Goal: Task Accomplishment & Management: Manage account settings

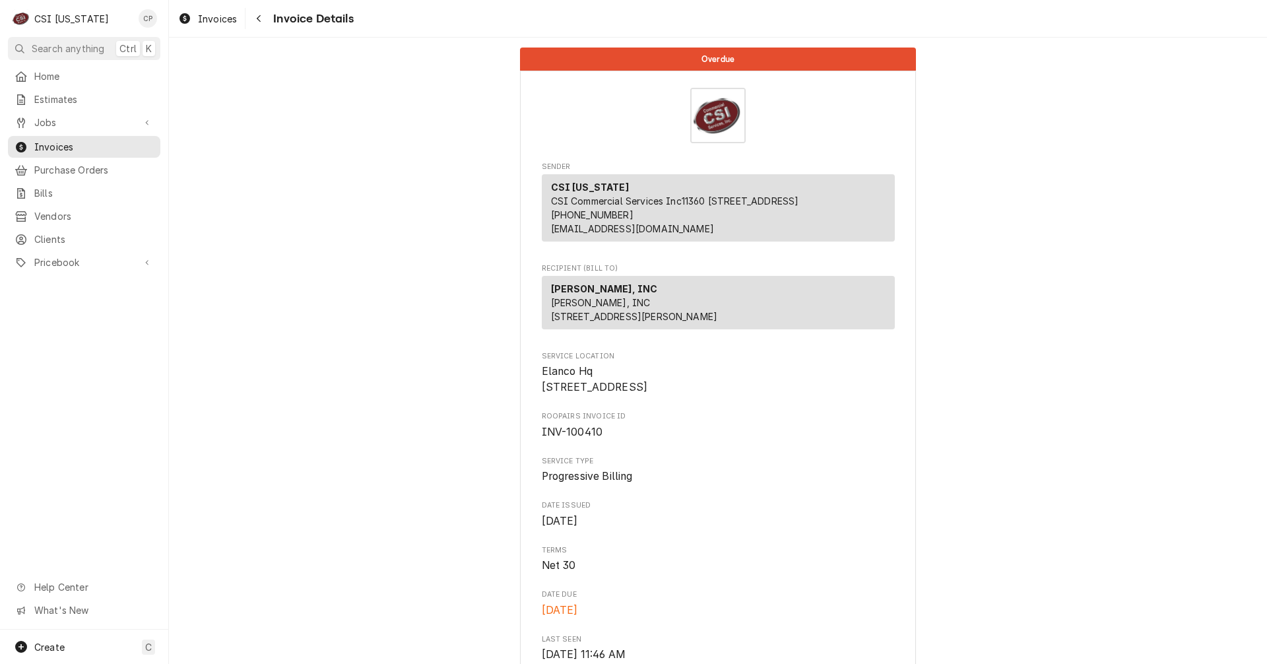
scroll to position [1880, 0]
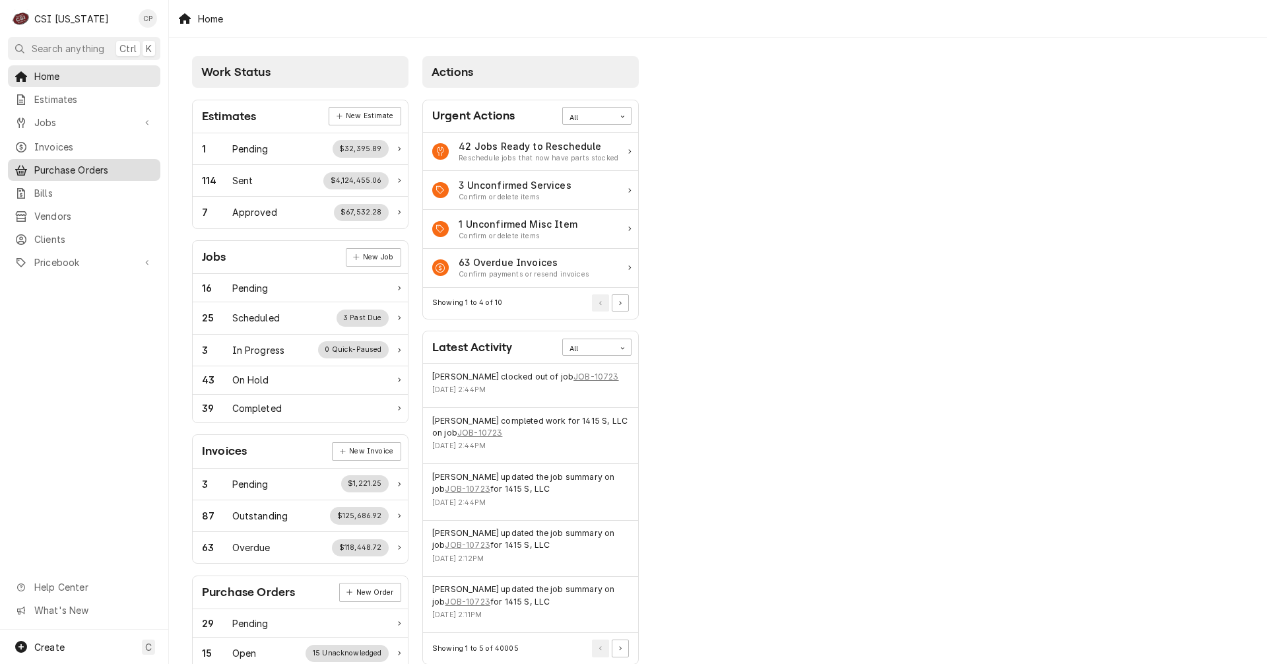
click at [106, 166] on span "Purchase Orders" at bounding box center [93, 170] width 119 height 14
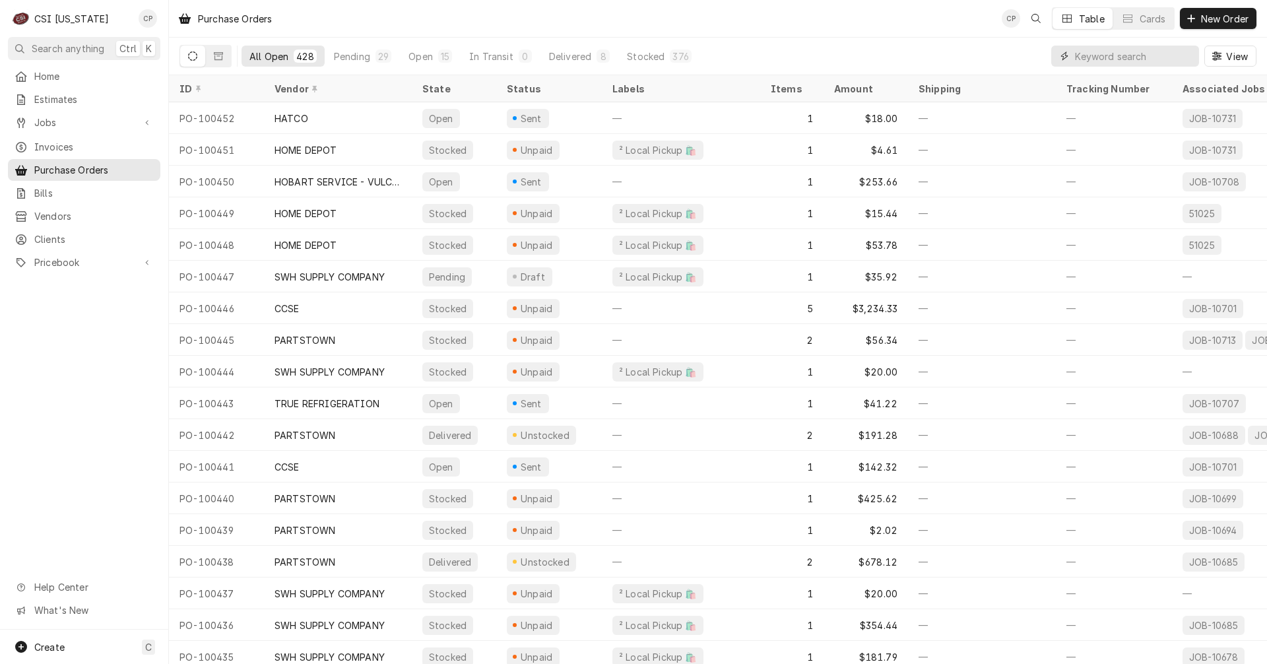
click at [1114, 56] on input "Dynamic Content Wrapper" at bounding box center [1133, 56] width 117 height 21
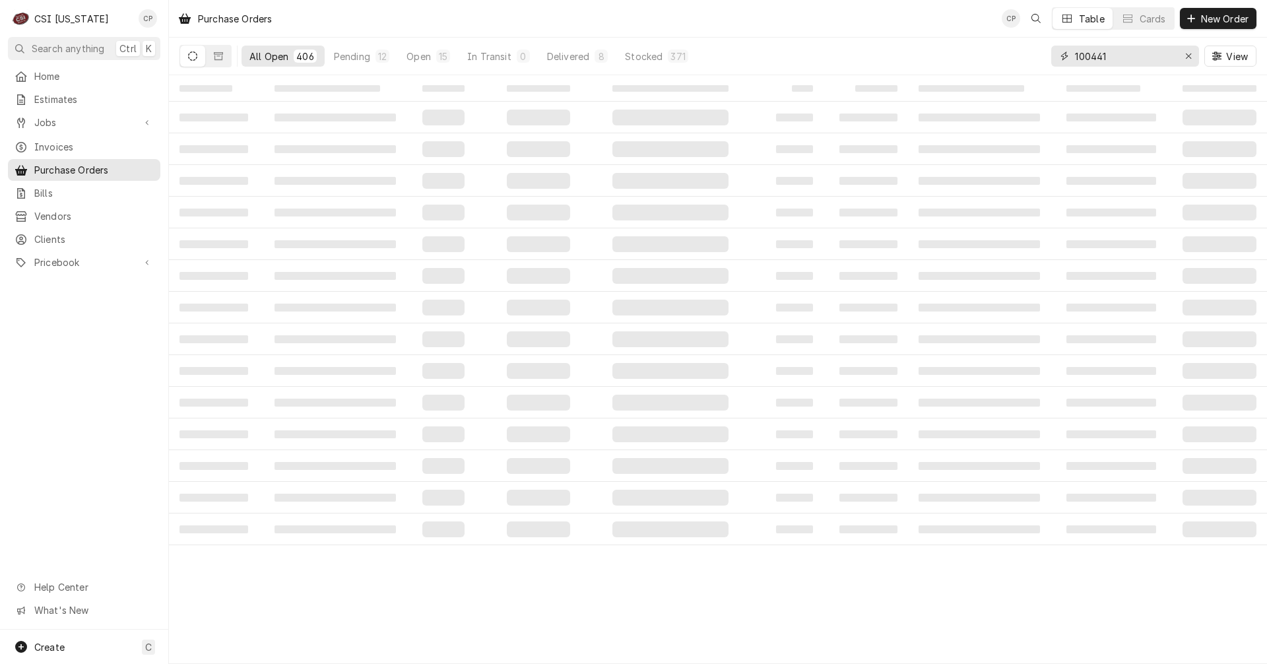
type input "100441"
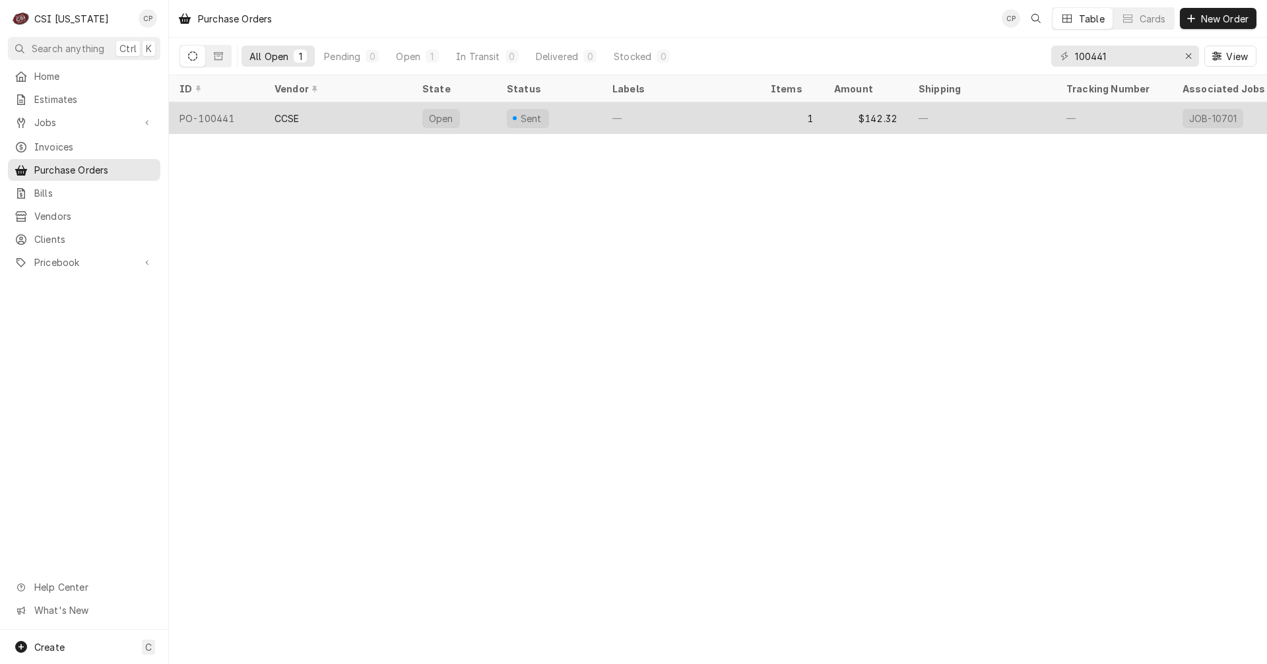
click at [672, 122] on div "—" at bounding box center [681, 118] width 158 height 32
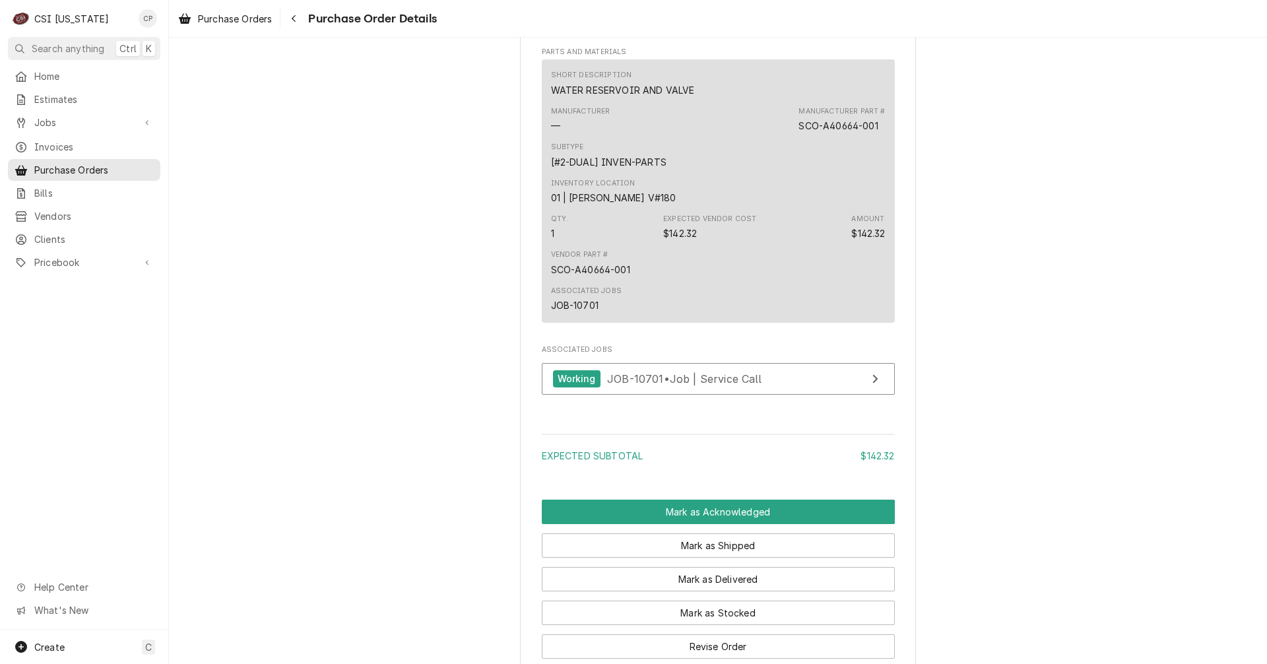
scroll to position [726, 0]
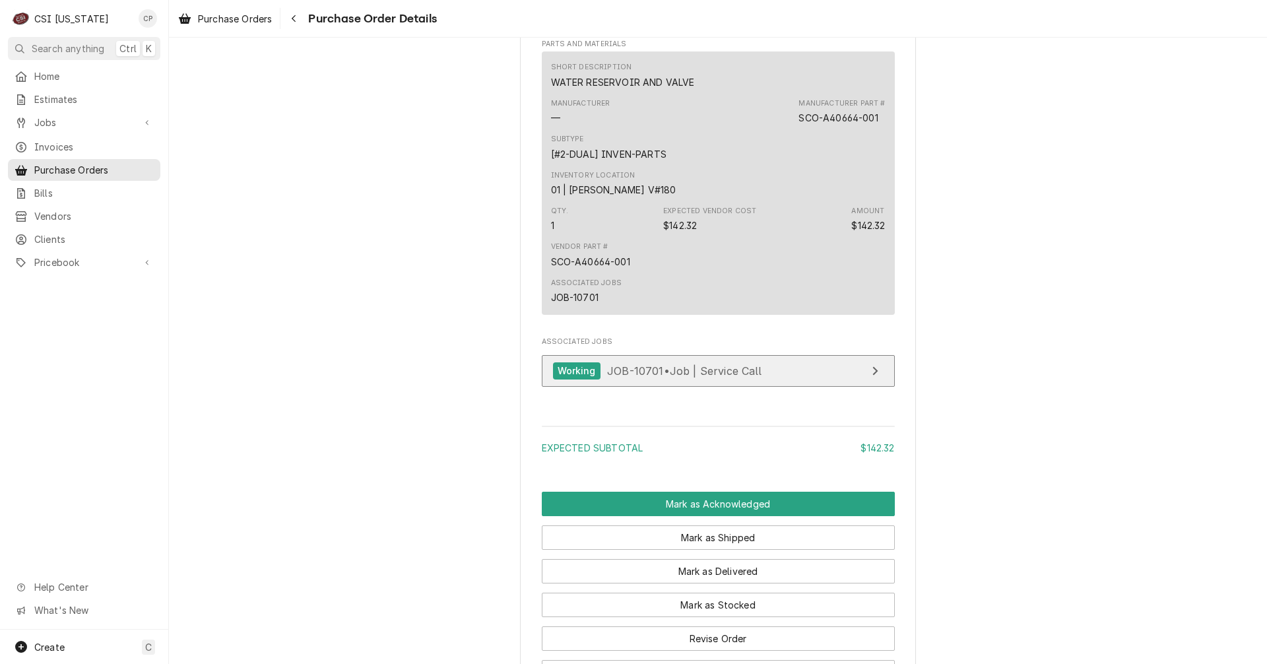
click at [811, 387] on link "Working JOB-10701 • Job | Service Call" at bounding box center [718, 371] width 353 height 32
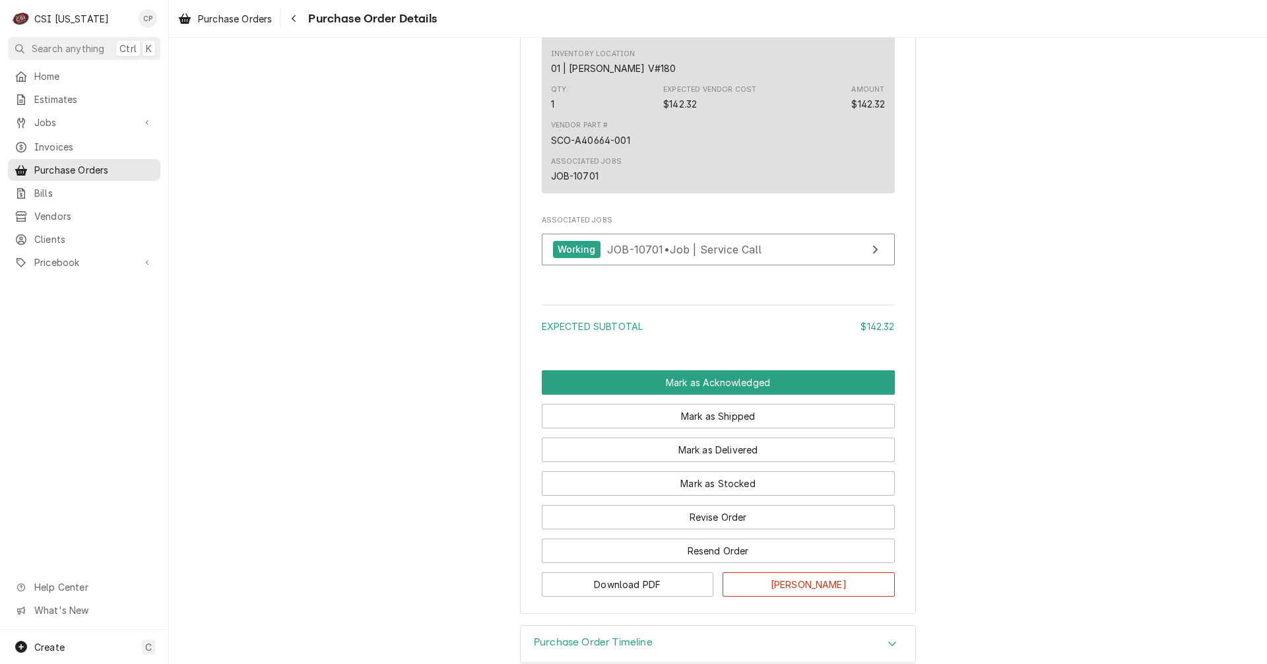
scroll to position [858, 0]
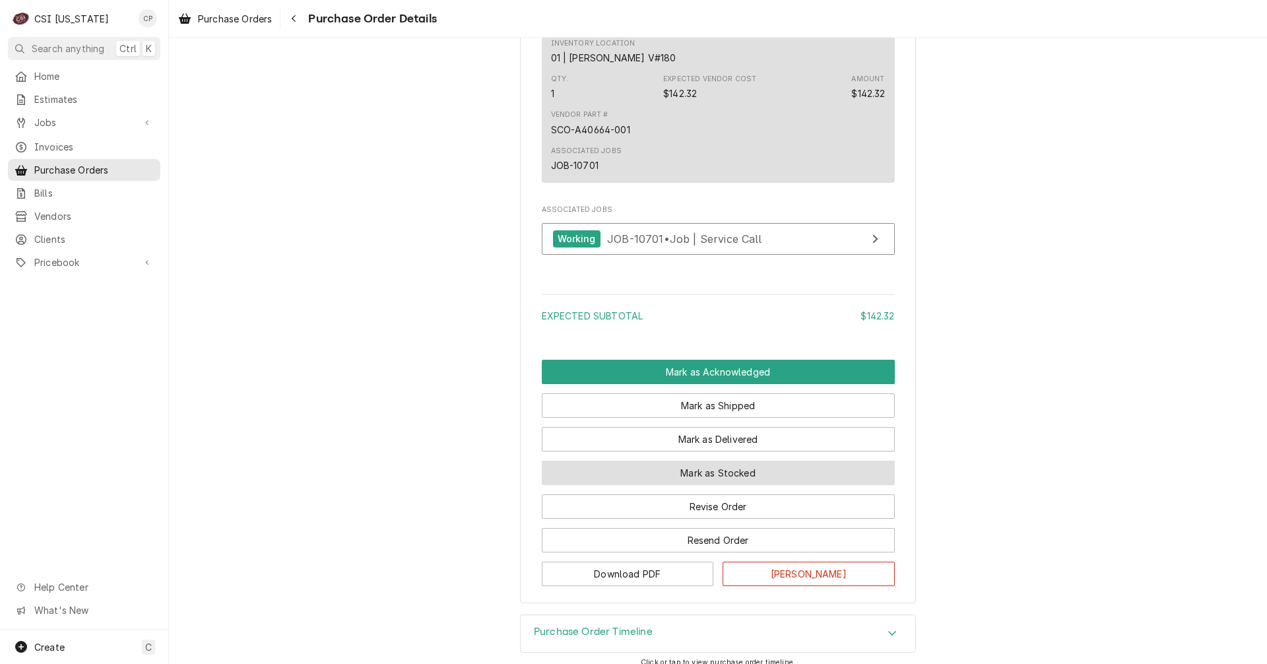
click at [688, 485] on button "Mark as Stocked" at bounding box center [718, 472] width 353 height 24
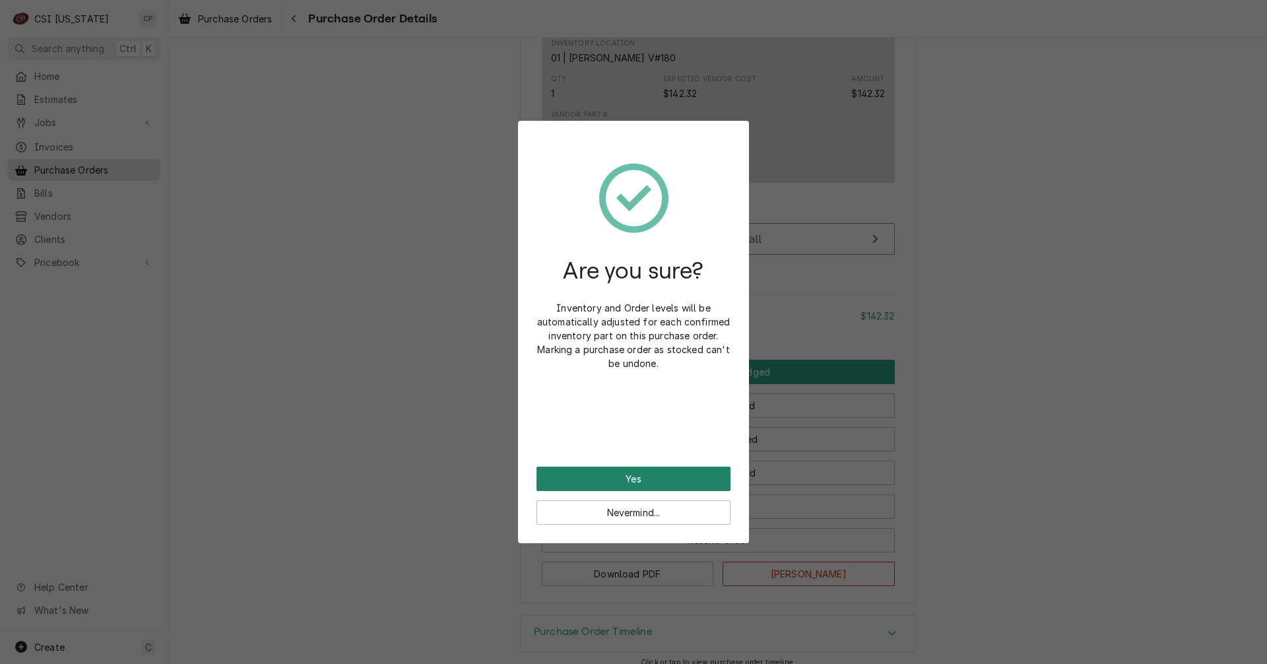
click at [644, 478] on button "Yes" at bounding box center [633, 478] width 194 height 24
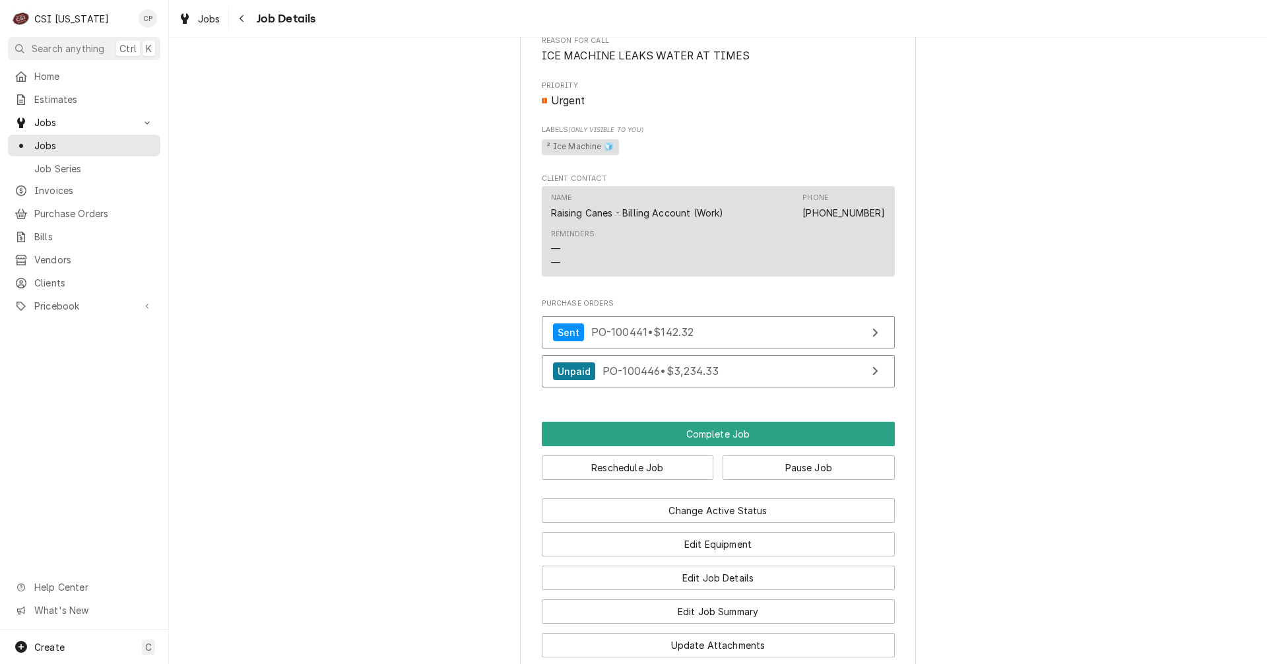
scroll to position [1188, 0]
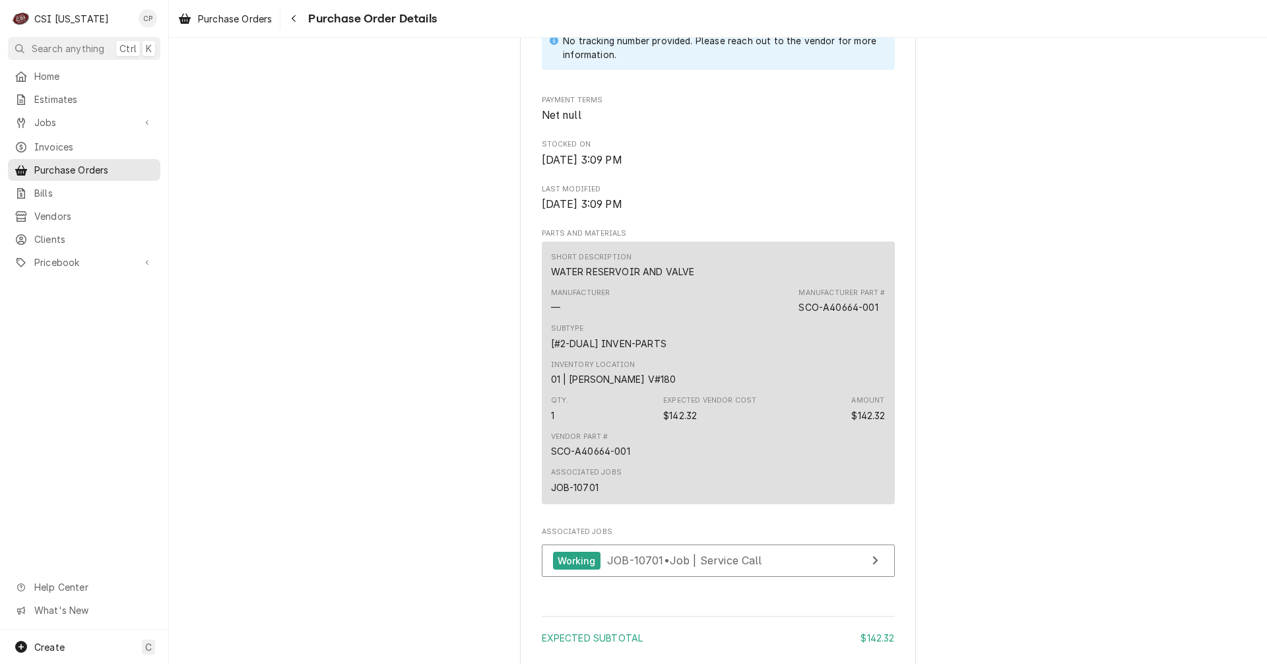
scroll to position [726, 0]
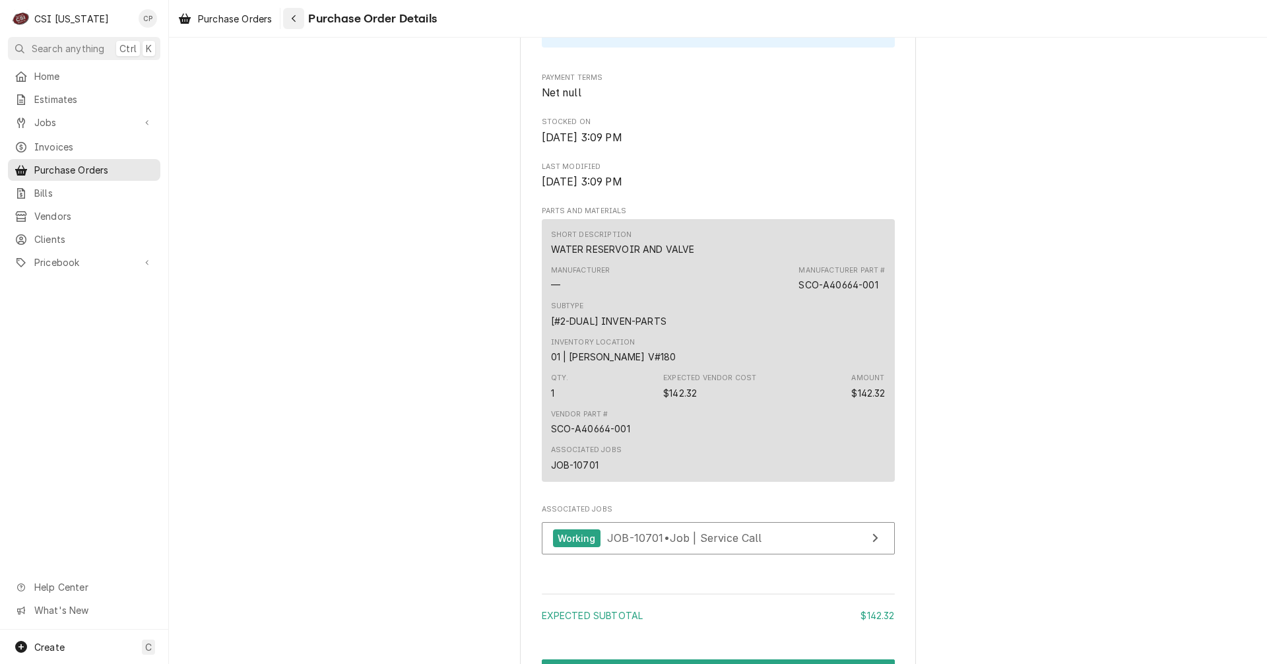
click at [300, 18] on div "Navigate back" at bounding box center [293, 18] width 13 height 13
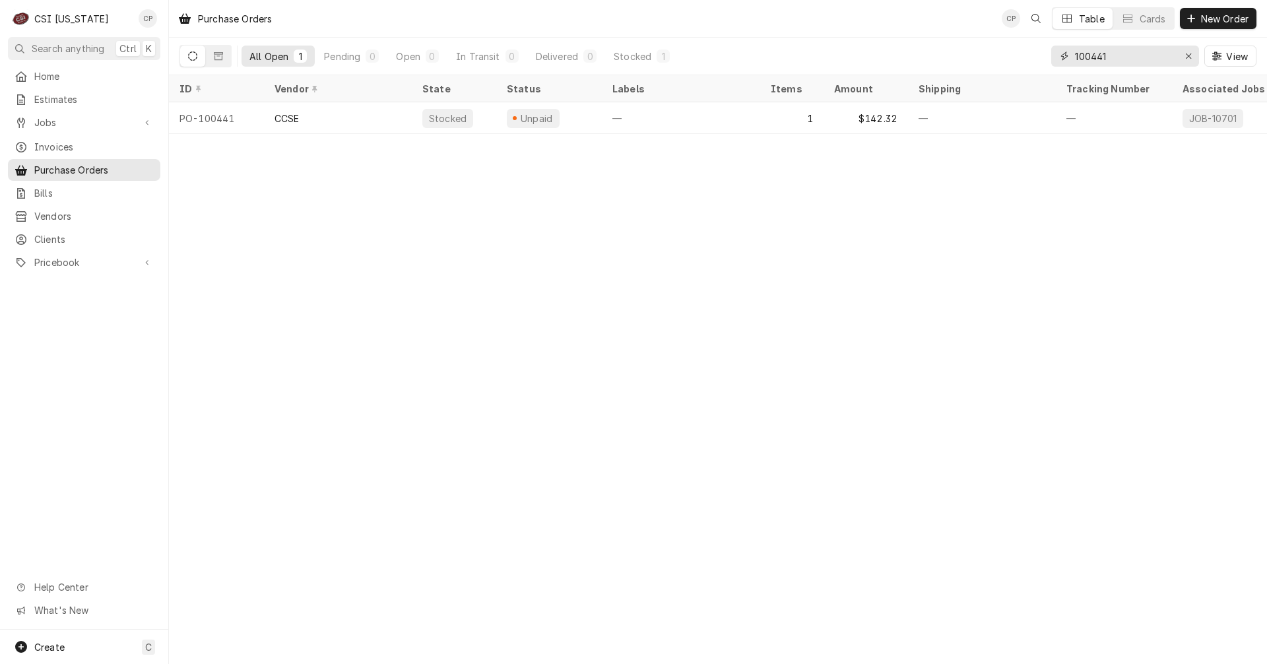
click at [1189, 57] on icon "Erase input" at bounding box center [1188, 55] width 7 height 9
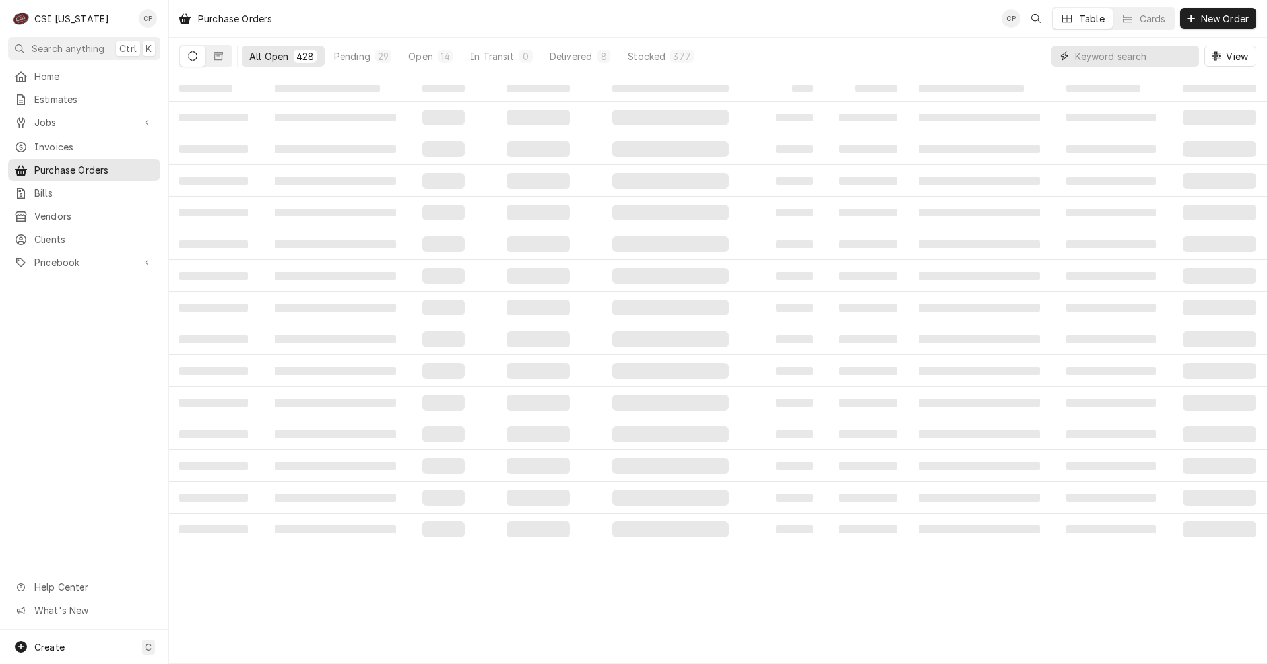
click at [1166, 55] on input "Dynamic Content Wrapper" at bounding box center [1133, 56] width 117 height 21
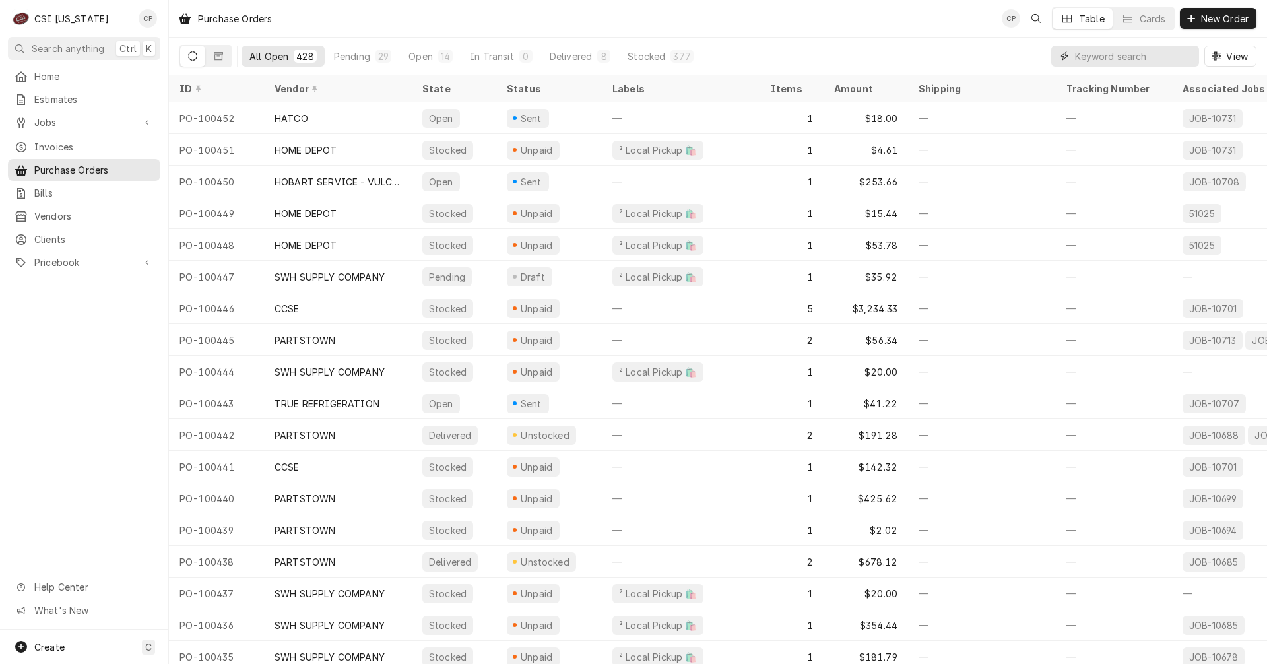
click at [1166, 55] on input "Dynamic Content Wrapper" at bounding box center [1133, 56] width 117 height 21
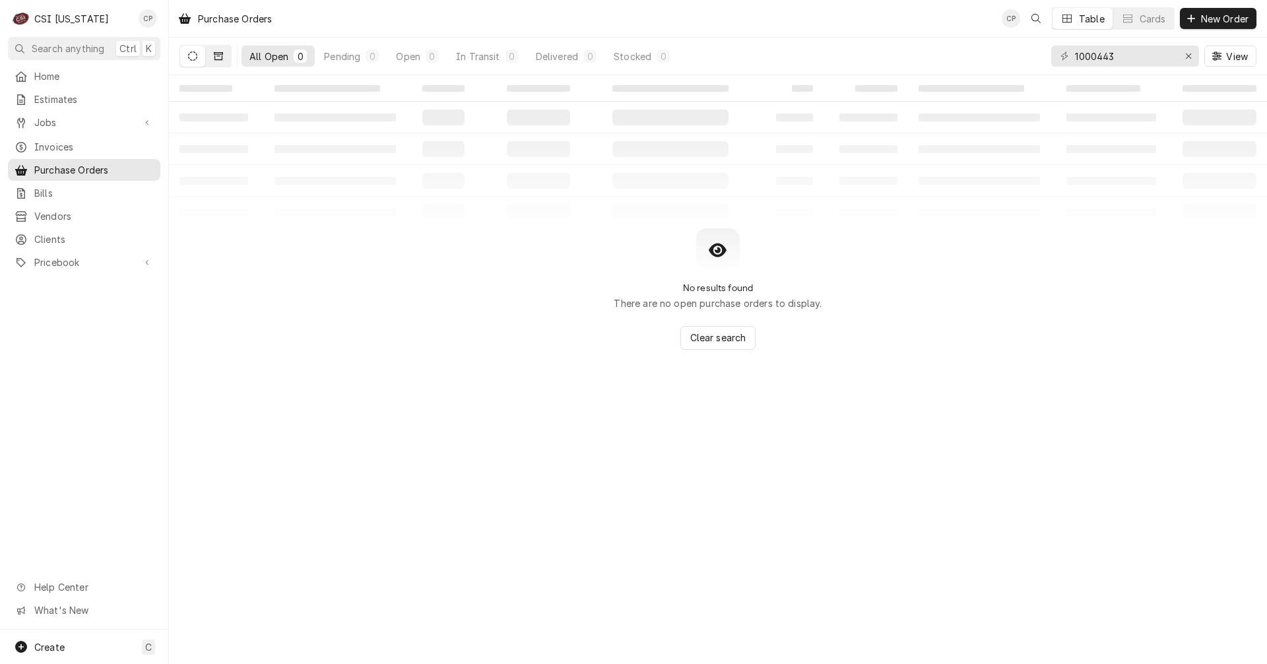
click at [214, 59] on icon "Dynamic Content Wrapper" at bounding box center [218, 56] width 9 height 8
click at [192, 61] on button "Dynamic Content Wrapper" at bounding box center [192, 56] width 25 height 21
drag, startPoint x: 1119, startPoint y: 58, endPoint x: 1007, endPoint y: 55, distance: 112.2
click at [1007, 55] on div "All Open 0 Pending 0 Open 0 In Transit 0 Delivered 0 Stocked 0 1000443 View" at bounding box center [717, 56] width 1077 height 37
click at [1089, 57] on input "1000443" at bounding box center [1124, 56] width 99 height 21
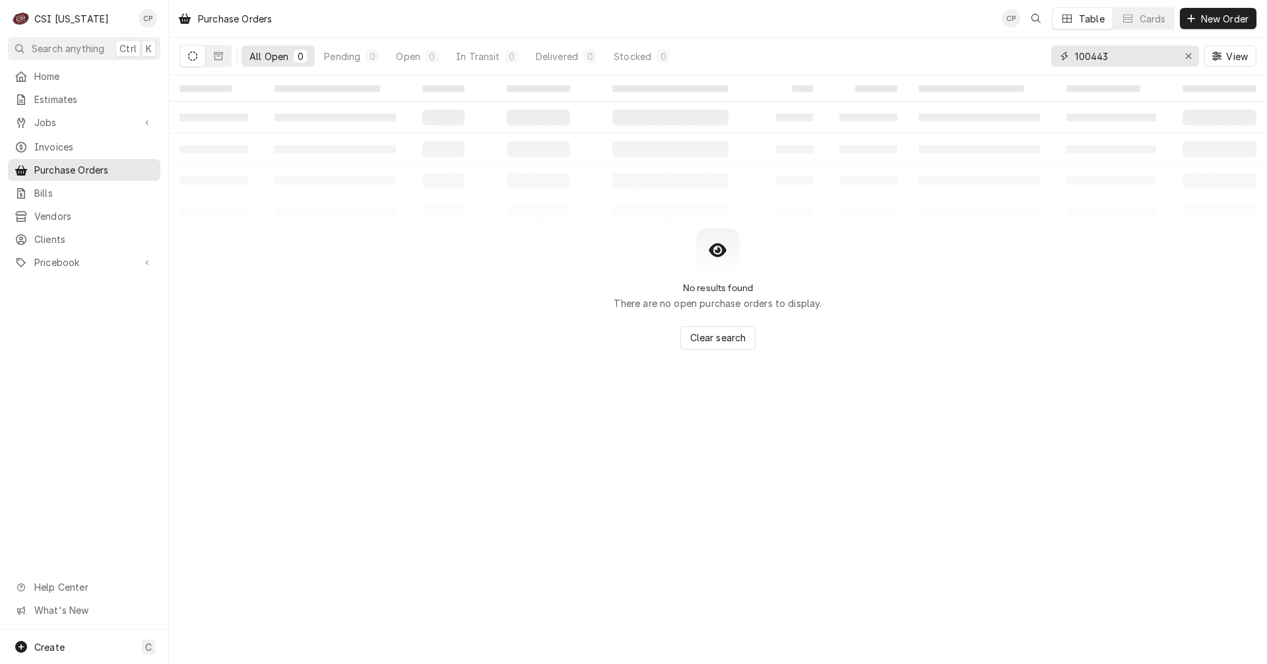
type input "100443"
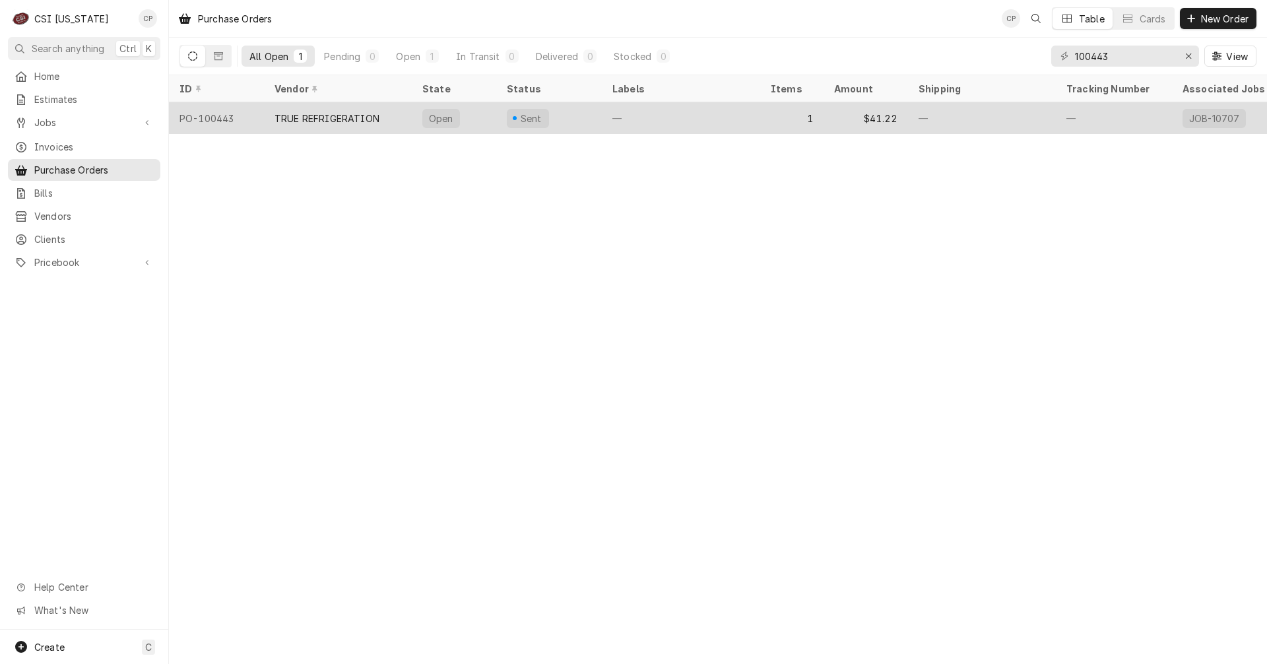
click at [491, 116] on div "Open" at bounding box center [454, 118] width 84 height 32
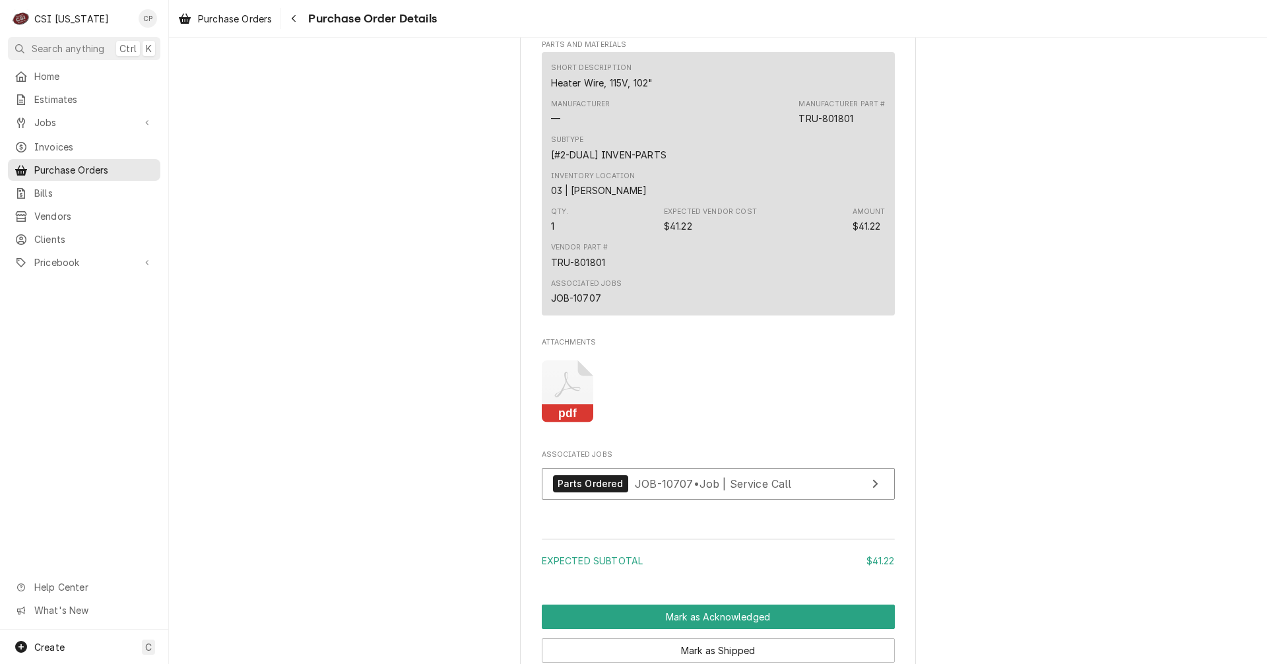
scroll to position [695, 0]
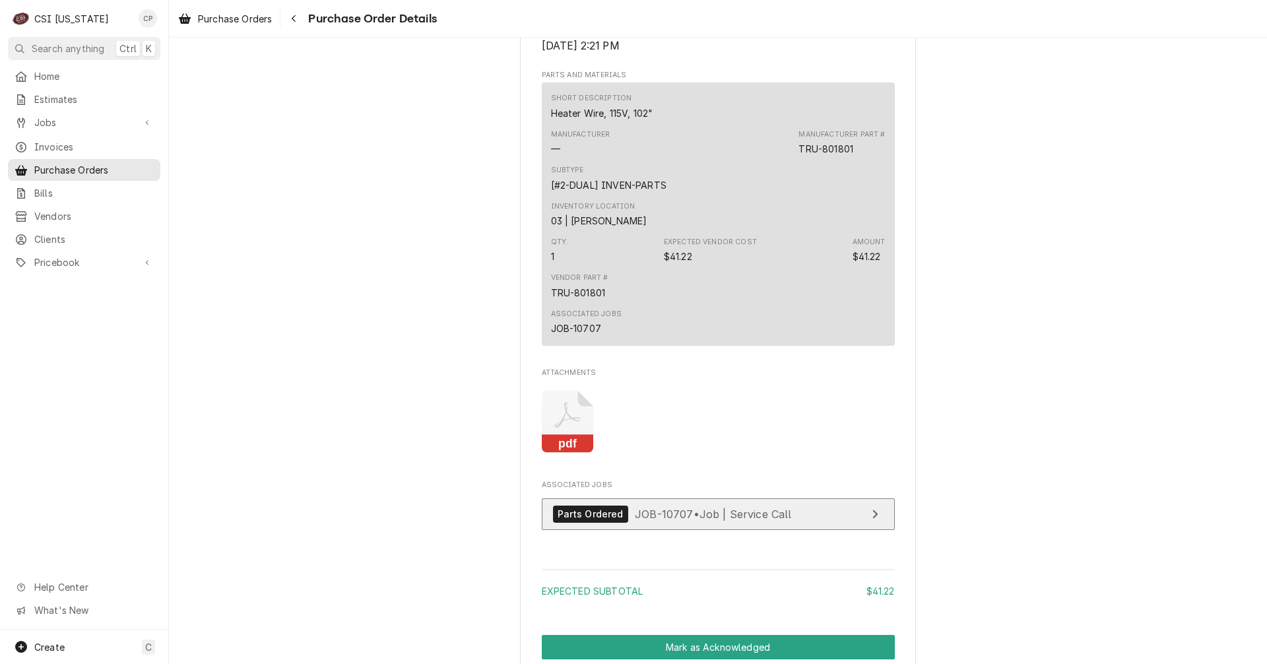
click at [809, 530] on link "Parts Ordered JOB-10707 • Job | Service Call" at bounding box center [718, 514] width 353 height 32
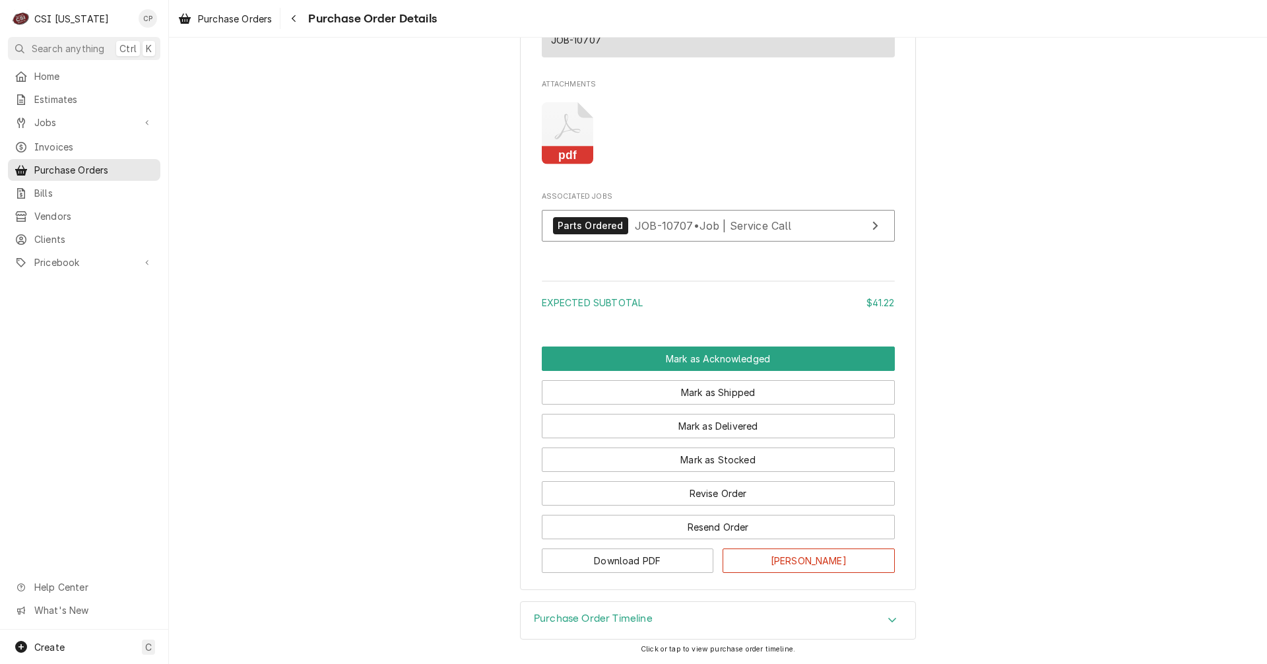
scroll to position [1025, 0]
click at [726, 458] on button "Mark as Stocked" at bounding box center [718, 459] width 353 height 24
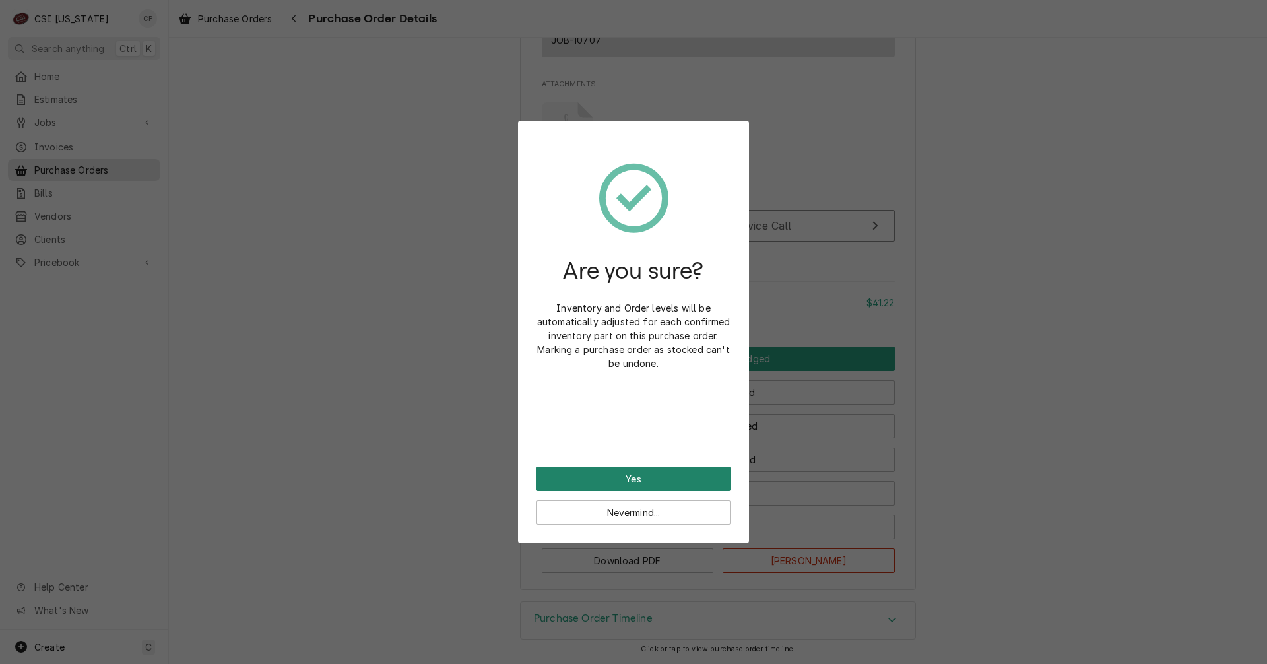
click at [693, 476] on button "Yes" at bounding box center [633, 478] width 194 height 24
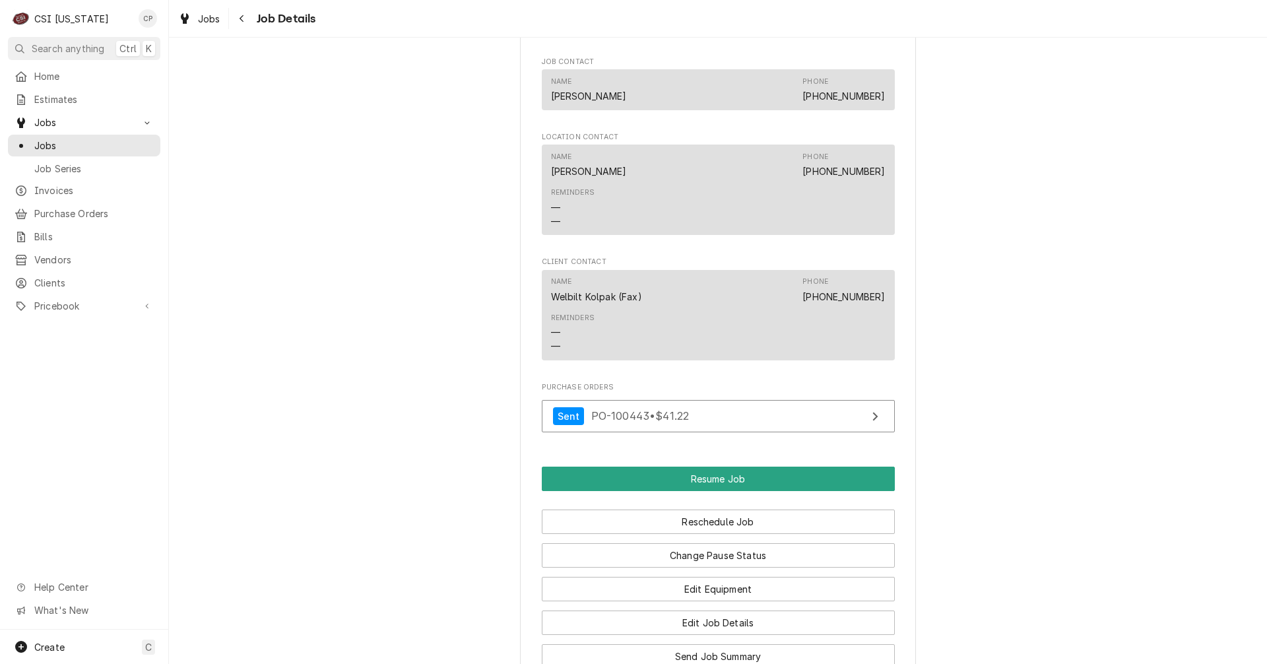
scroll to position [1122, 0]
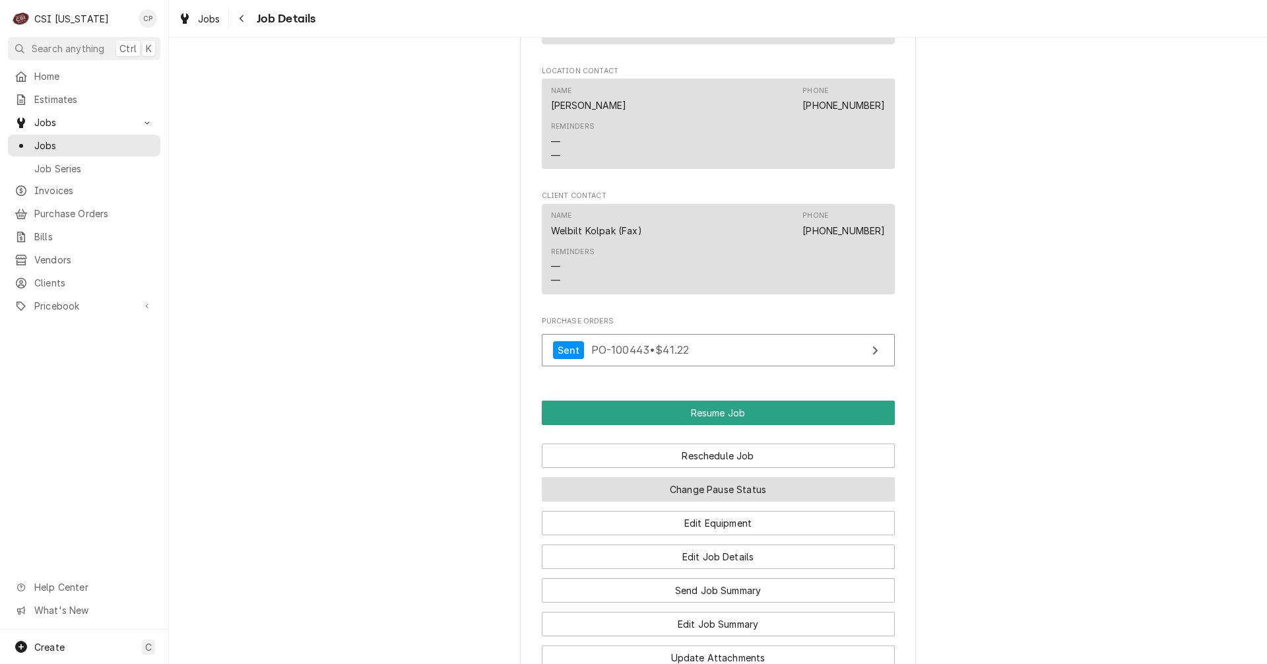
click at [722, 501] on button "Change Pause Status" at bounding box center [718, 489] width 353 height 24
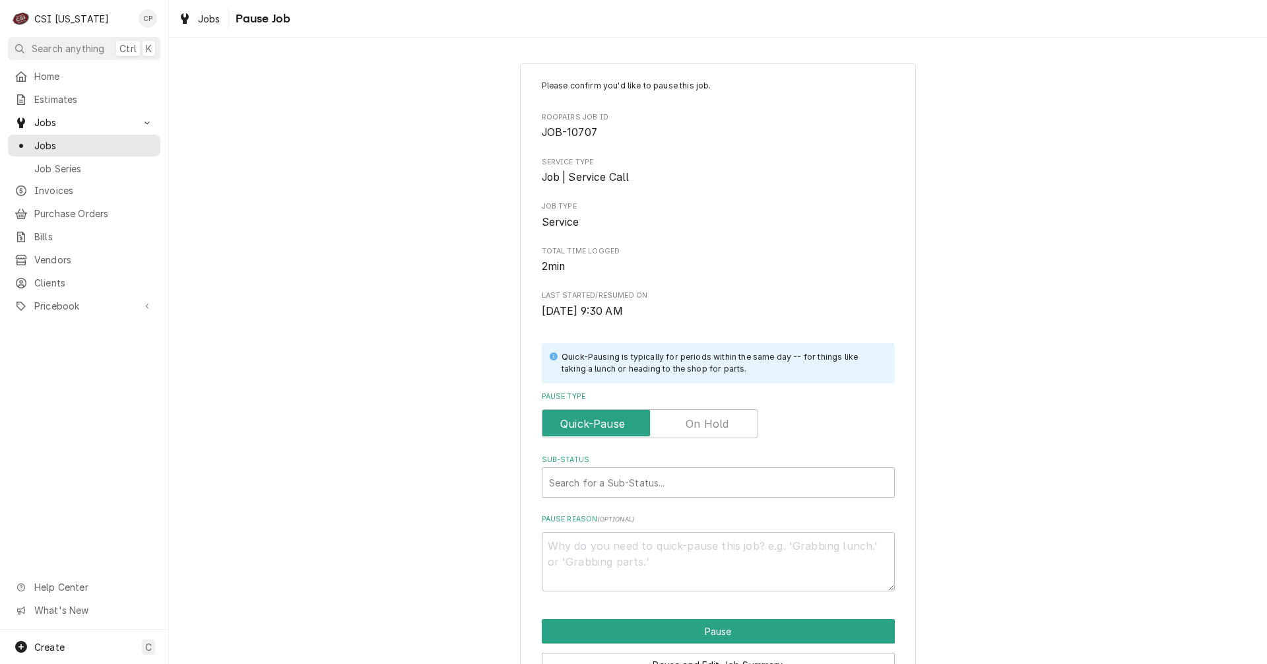
click at [695, 420] on label "Pause Type" at bounding box center [650, 423] width 216 height 29
click at [695, 420] on input "Pause Type" at bounding box center [650, 423] width 205 height 29
checkbox input "true"
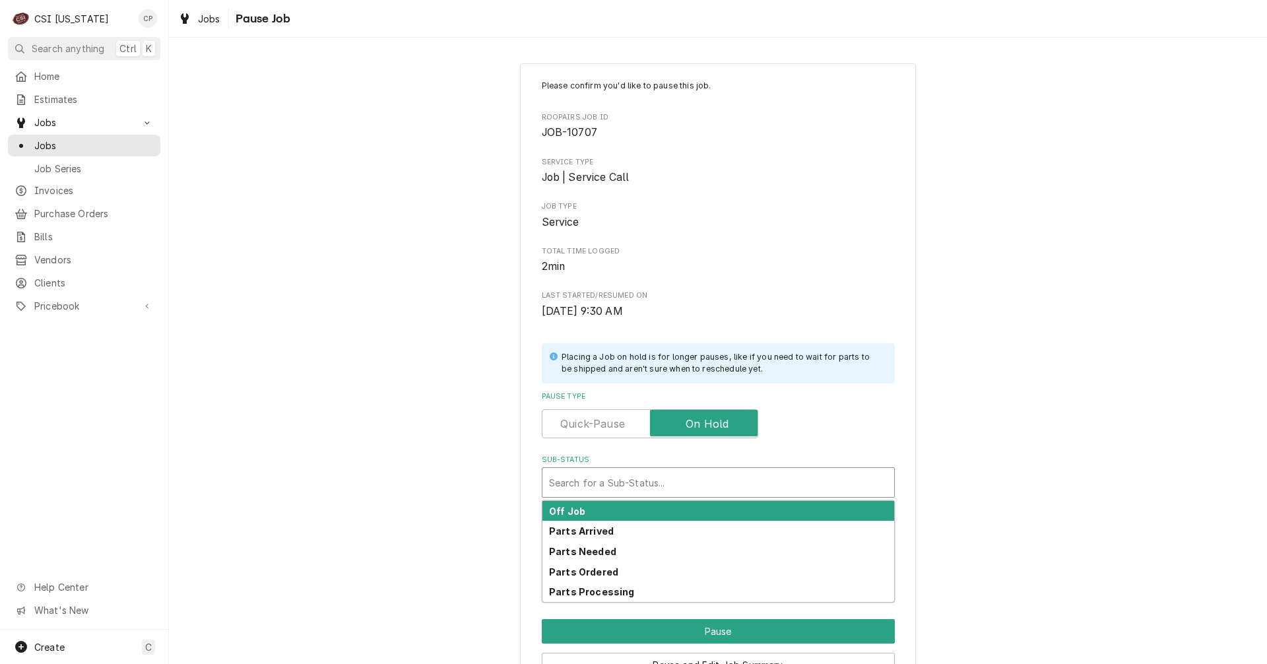
click at [614, 486] on div "Sub-Status" at bounding box center [718, 482] width 338 height 24
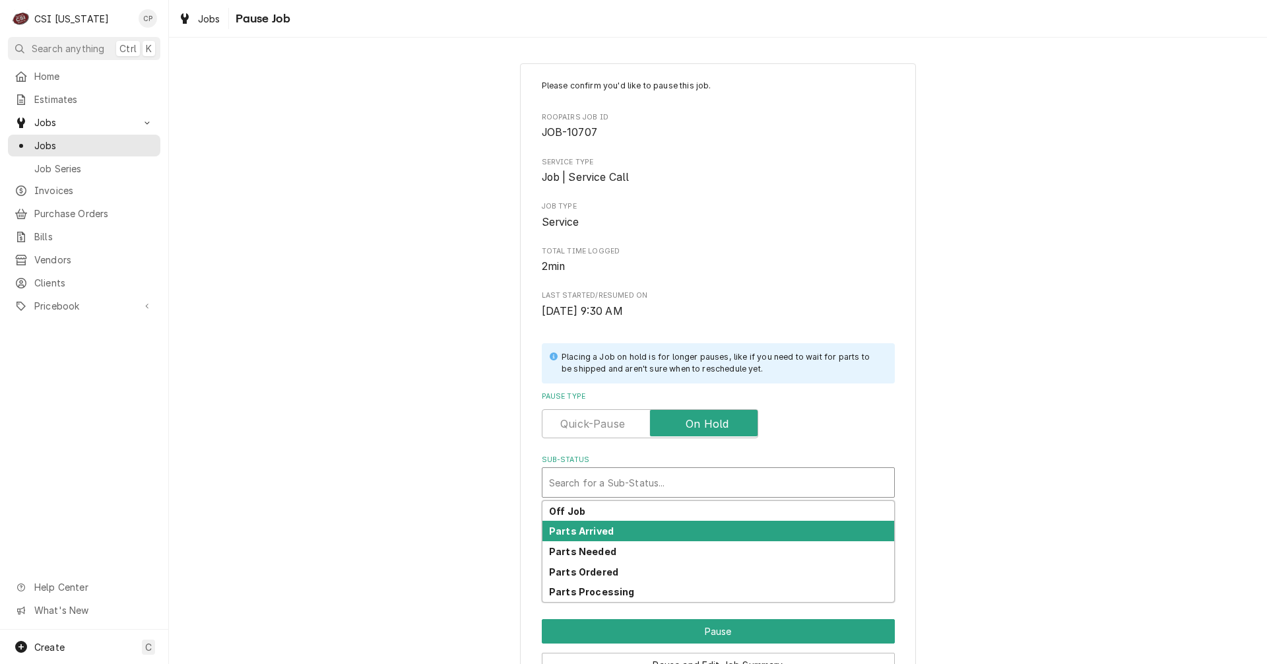
click at [581, 530] on strong "Parts Arrived" at bounding box center [581, 530] width 65 height 11
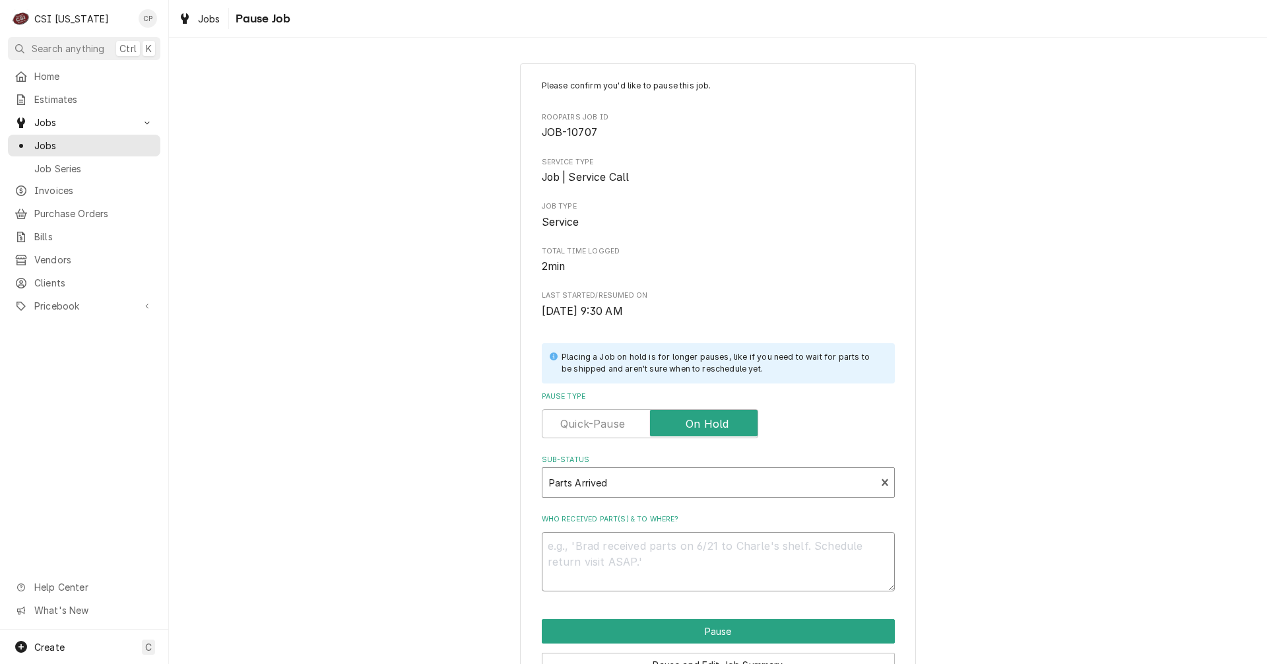
click at [596, 566] on textarea "Who received part(s) & to where?" at bounding box center [718, 561] width 353 height 59
type textarea "x"
type textarea "p"
type textarea "x"
type textarea "pa"
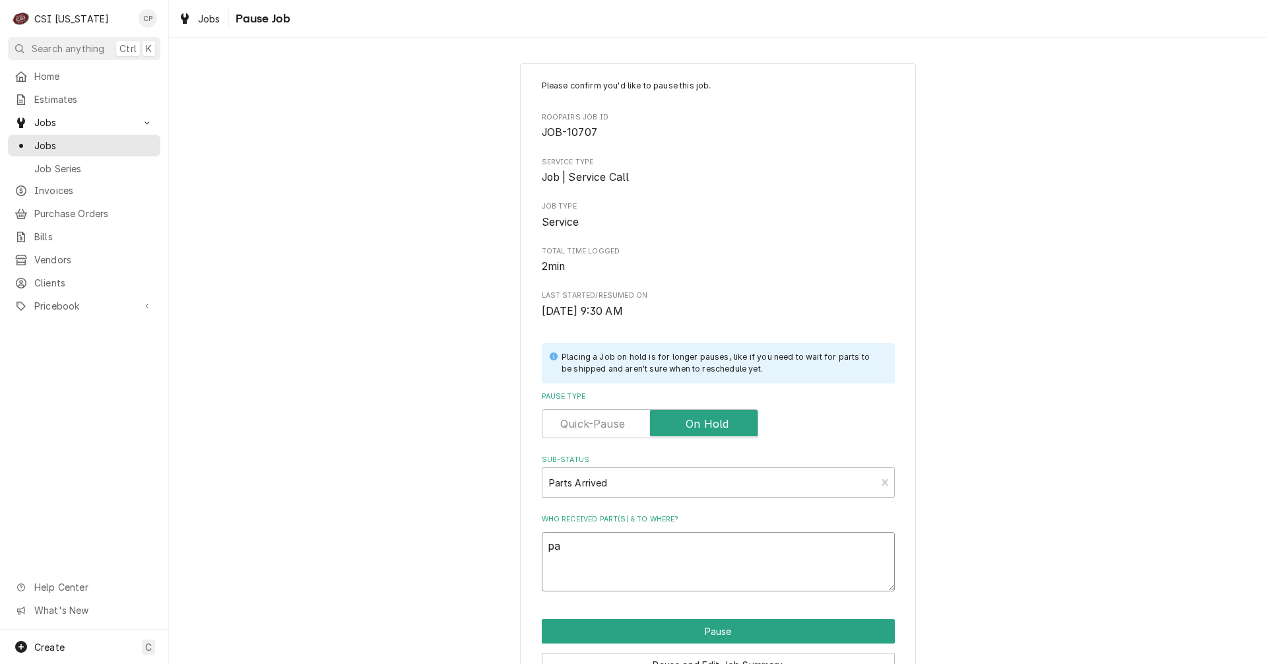
type textarea "x"
type textarea "par"
type textarea "x"
type textarea "part"
type textarea "x"
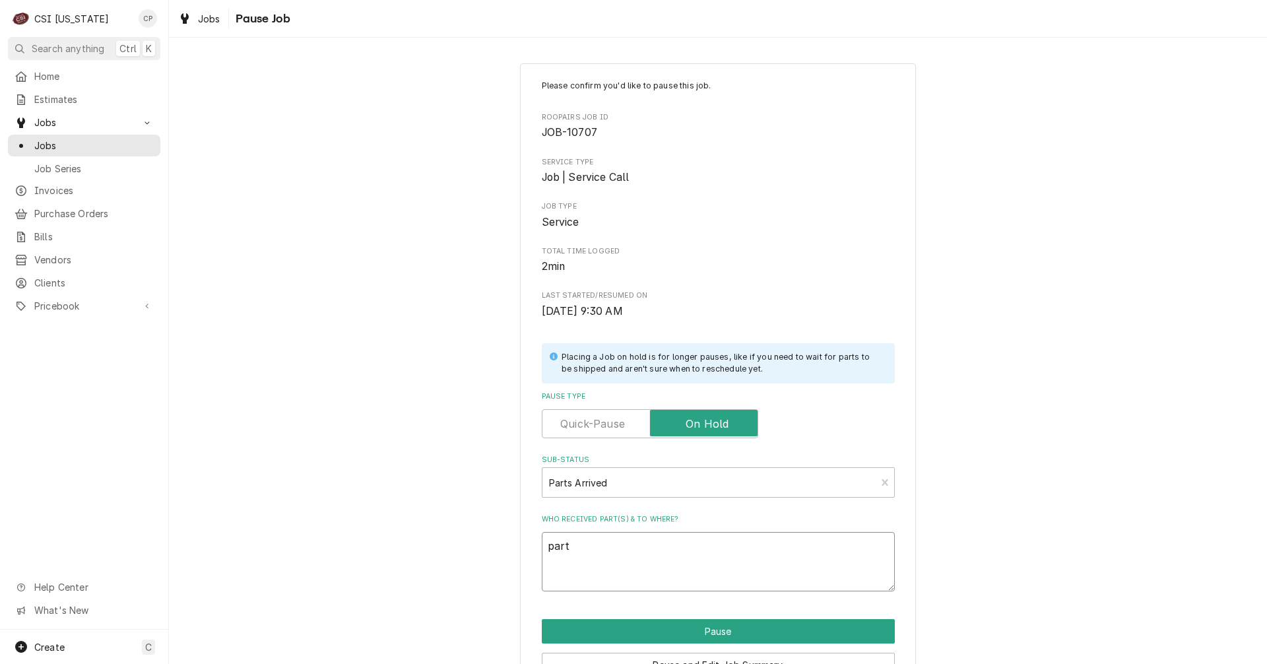
type textarea "parts"
type textarea "x"
type textarea "parts"
type textarea "x"
type textarea "parts a"
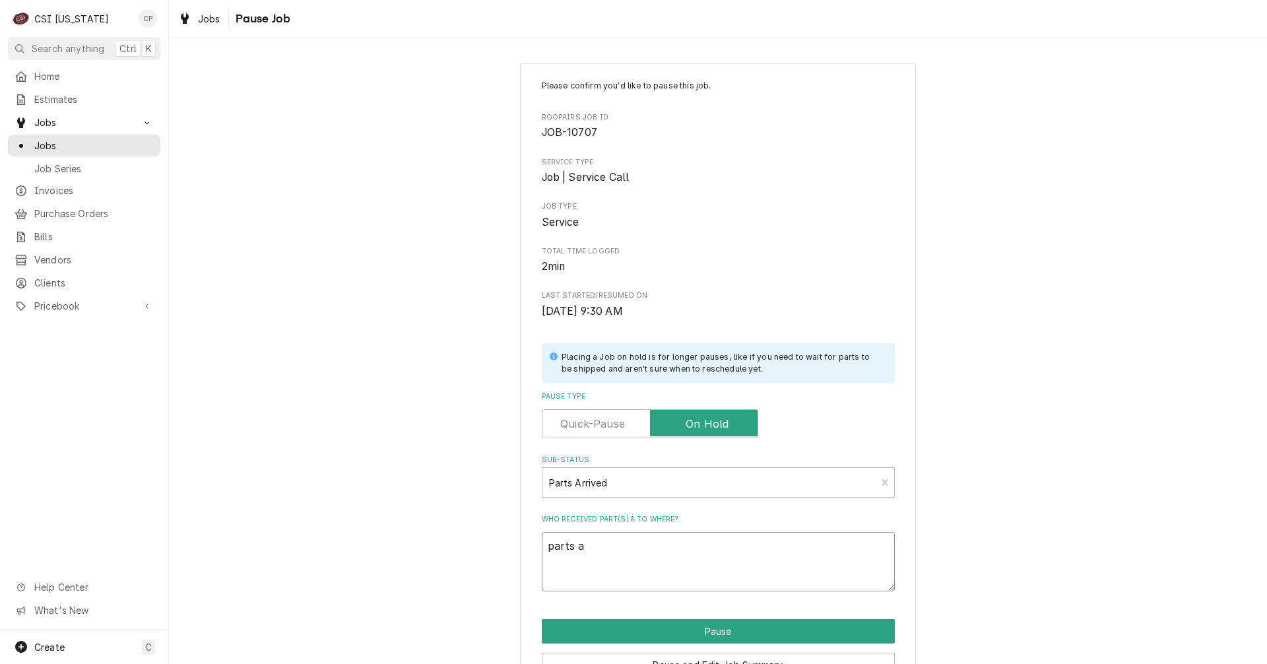
type textarea "x"
type textarea "parts ar"
type textarea "x"
type textarea "parts arr"
type textarea "x"
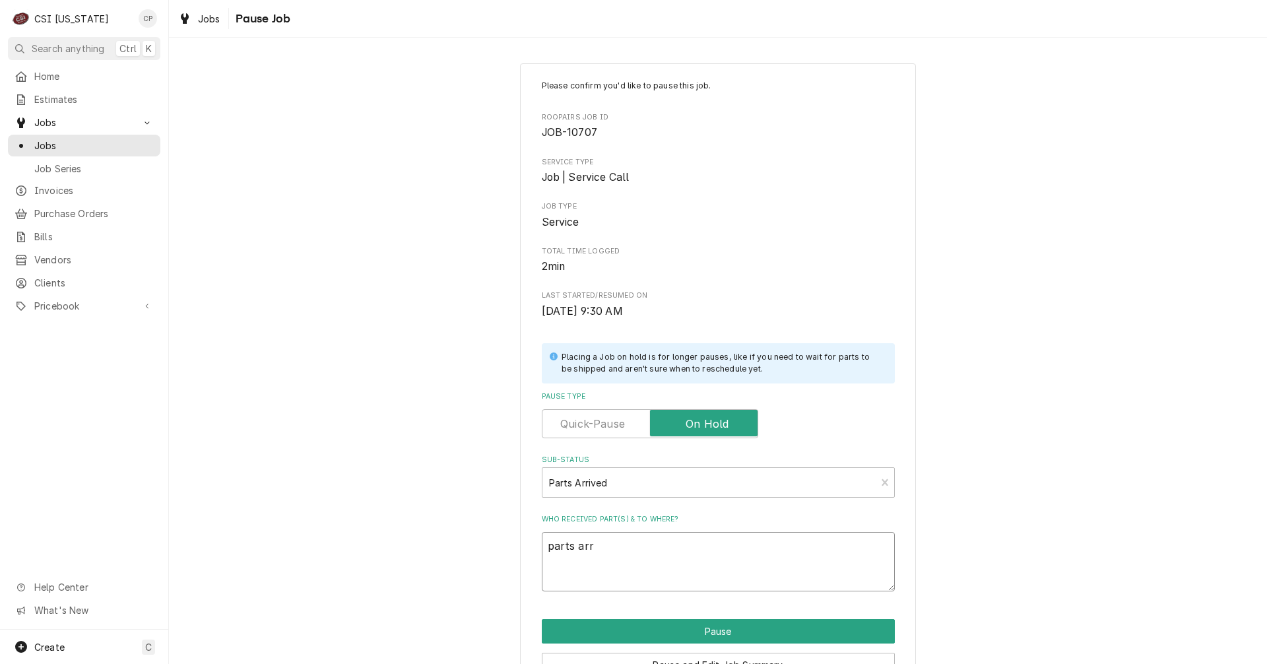
type textarea "parts arri"
type textarea "x"
type textarea "parts arriv"
type textarea "x"
type textarea "parts arrive"
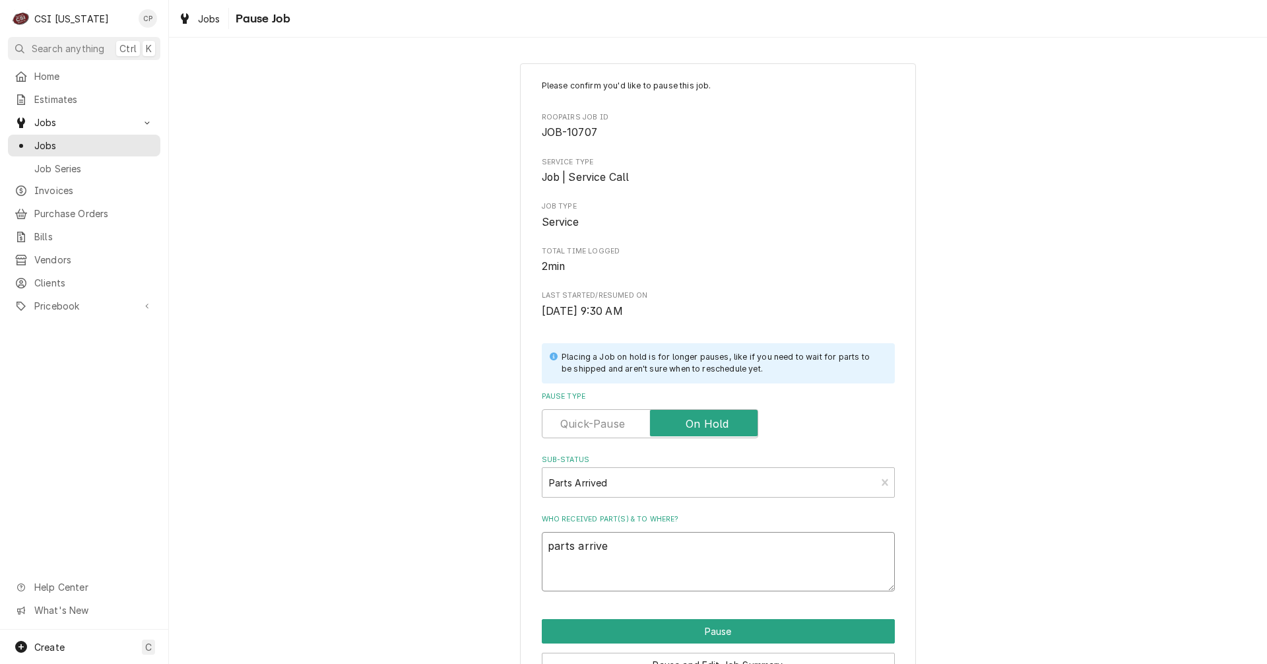
type textarea "x"
type textarea "parts arrived"
type textarea "x"
type textarea "parts arrived"
type textarea "x"
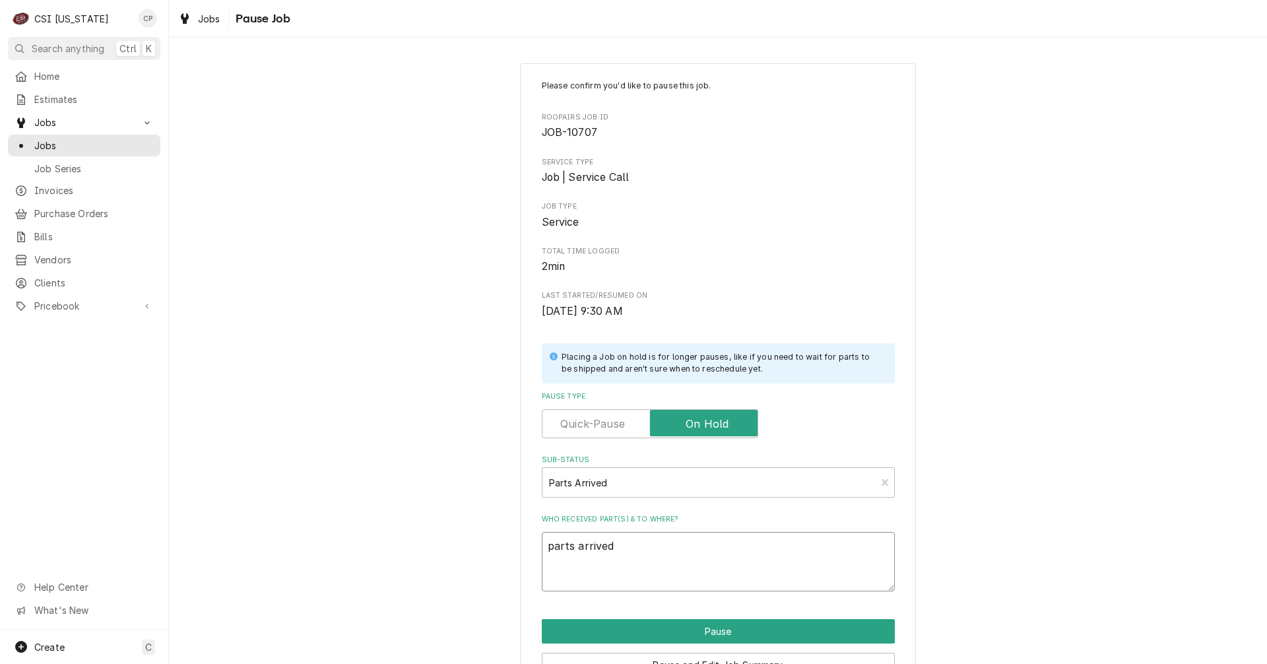
type textarea "parts arrived a"
type textarea "x"
type textarea "parts arrived an"
type textarea "x"
type textarea "parts arrived and"
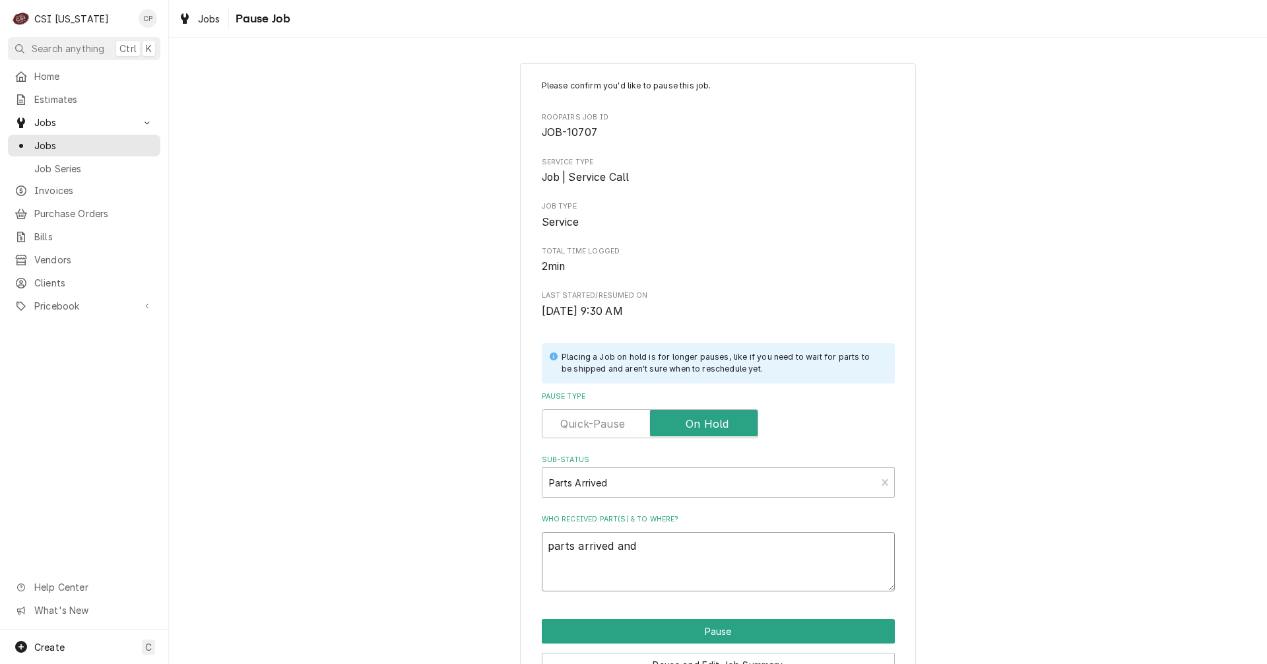
type textarea "x"
type textarea "parts arrived and"
type textarea "x"
type textarea "parts arrived and p"
type textarea "x"
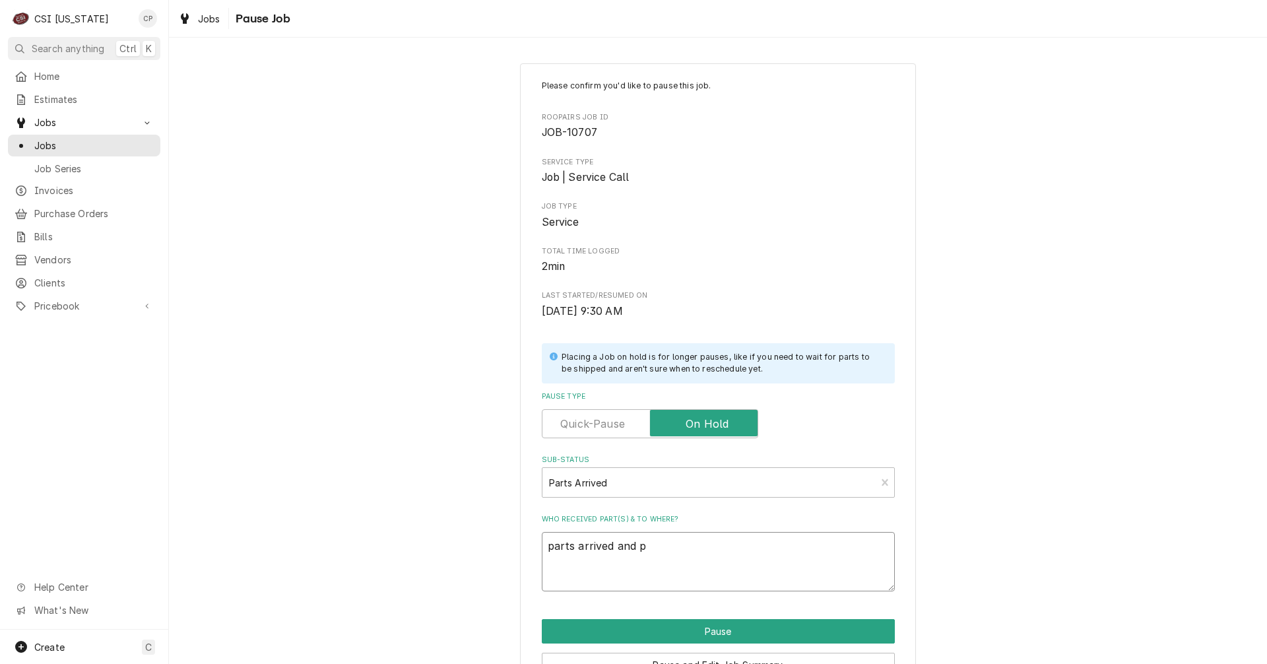
type textarea "parts arrived and pl"
type textarea "x"
type textarea "parts arrived and pla"
type textarea "x"
type textarea "parts arrived and plac"
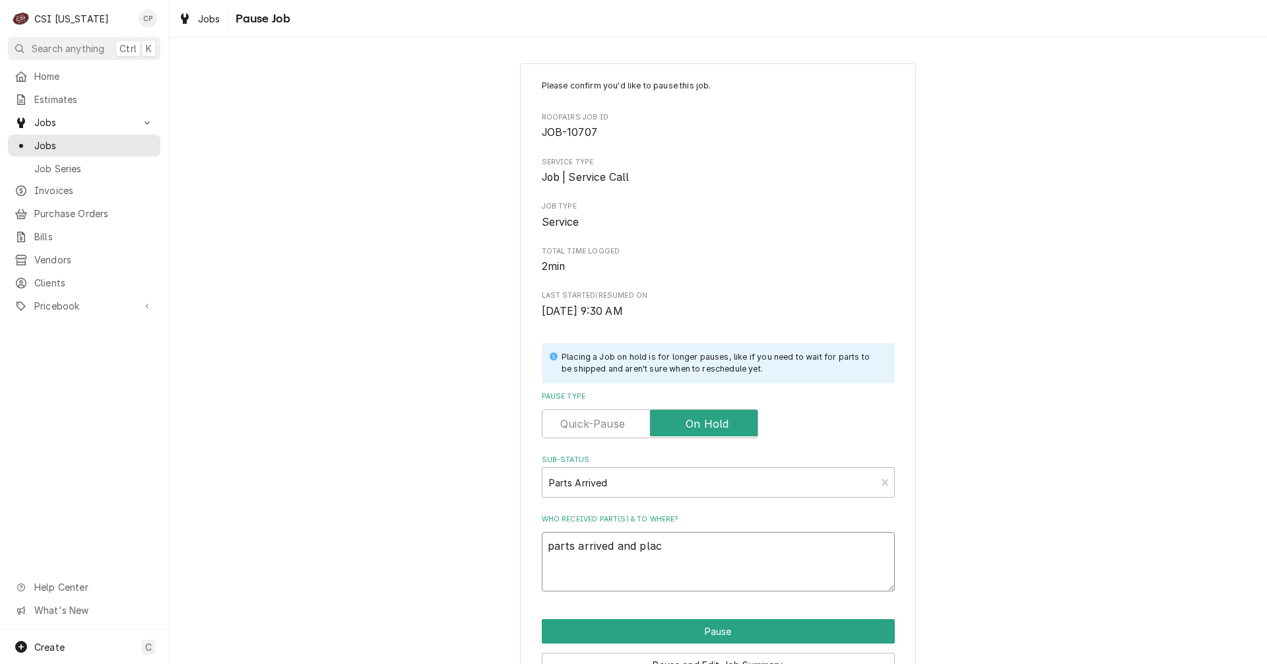
type textarea "x"
type textarea "parts arrived and place"
type textarea "x"
type textarea "parts arrived and placed"
type textarea "x"
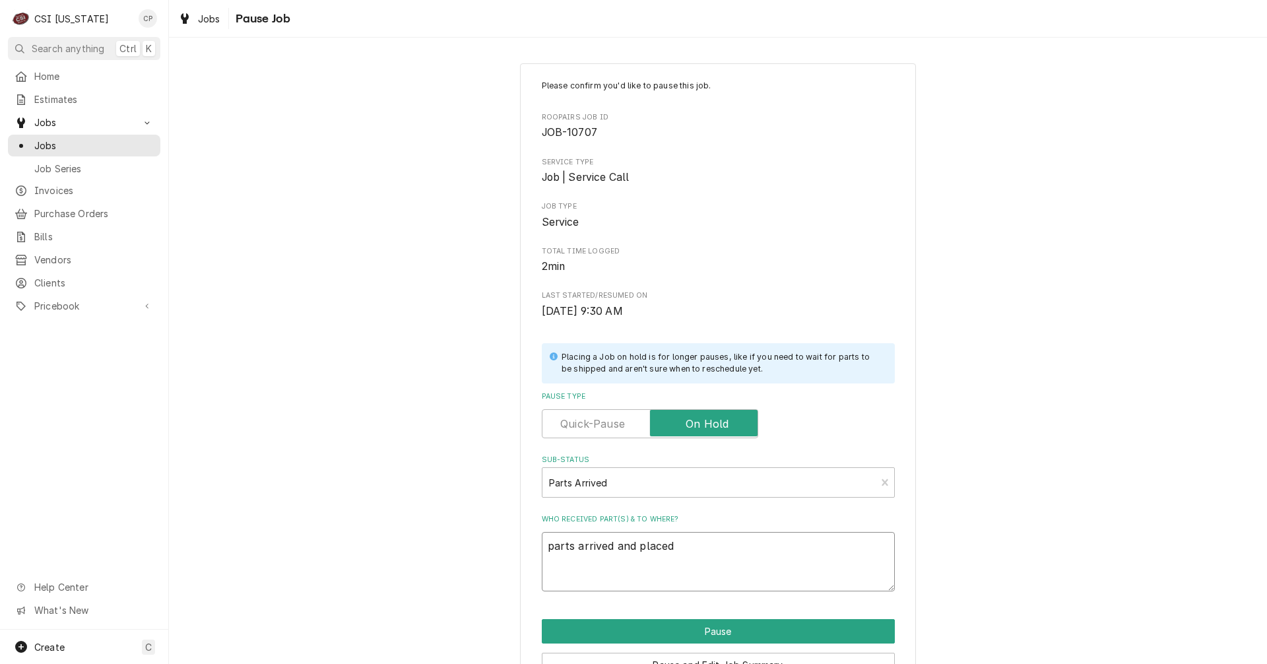
type textarea "parts arrived and placed"
type textarea "x"
type textarea "parts arrived and placed o"
type textarea "x"
type textarea "parts arrived and placed on"
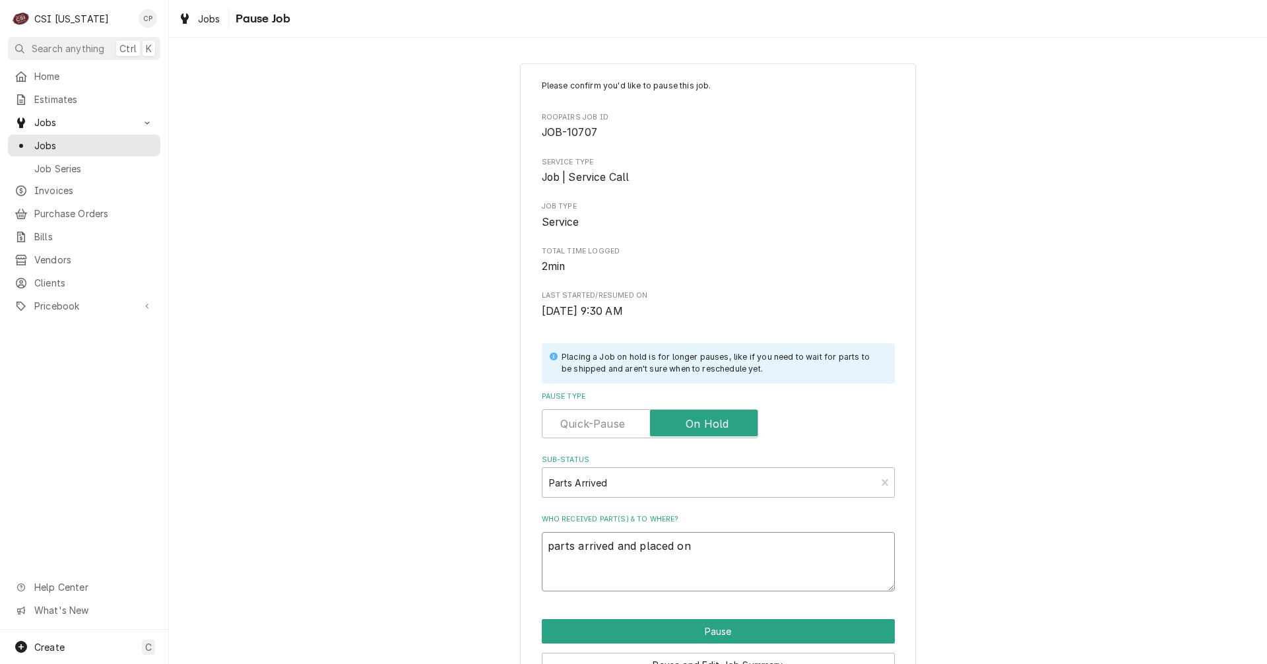
type textarea "x"
type textarea "parts arrived and placed on"
type textarea "x"
type textarea "parts arrived and placed on M"
type textarea "x"
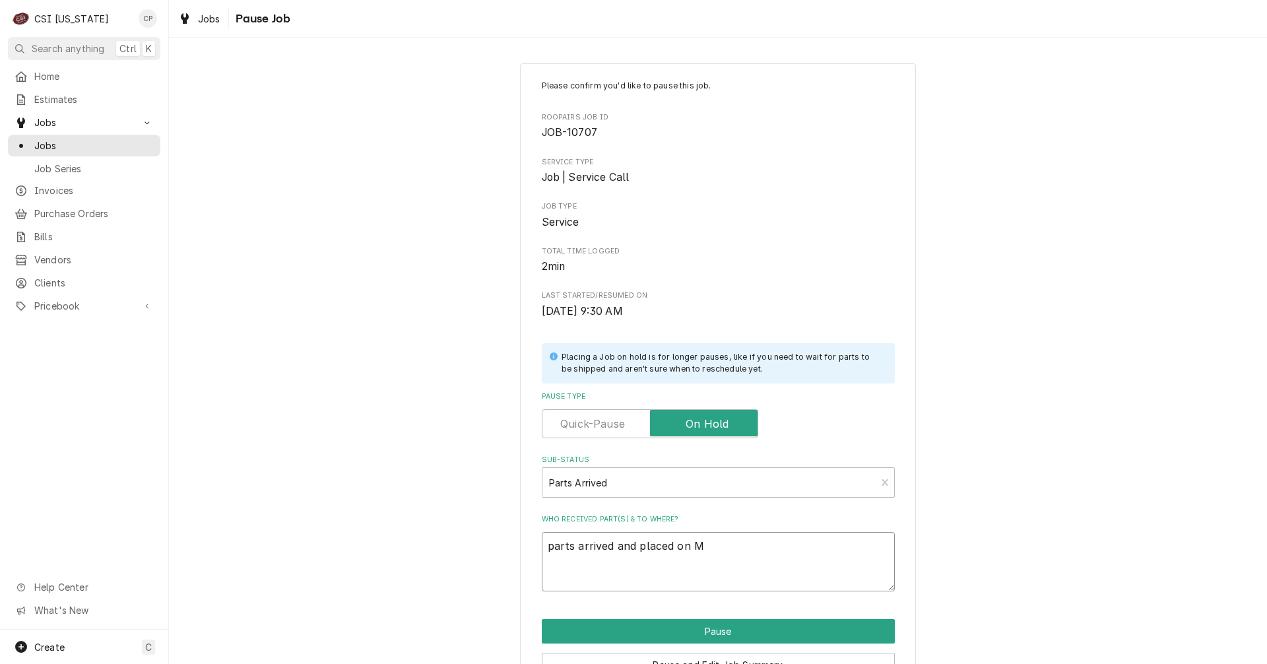
type textarea "parts arrived and placed on Ma"
type textarea "x"
type textarea "parts arrived and placed on Mat"
type textarea "x"
type textarea "parts arrived and placed on Matt"
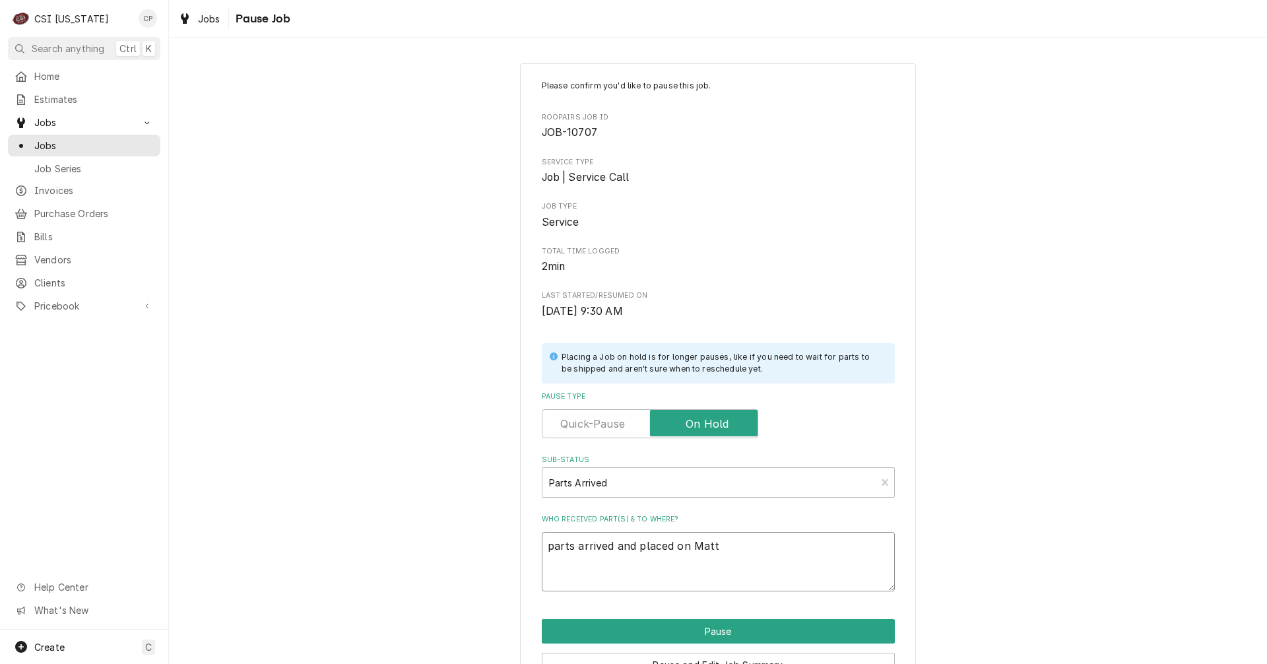
type textarea "x"
type textarea "parts arrived and placed on Matts"
type textarea "x"
type textarea "parts arrived and placed on Matt"
type textarea "x"
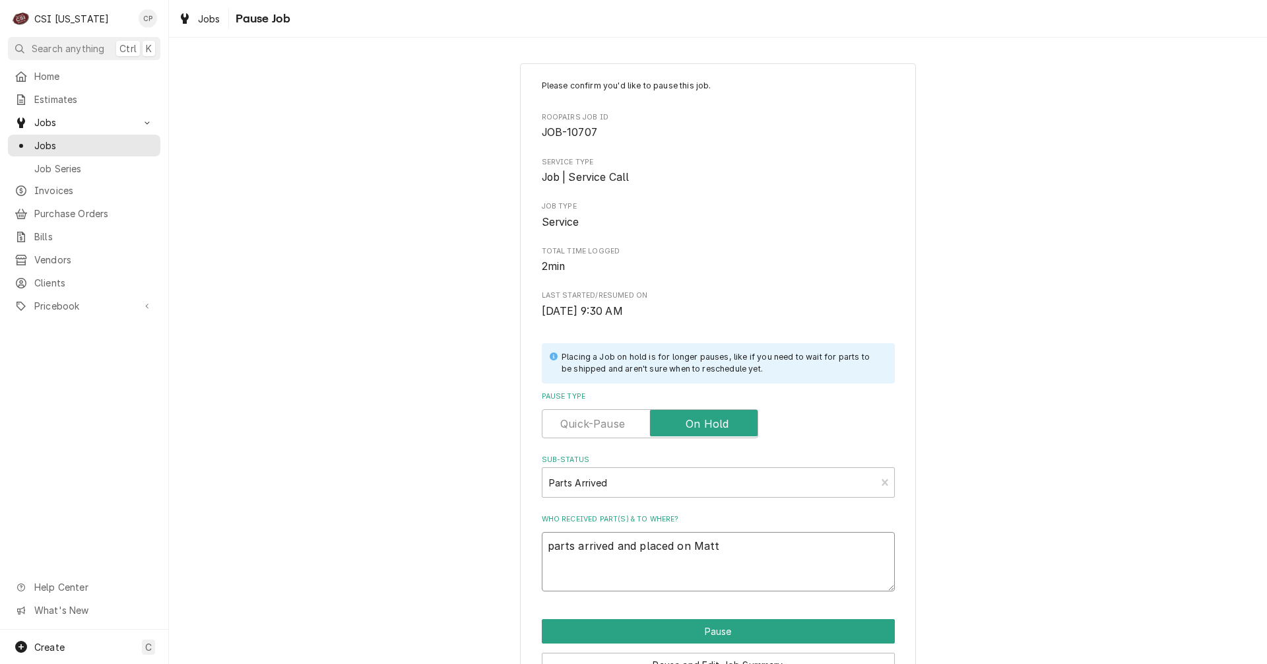
type textarea "parts arrived and placed on Matt'"
type textarea "x"
type textarea "parts arrived and placed on Matt's"
type textarea "x"
type textarea "parts arrived and placed on Matt's"
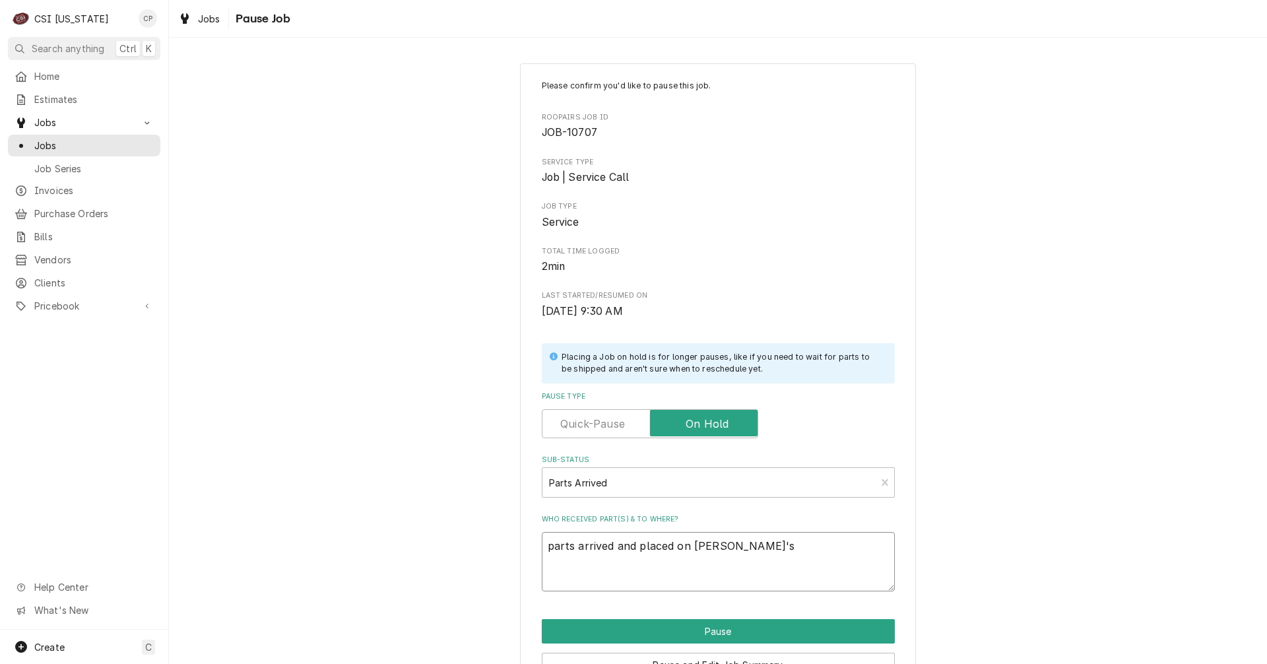
type textarea "x"
type textarea "parts arrived and placed on Matt's s"
type textarea "x"
type textarea "parts arrived and placed on Matt's sl"
type textarea "x"
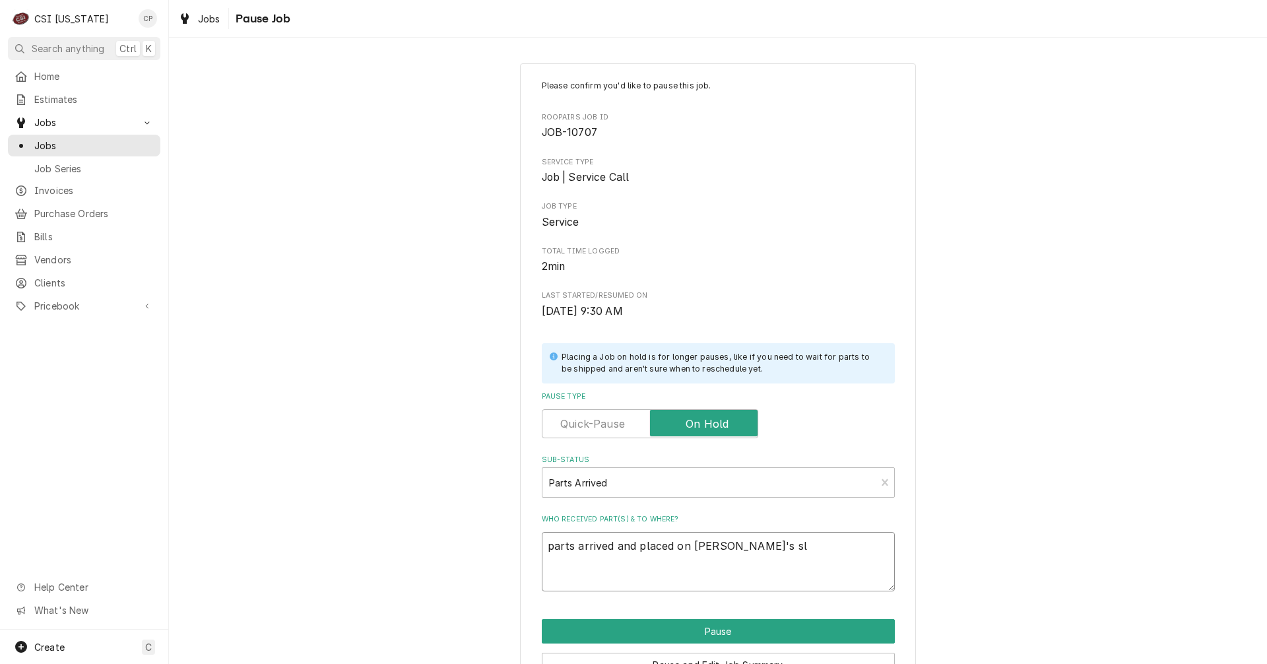
type textarea "parts arrived and placed on Matt's sle"
type textarea "x"
type textarea "parts arrived and placed on Matt's sl"
type textarea "x"
type textarea "parts arrived and placed on Matt's s"
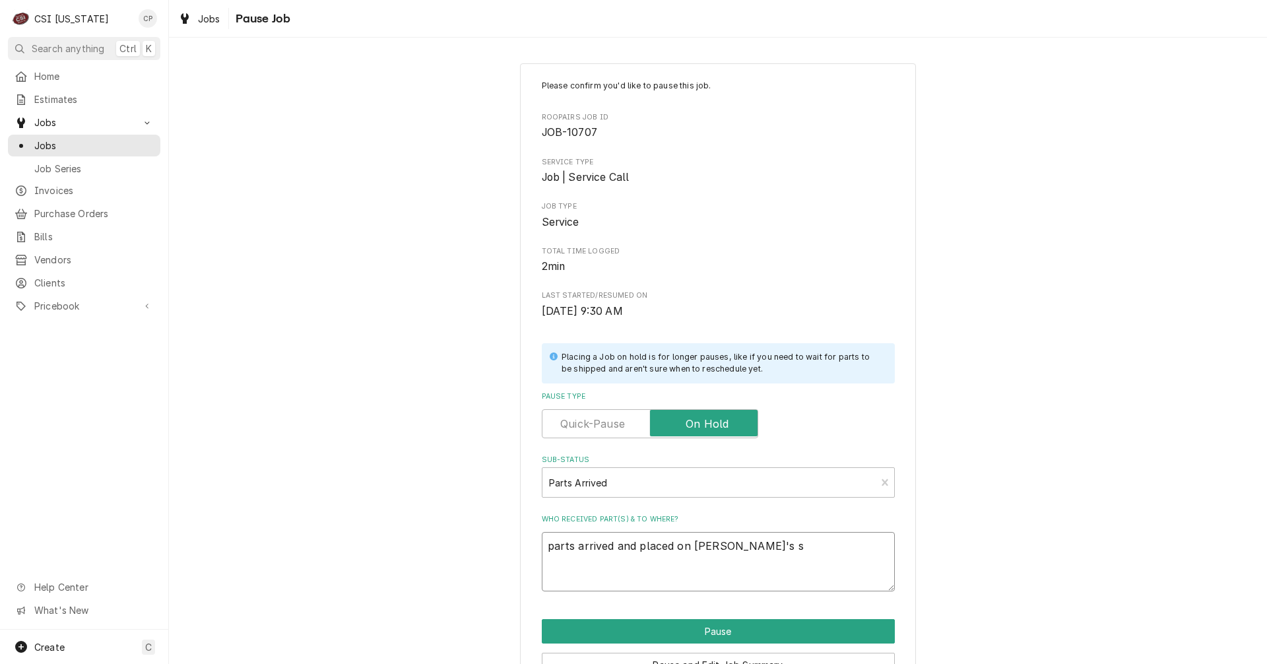
type textarea "x"
type textarea "parts arrived and placed on Matt's sh"
type textarea "x"
type textarea "parts arrived and placed on Matt's she"
type textarea "x"
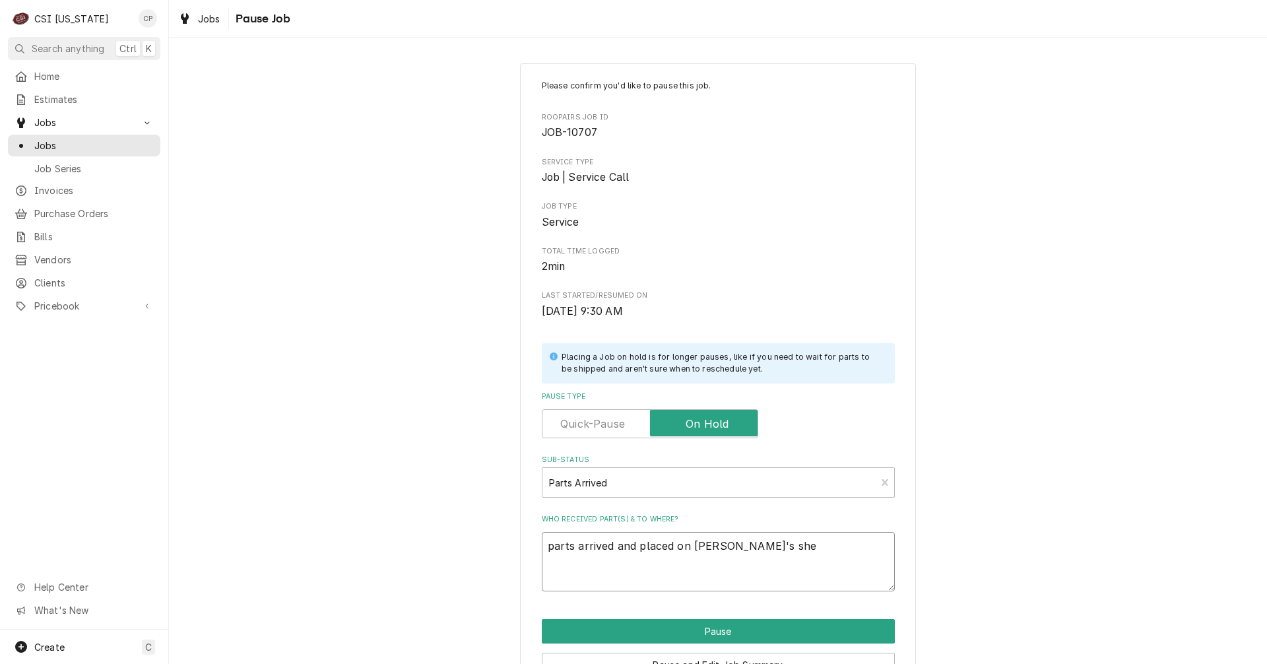
type textarea "parts arrived and placed on Matt's shel"
type textarea "x"
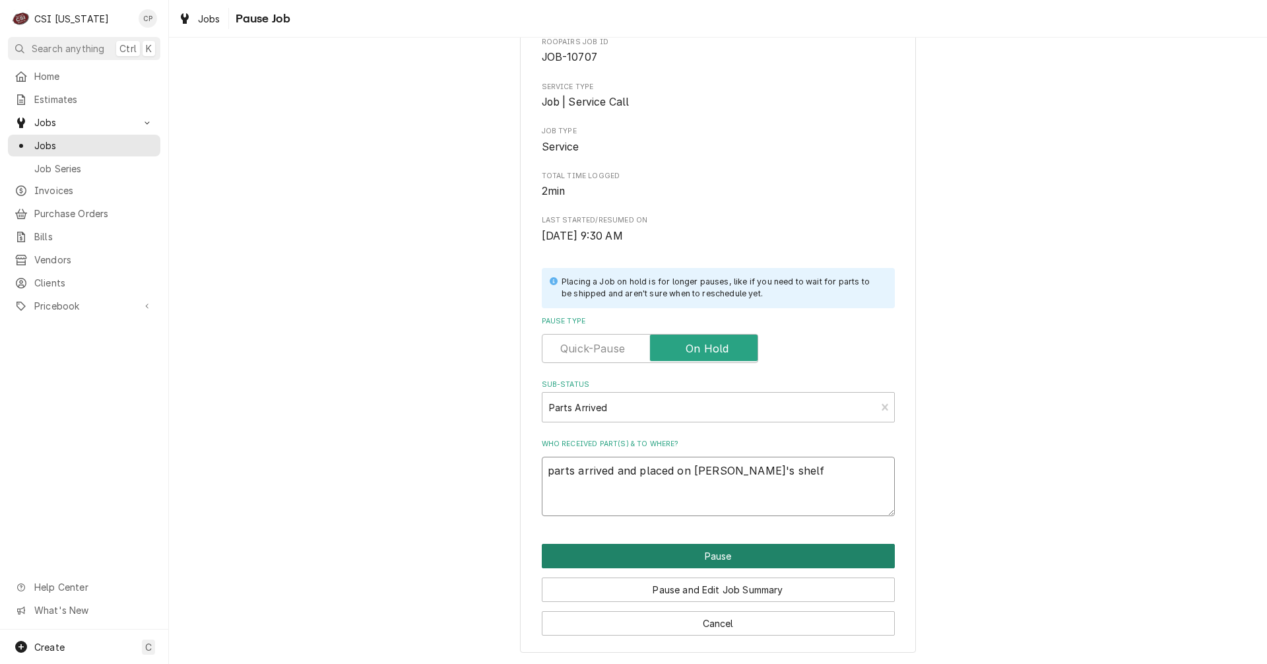
type textarea "parts arrived and placed on Matt's shelf"
click at [716, 562] on button "Pause" at bounding box center [718, 556] width 353 height 24
type textarea "x"
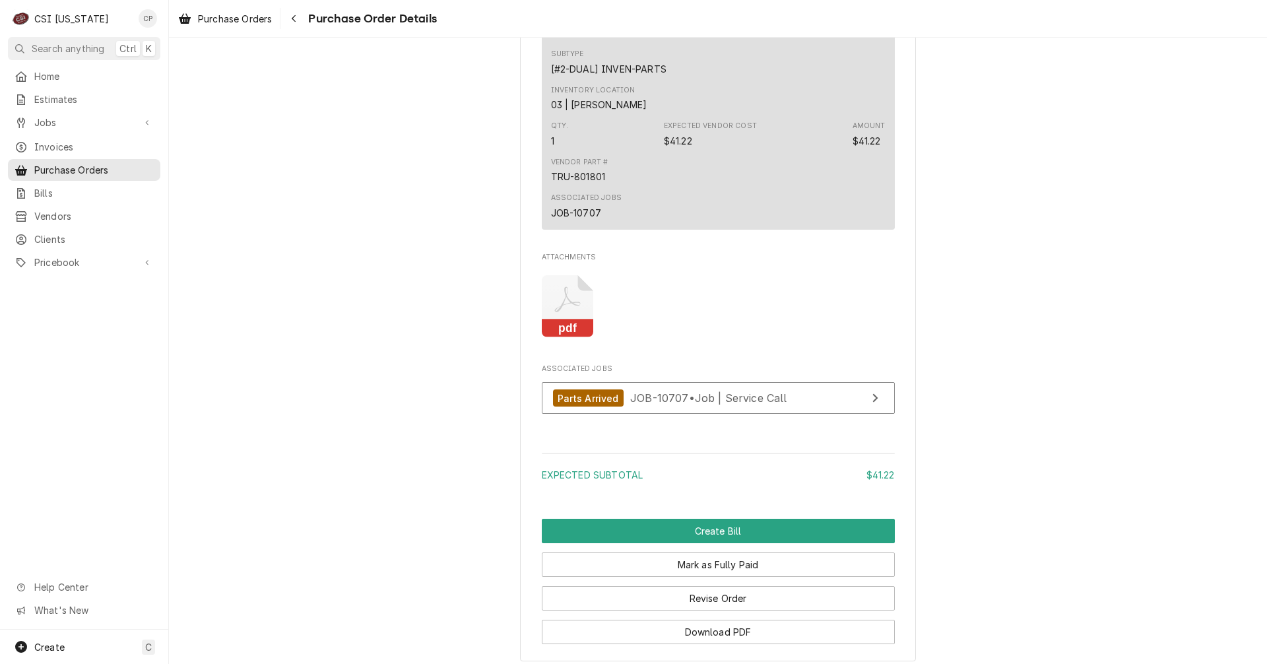
scroll to position [1091, 0]
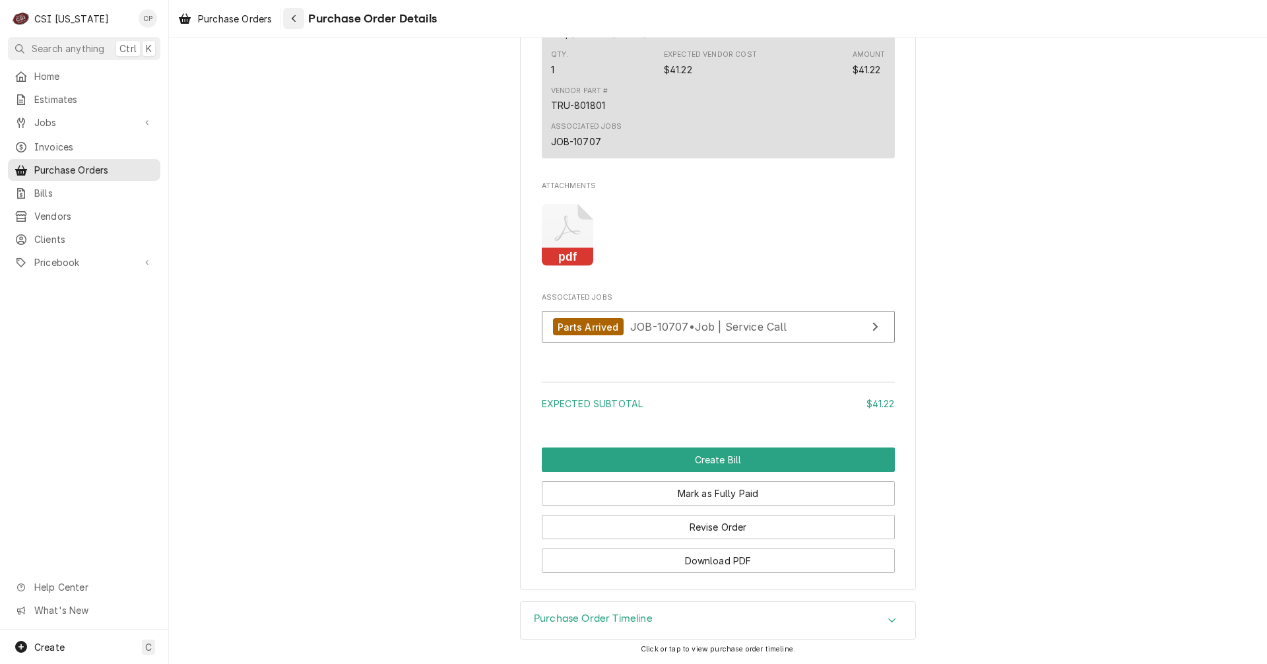
click at [296, 18] on icon "Navigate back" at bounding box center [294, 18] width 6 height 9
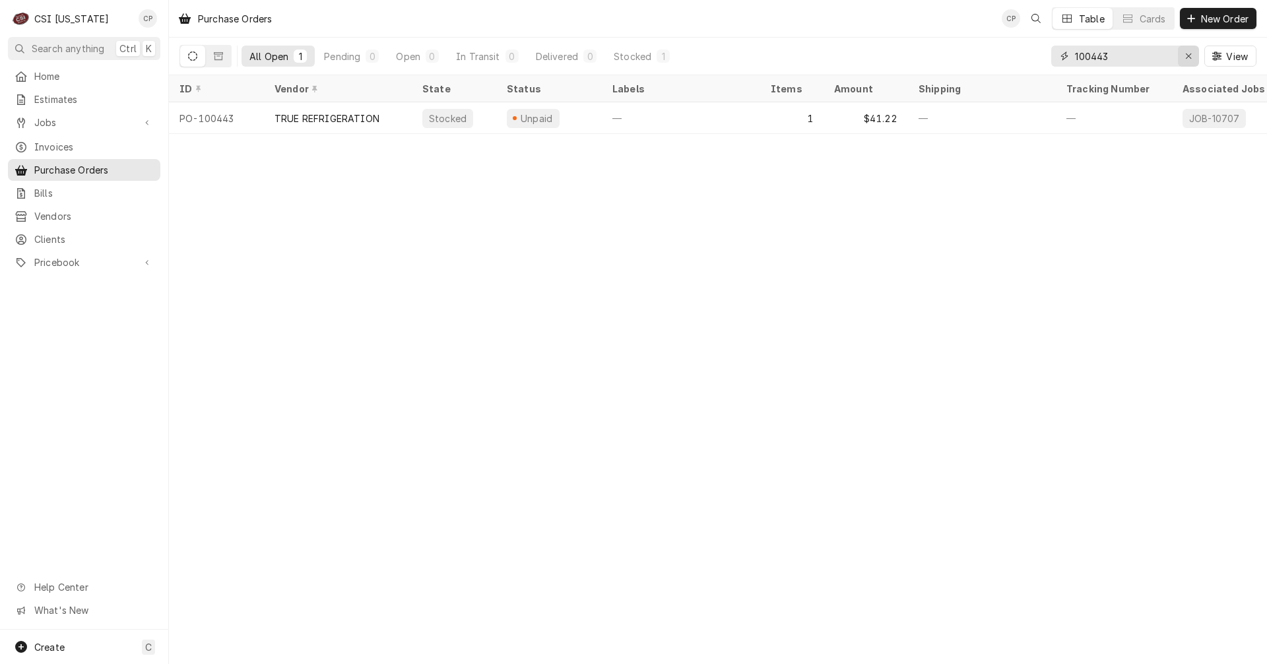
click at [1189, 59] on icon "Erase input" at bounding box center [1188, 55] width 7 height 9
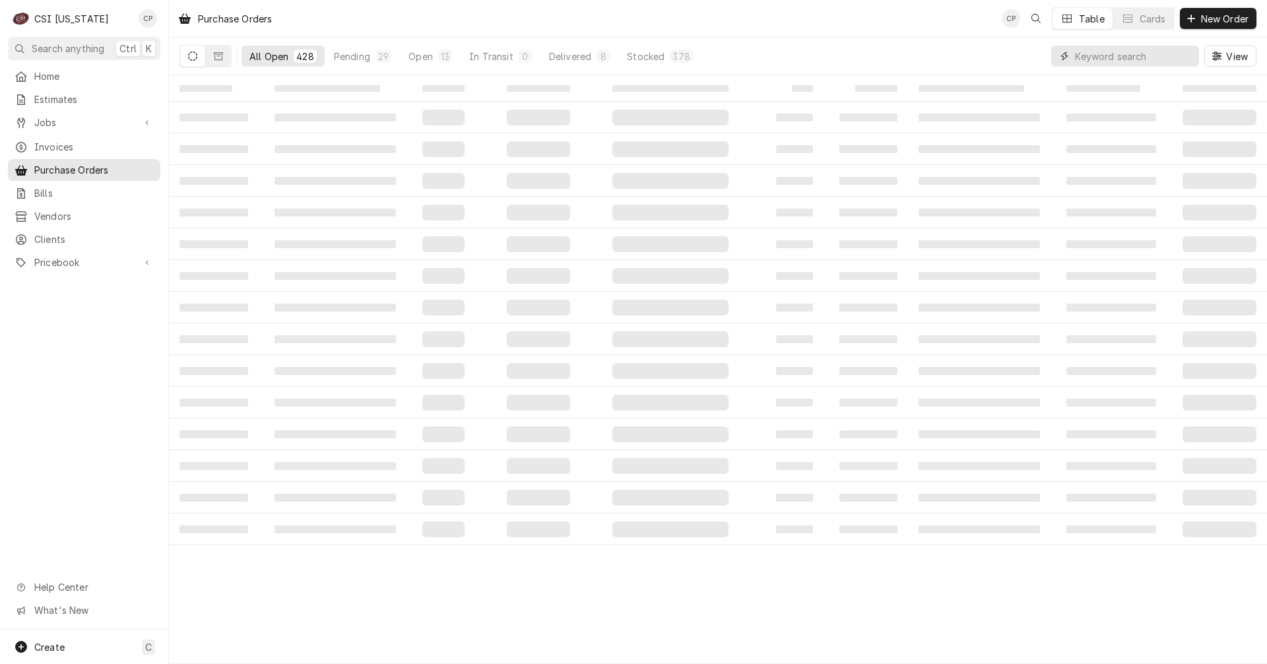
click at [1127, 56] on input "Dynamic Content Wrapper" at bounding box center [1133, 56] width 117 height 21
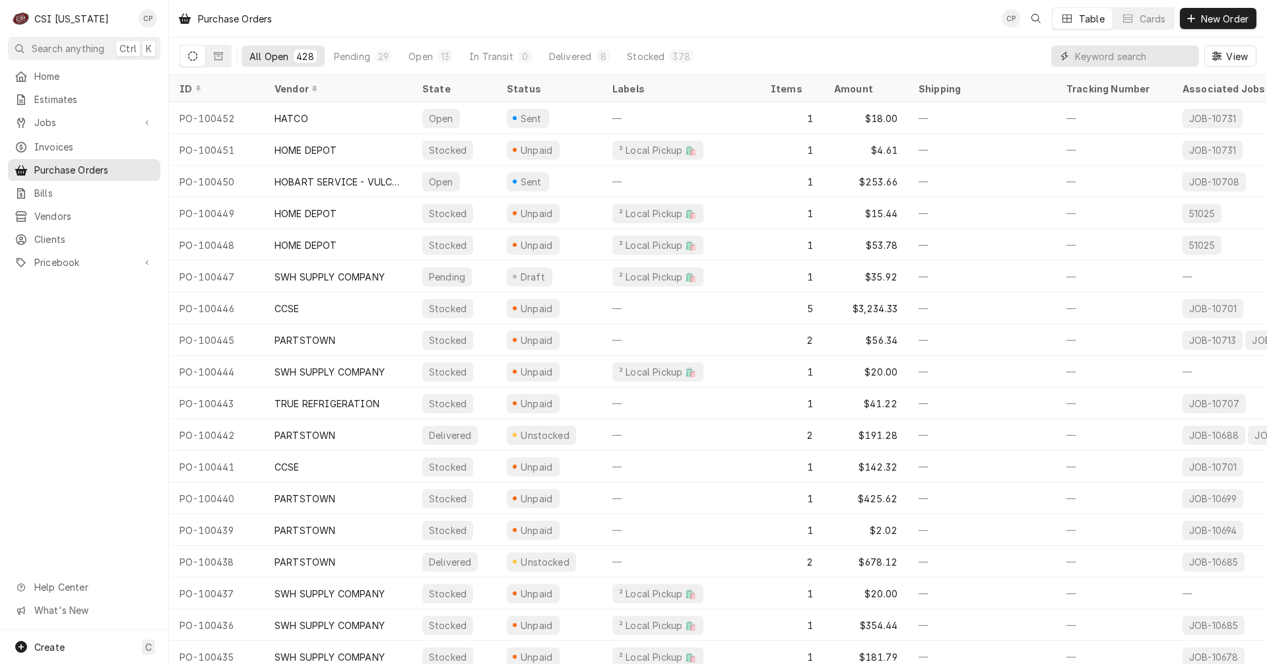
click at [1094, 58] on input "Dynamic Content Wrapper" at bounding box center [1133, 56] width 117 height 21
click at [62, 44] on span "Search anything" at bounding box center [68, 49] width 73 height 14
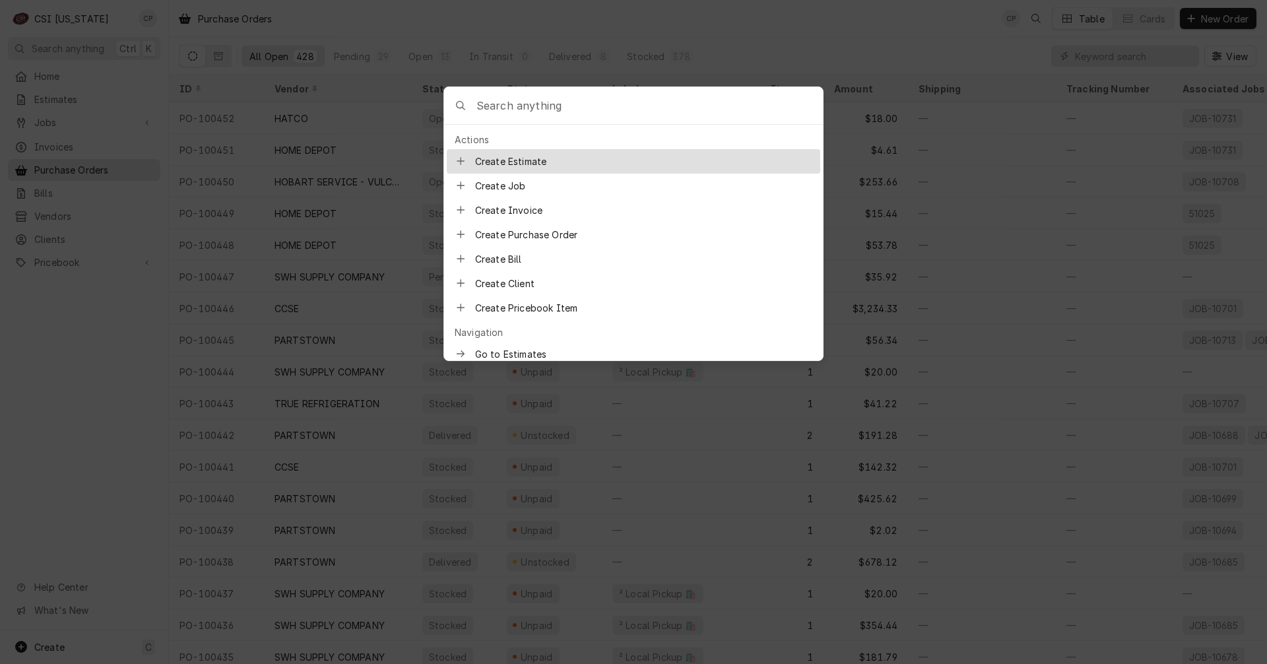
click at [563, 108] on input "Global Command Menu" at bounding box center [649, 105] width 346 height 37
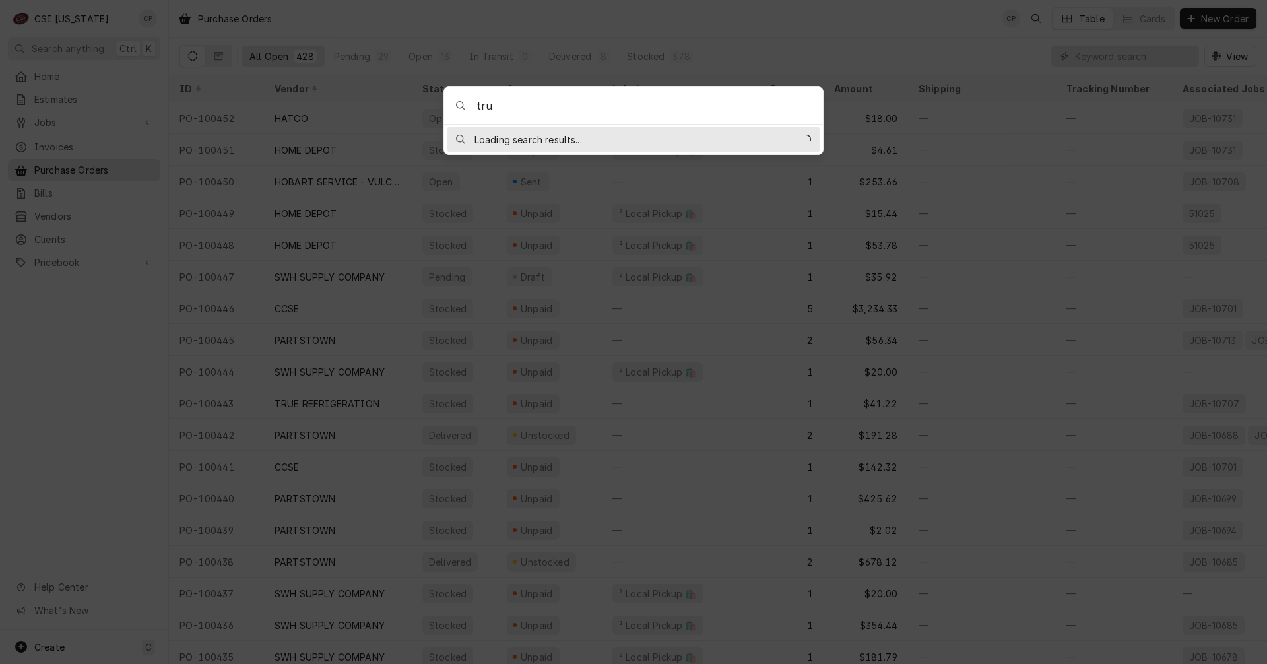
type input "true"
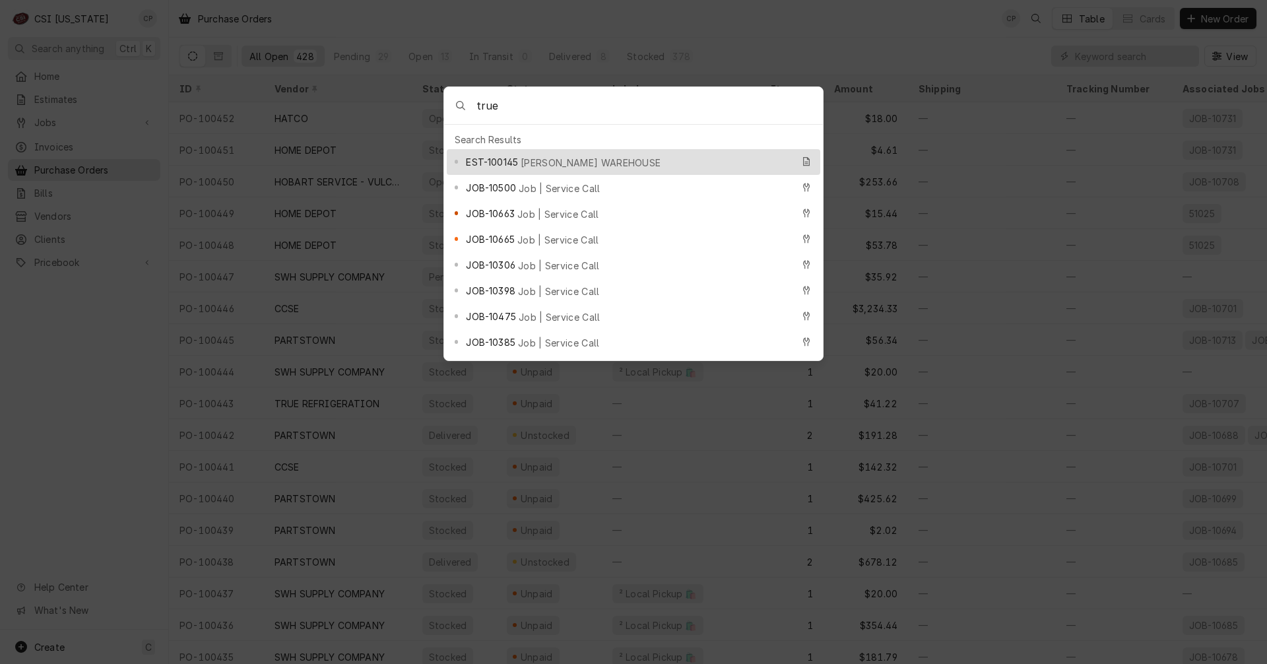
drag, startPoint x: 501, startPoint y: 100, endPoint x: 454, endPoint y: 97, distance: 47.6
click at [454, 97] on div "true" at bounding box center [633, 106] width 379 height 38
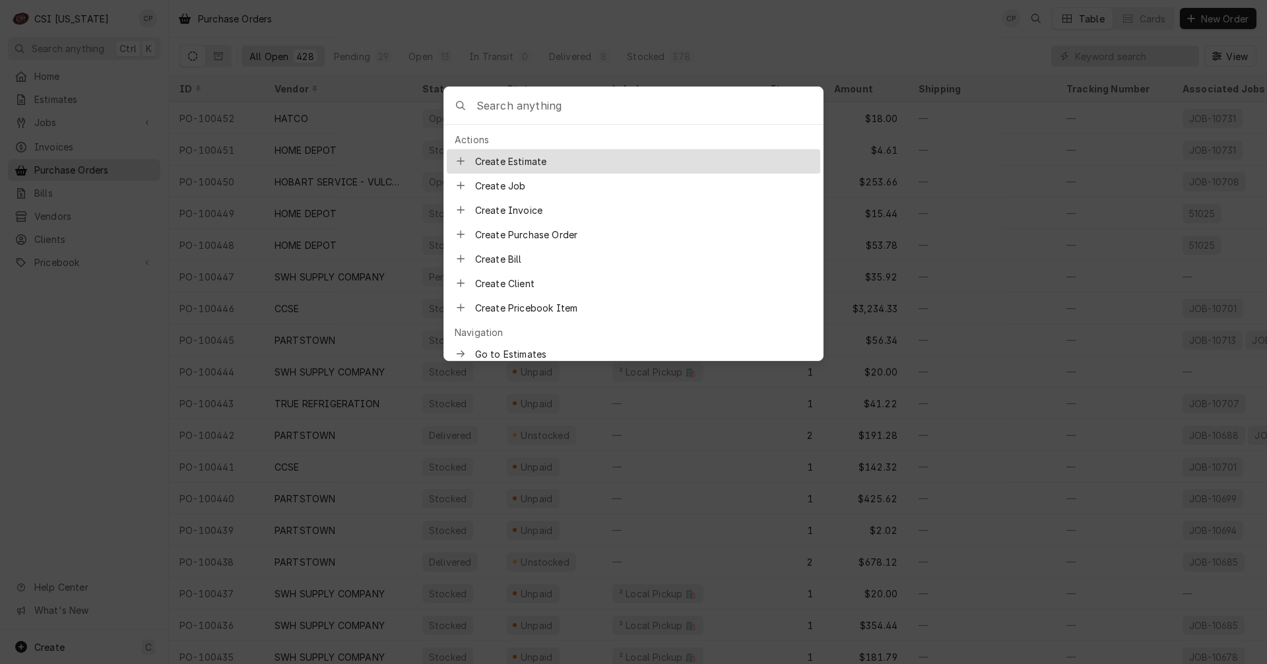
click at [509, 103] on input "Global Command Menu" at bounding box center [649, 105] width 346 height 37
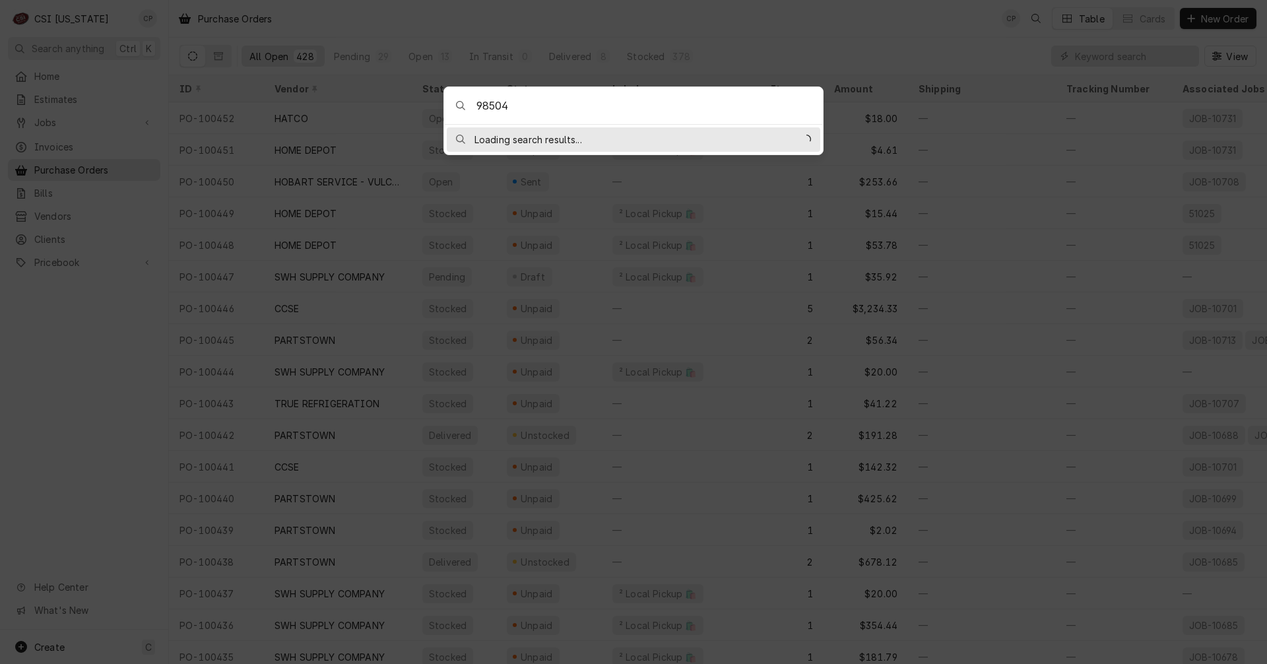
type input "985044"
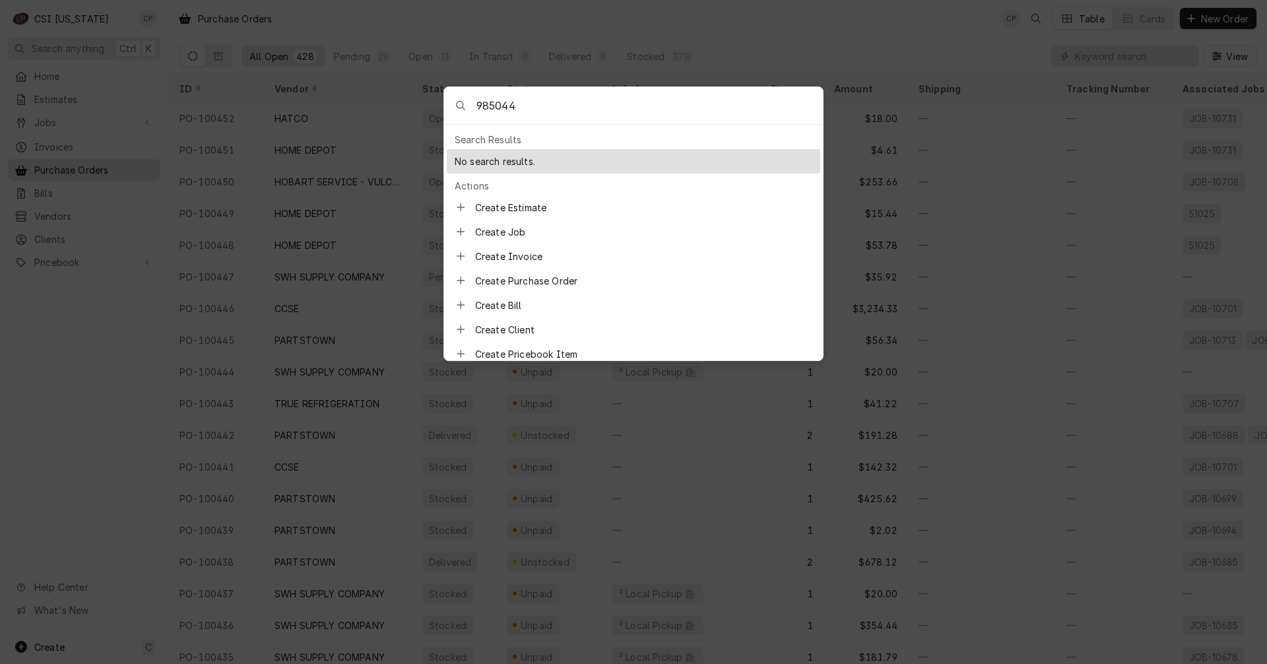
drag, startPoint x: 528, startPoint y: 102, endPoint x: 408, endPoint y: 111, distance: 121.1
click at [408, 111] on body "C CSI Kentucky CP Search anything Ctrl K Home Estimates Jobs Jobs Job Series In…" at bounding box center [633, 332] width 1267 height 664
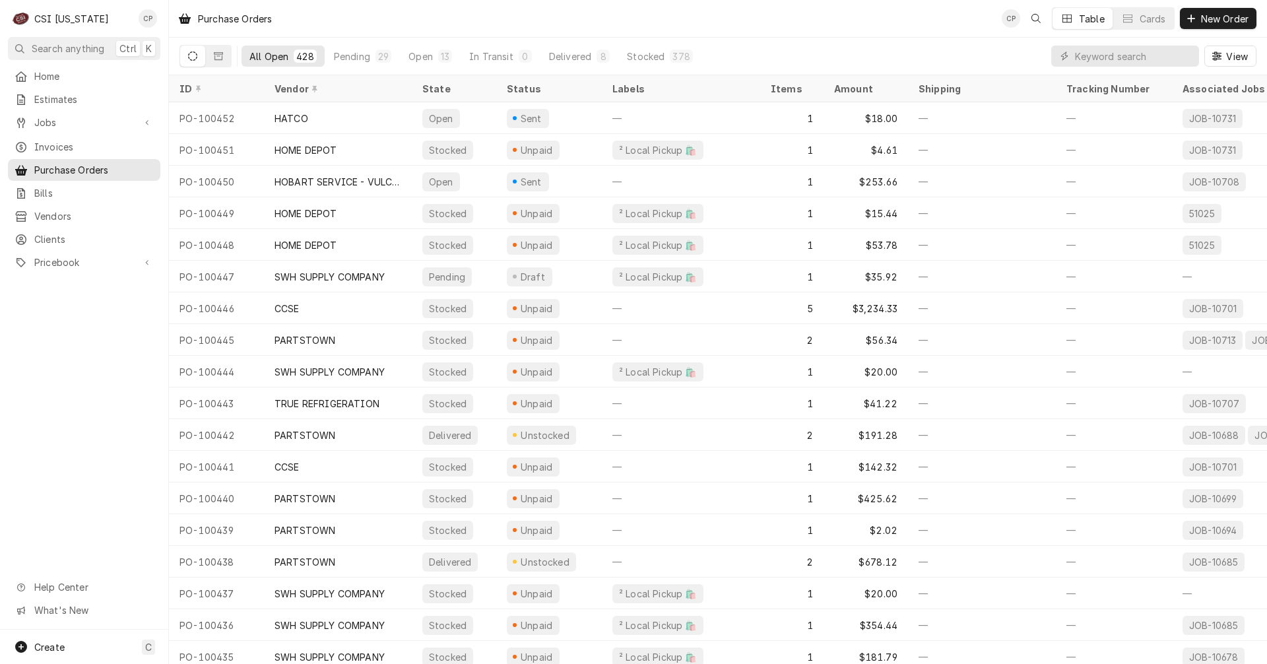
click at [79, 290] on body "C CSI Kentucky CP Search anything Ctrl K Home Estimates Jobs Jobs Job Series In…" at bounding box center [633, 332] width 1267 height 664
click at [98, 163] on span "Purchase Orders" at bounding box center [93, 170] width 119 height 14
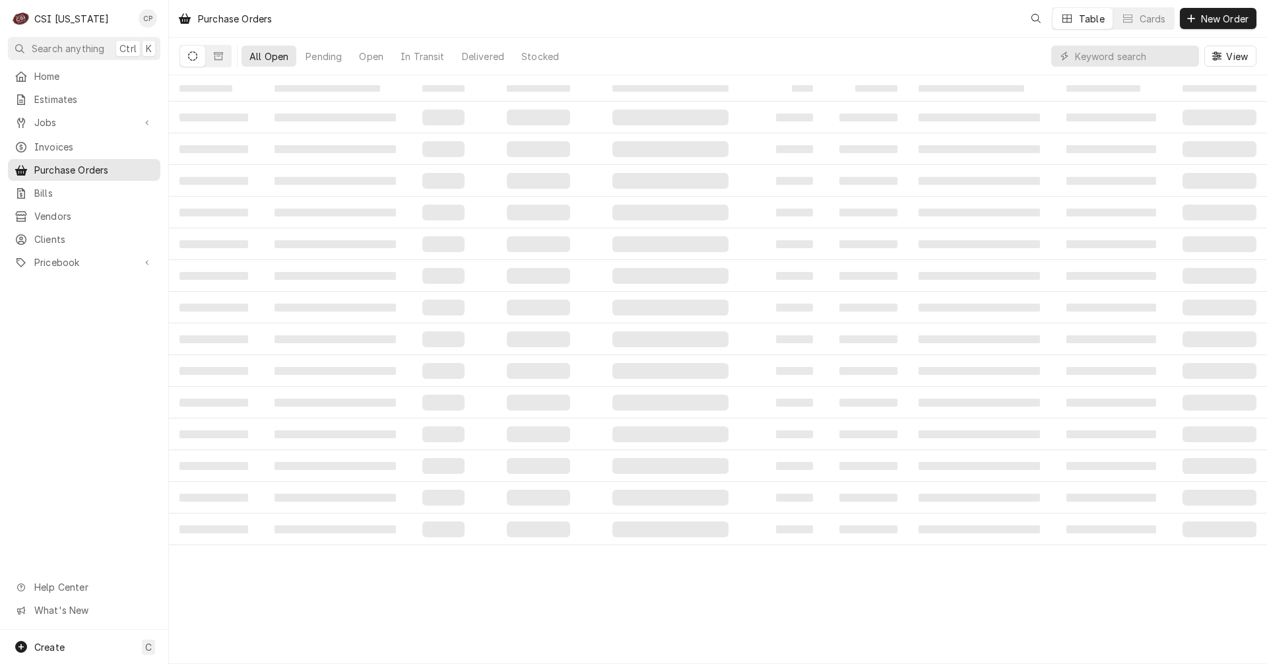
click at [1124, 49] on input "Dynamic Content Wrapper" at bounding box center [1133, 56] width 117 height 21
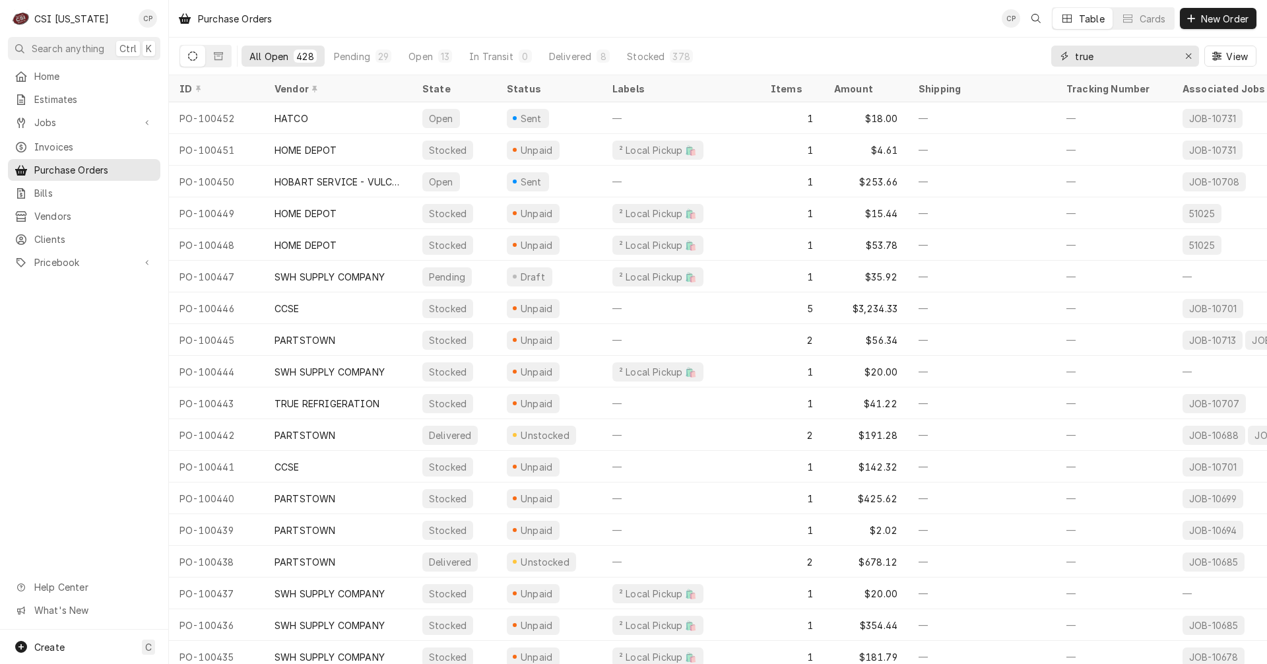
type input "true"
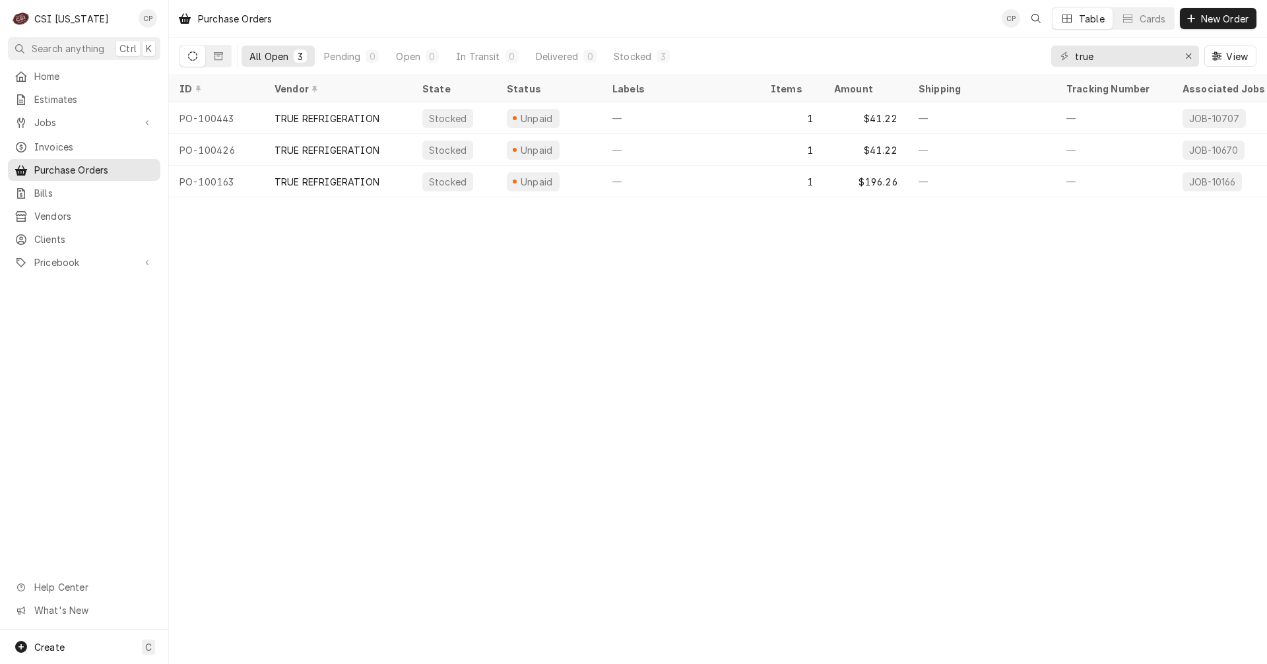
drag, startPoint x: 1110, startPoint y: 60, endPoint x: 1019, endPoint y: 59, distance: 90.4
click at [1019, 59] on div "All Open 3 Pending 0 Open 0 In Transit 0 Delivered 0 Stocked 3 true View" at bounding box center [717, 56] width 1077 height 37
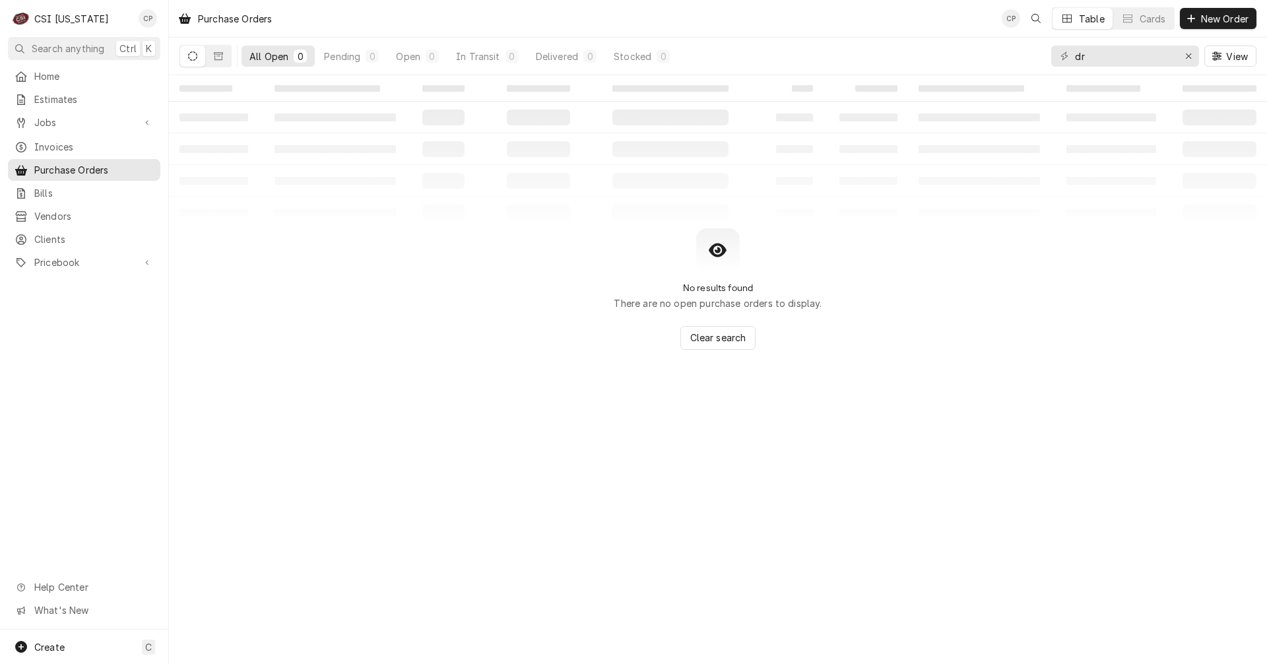
type input "d"
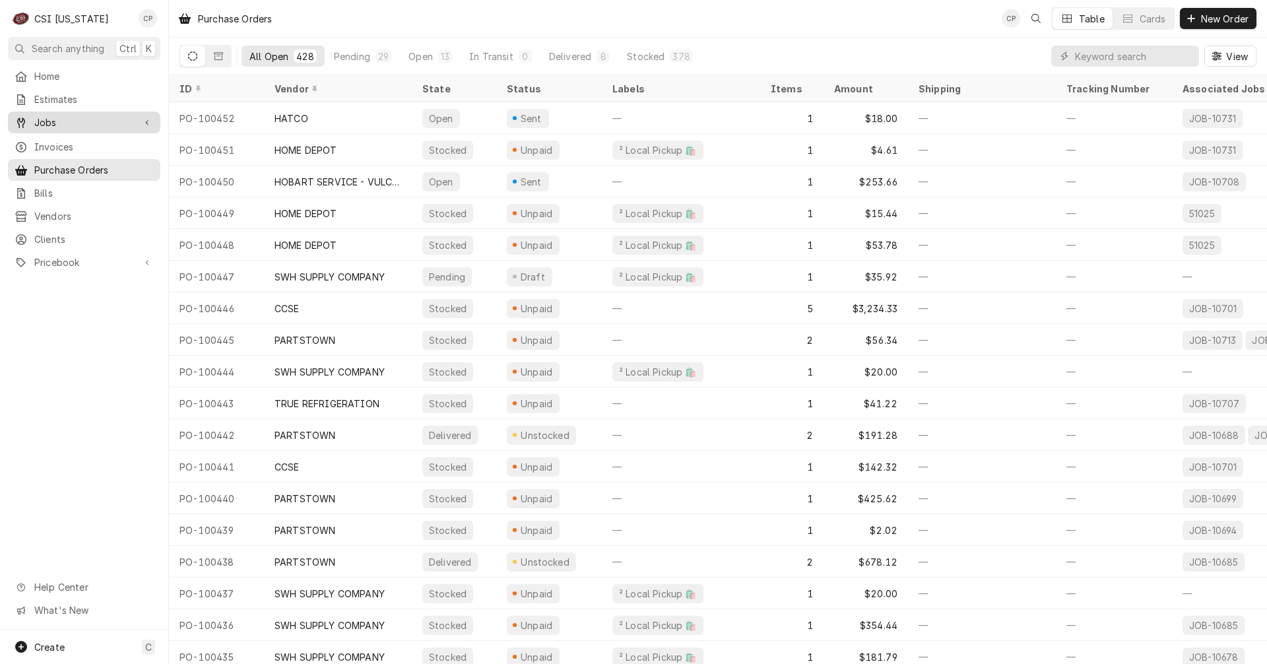
click at [56, 119] on span "Jobs" at bounding box center [84, 122] width 100 height 14
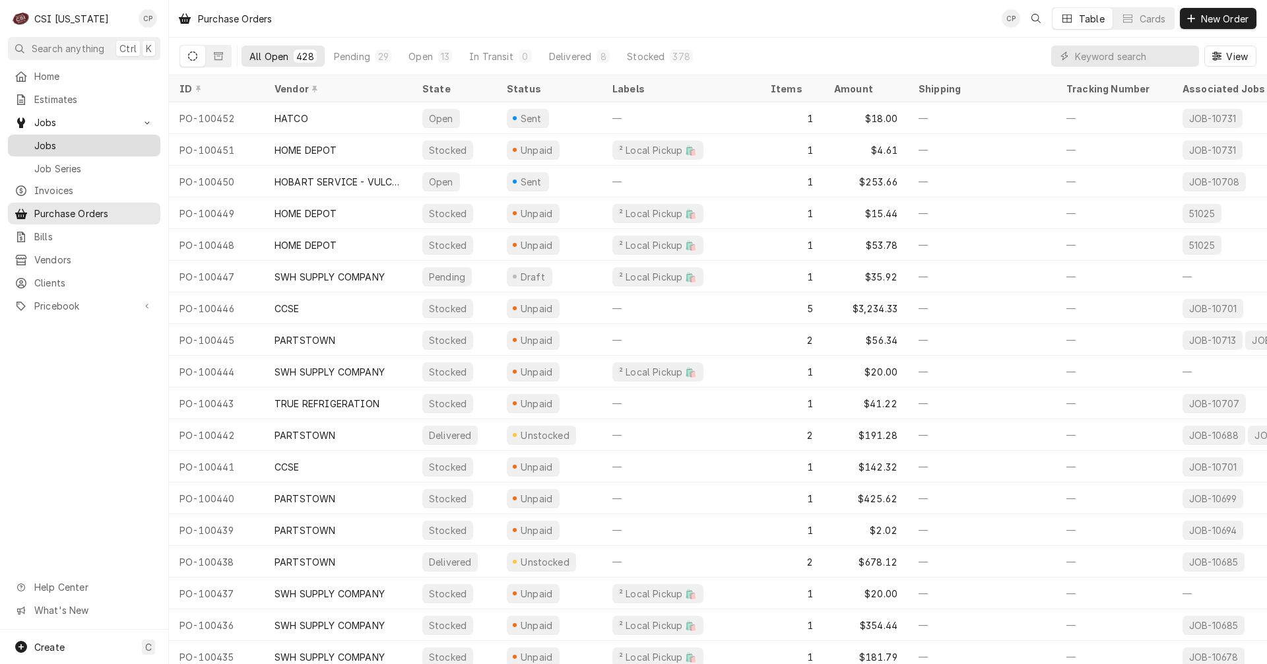
click at [60, 141] on span "Jobs" at bounding box center [93, 146] width 119 height 14
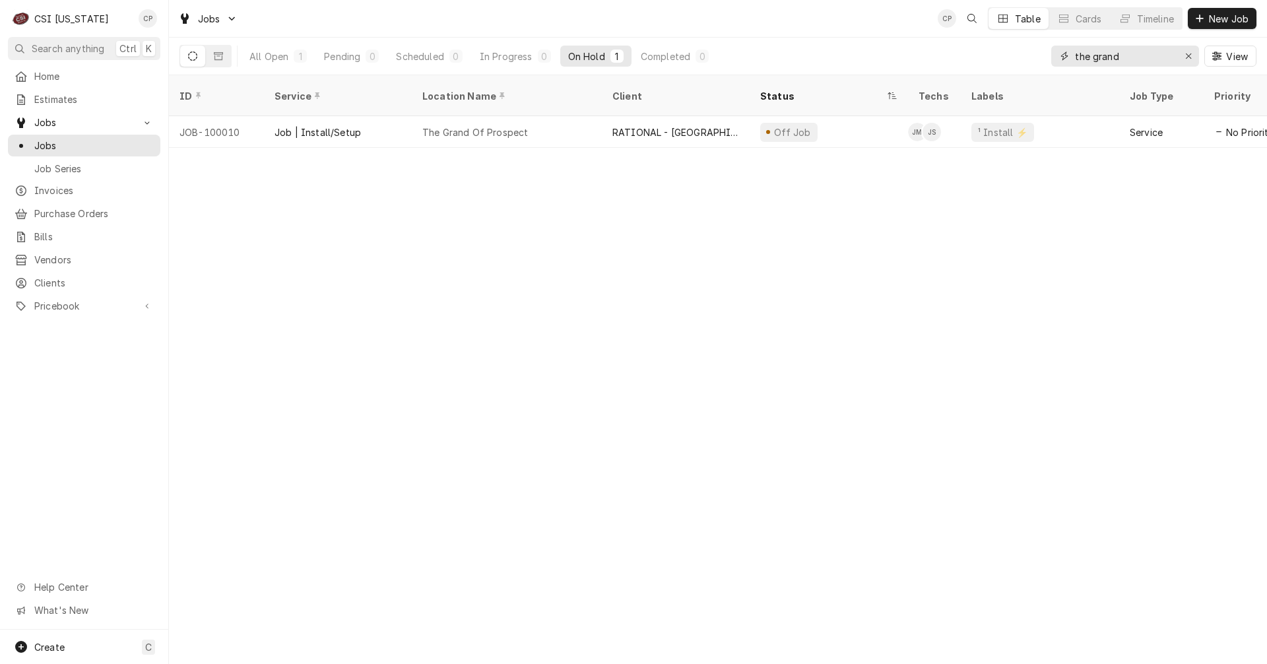
drag, startPoint x: 1149, startPoint y: 54, endPoint x: 1026, endPoint y: 66, distance: 123.3
click at [1026, 66] on div "All Open 1 Pending 0 Scheduled 0 In Progress 0 On Hold 1 Completed 0 the grand …" at bounding box center [717, 56] width 1077 height 37
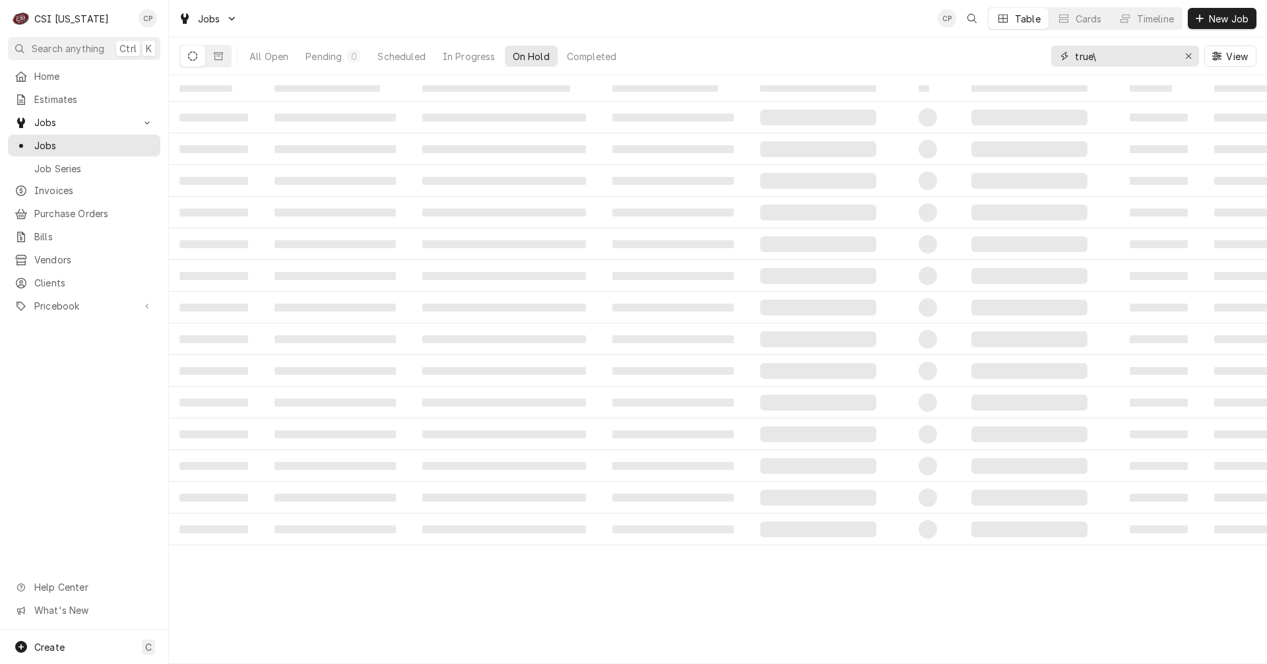
type input "true"
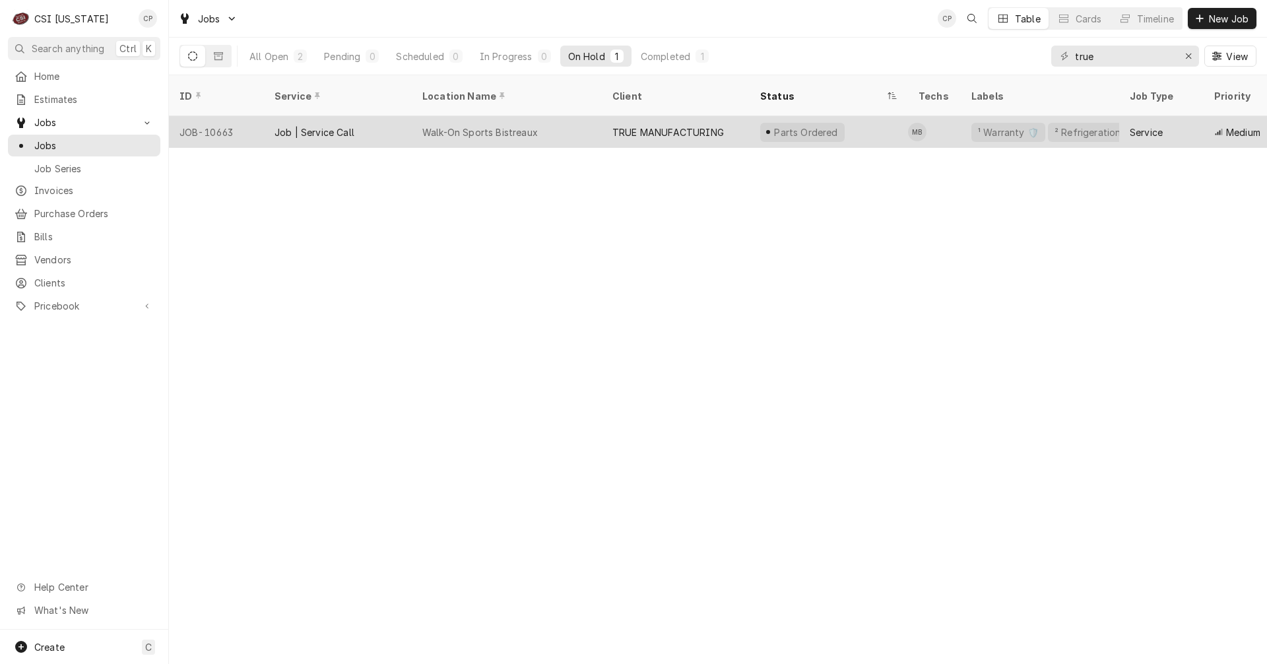
click at [664, 125] on div "TRUE MANUFACTURING" at bounding box center [667, 132] width 111 height 14
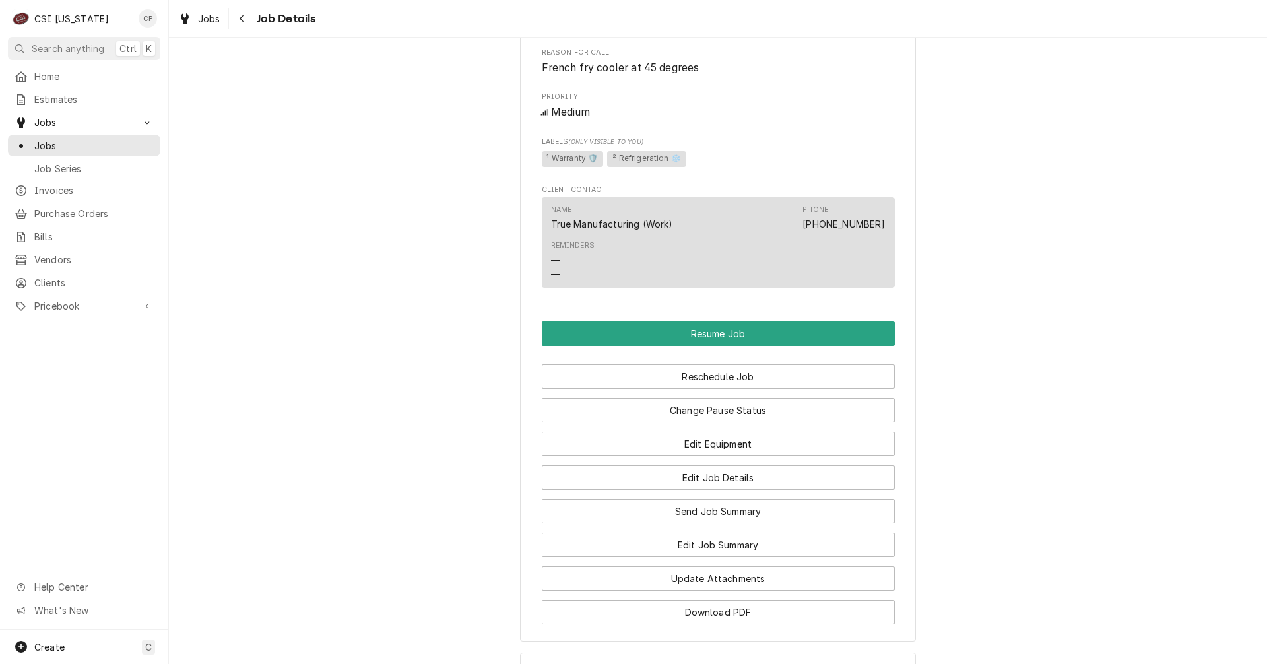
scroll to position [792, 0]
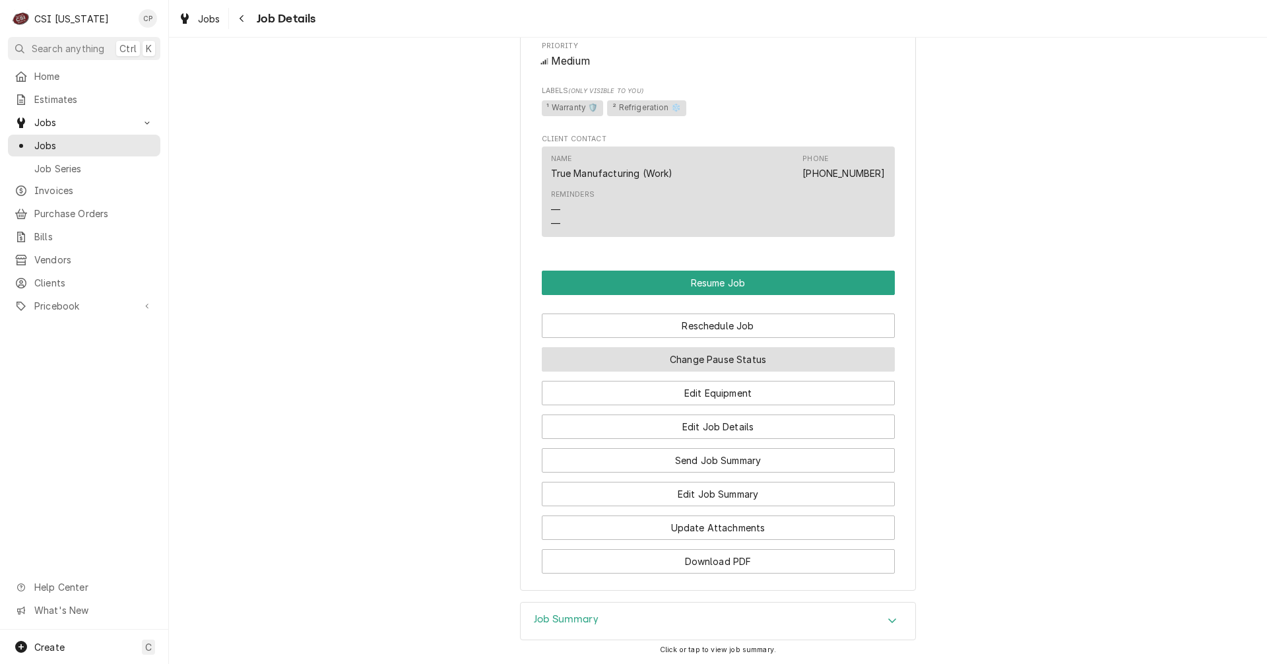
click at [687, 371] on button "Change Pause Status" at bounding box center [718, 359] width 353 height 24
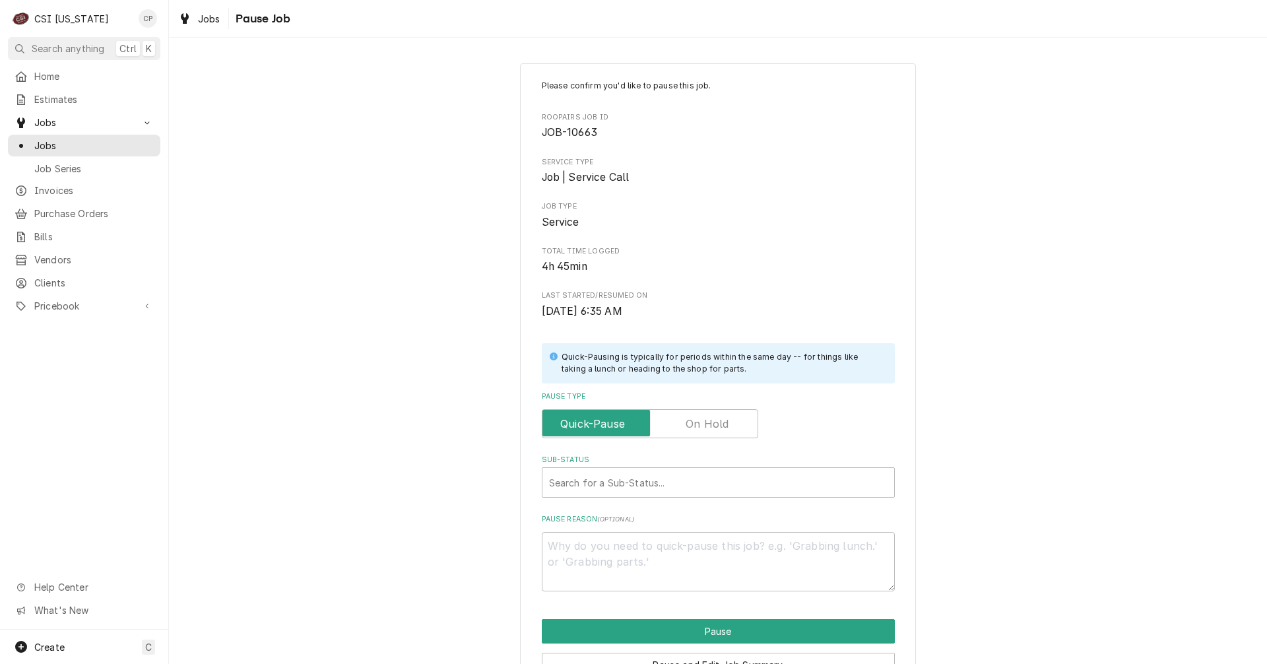
click at [714, 408] on div "Pause Type" at bounding box center [718, 414] width 353 height 47
click at [716, 422] on label "Pause Type" at bounding box center [650, 423] width 216 height 29
click at [716, 422] on input "Pause Type" at bounding box center [650, 423] width 205 height 29
checkbox input "true"
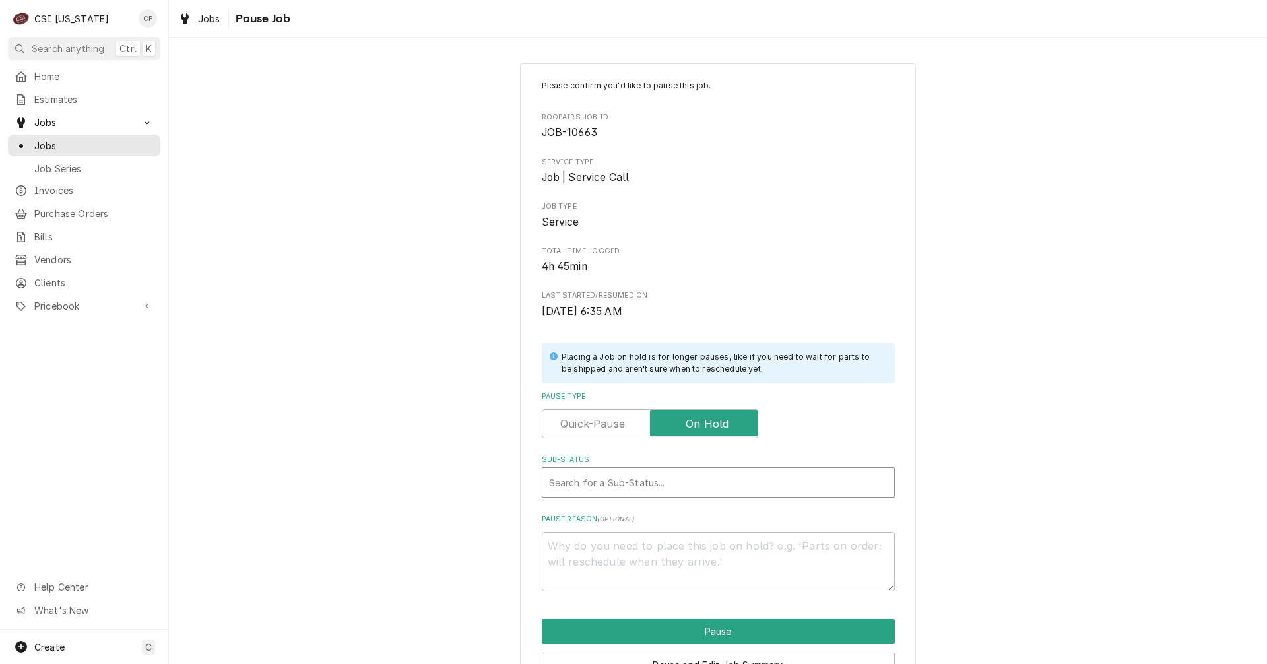
click at [594, 494] on div "Sub-Status" at bounding box center [718, 482] width 338 height 24
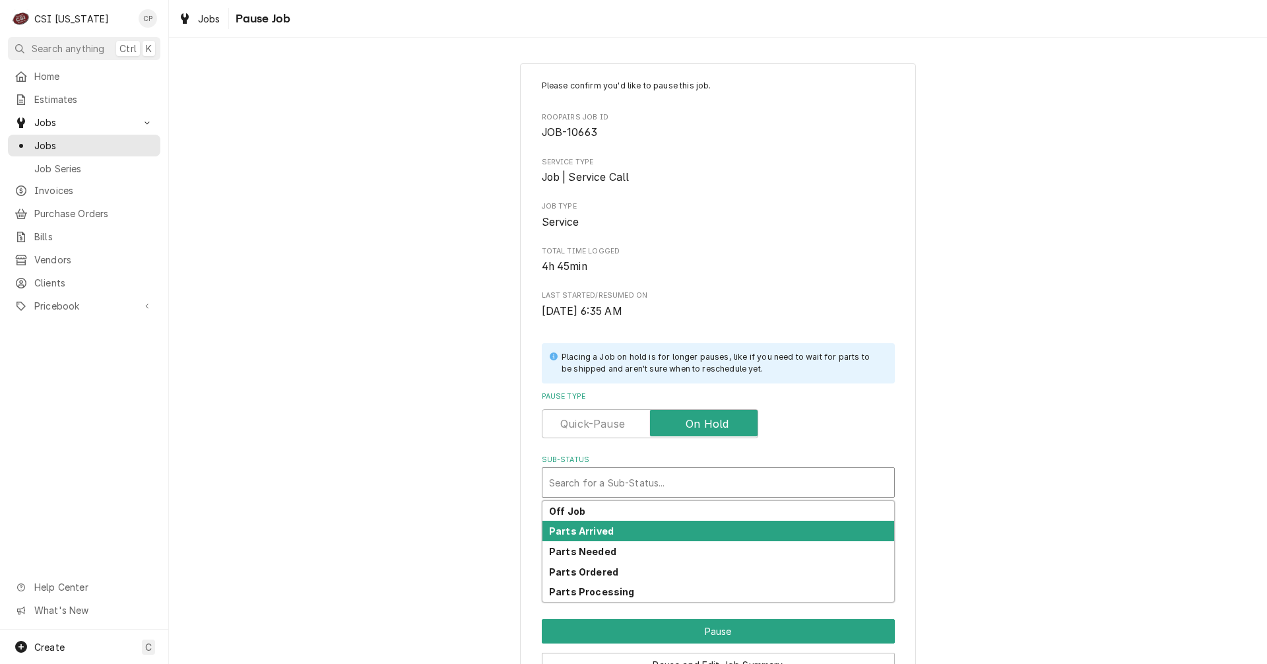
click at [587, 526] on strong "Parts Arrived" at bounding box center [581, 530] width 65 height 11
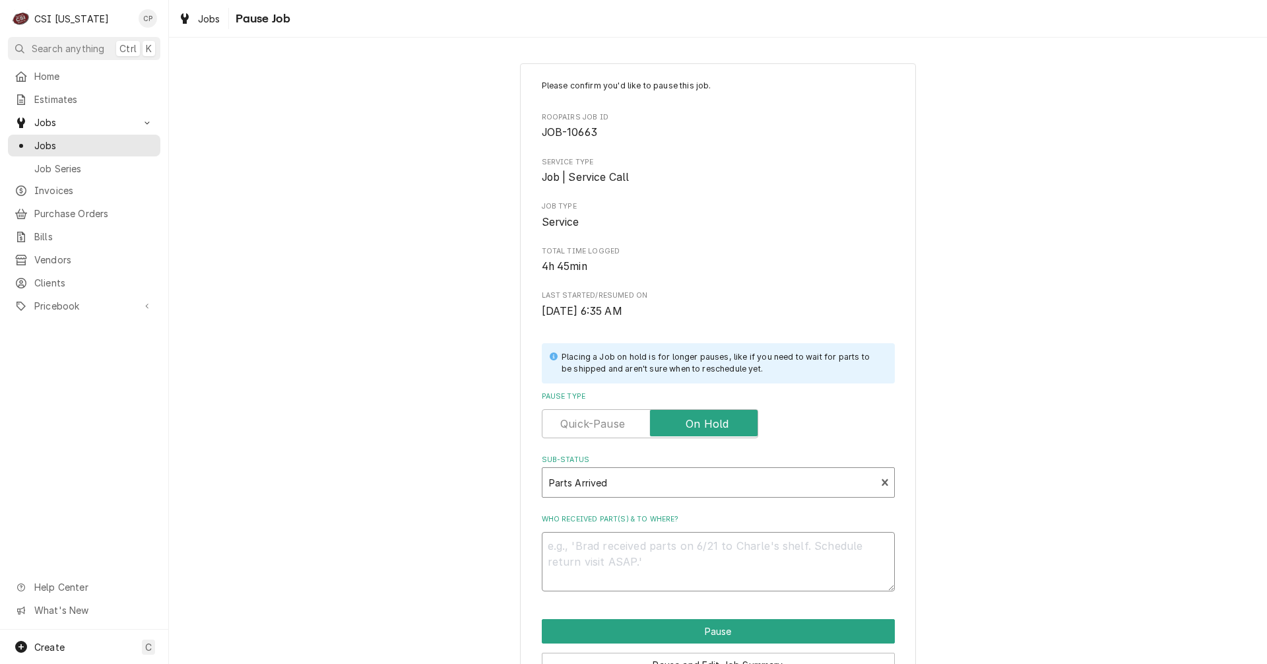
click at [594, 548] on textarea "Who received part(s) & to where?" at bounding box center [718, 561] width 353 height 59
type textarea "x"
type textarea "P"
type textarea "x"
type textarea "Pa"
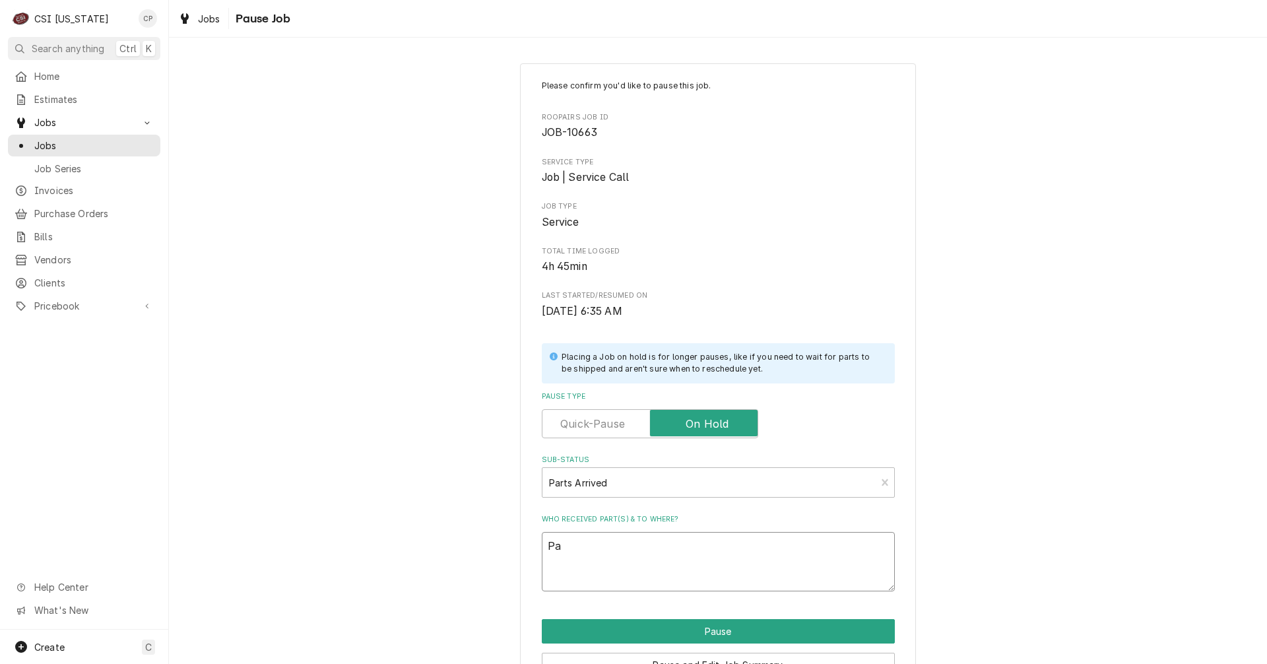
type textarea "x"
type textarea "P"
type textarea "x"
type textarea "e"
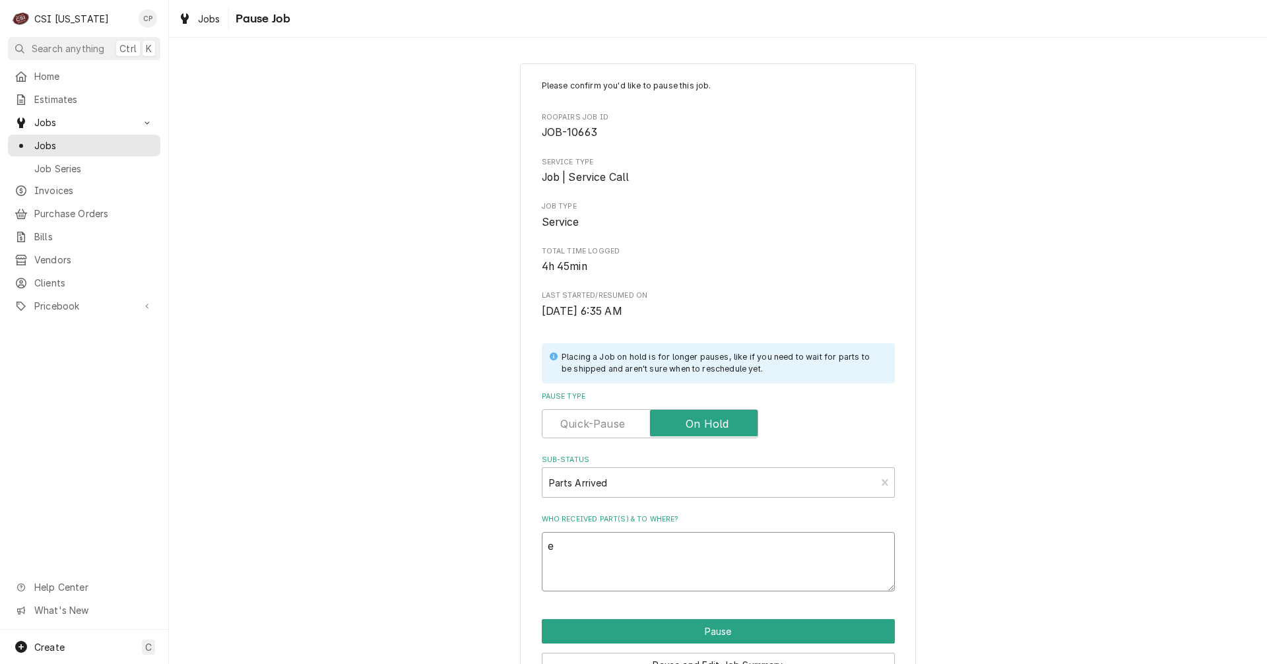
type textarea "x"
type textarea "ev"
type textarea "x"
type textarea "eva"
type textarea "x"
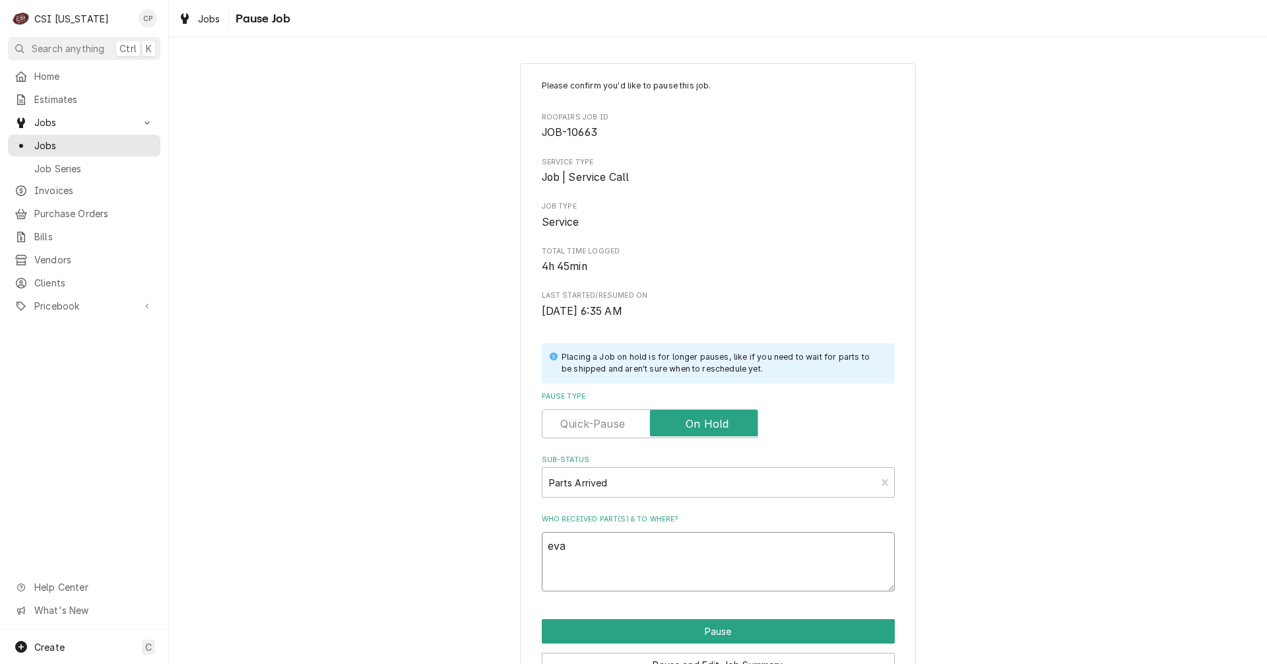
type textarea "evap"
type textarea "x"
type textarea "evap"
type textarea "x"
type textarea "evap a"
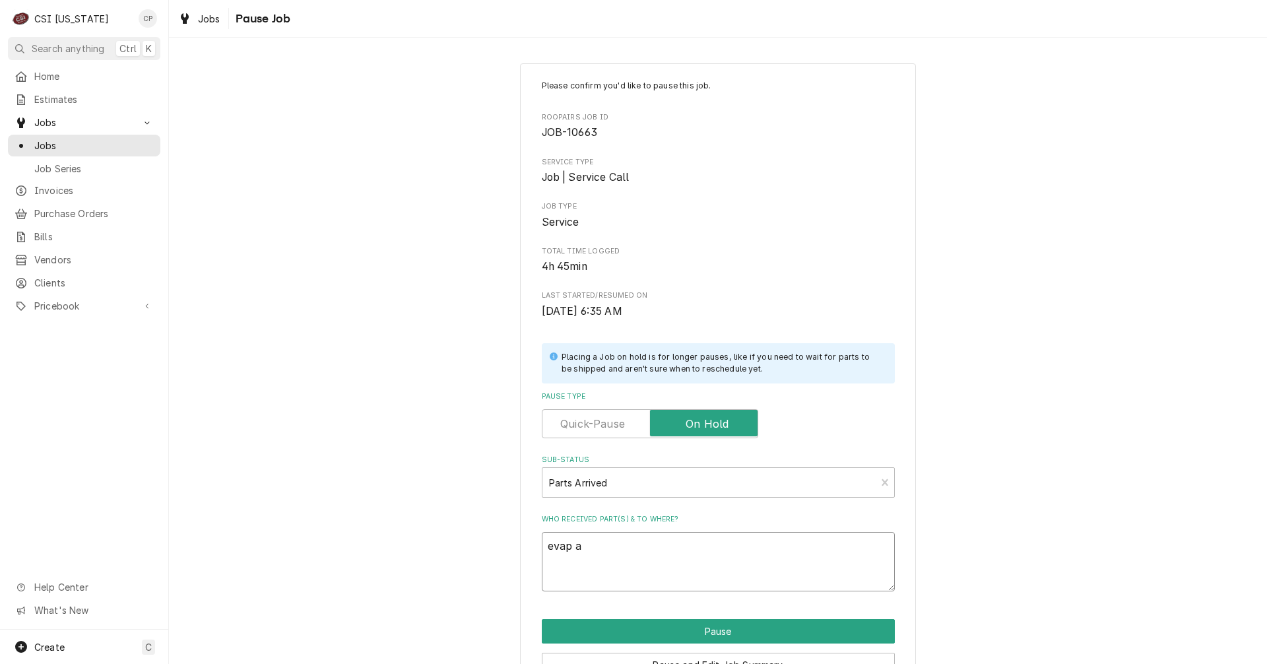
type textarea "x"
type textarea "evap an"
type textarea "x"
type textarea "evap and"
type textarea "x"
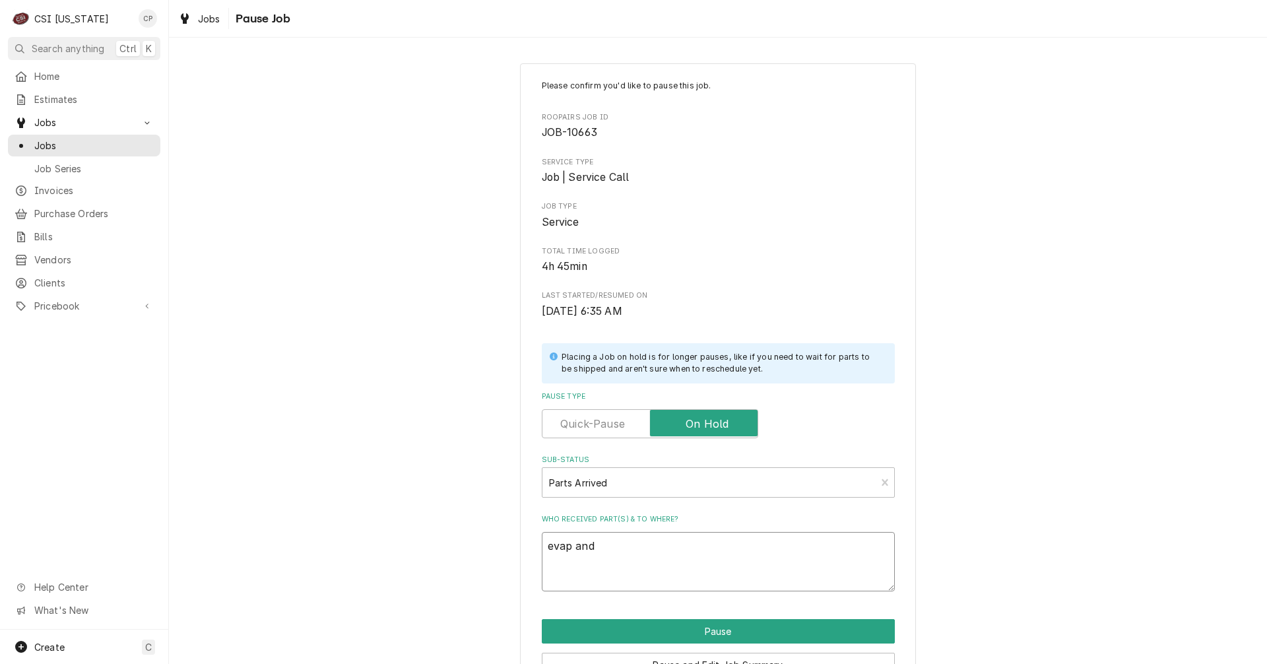
type textarea "evap and"
type textarea "x"
type textarea "evap and d"
type textarea "x"
type textarea "evap and dr"
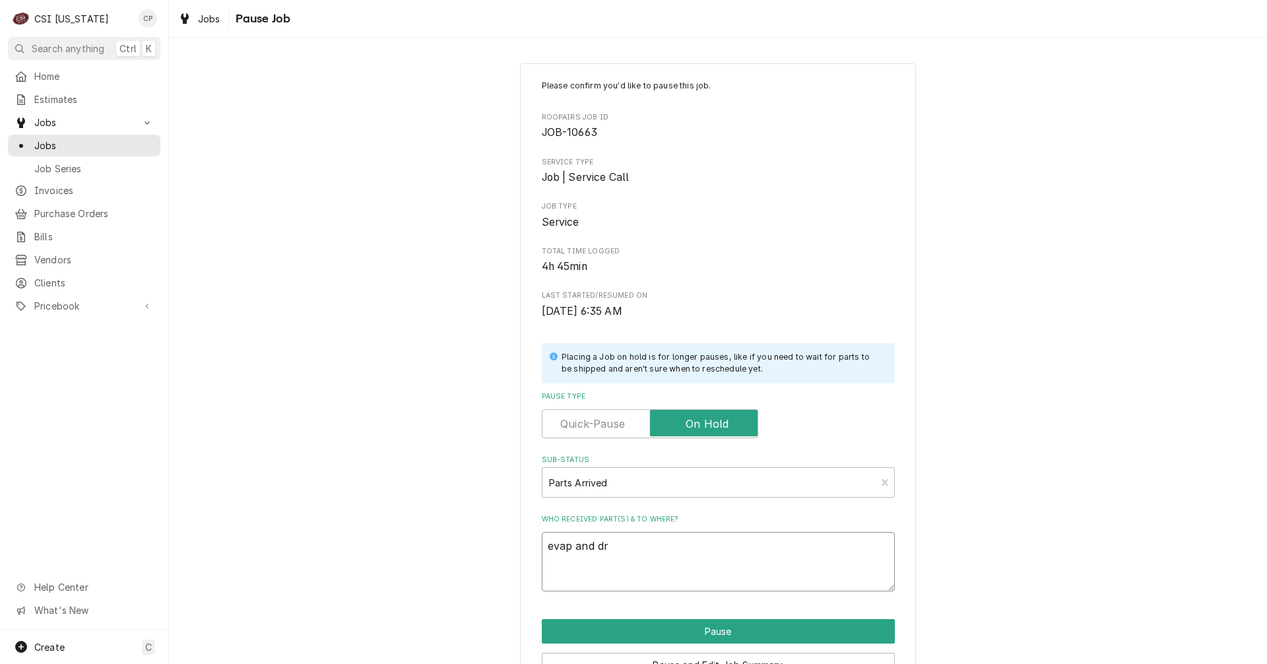
type textarea "x"
type textarea "evap and dri"
type textarea "x"
type textarea "evap and drie"
type textarea "x"
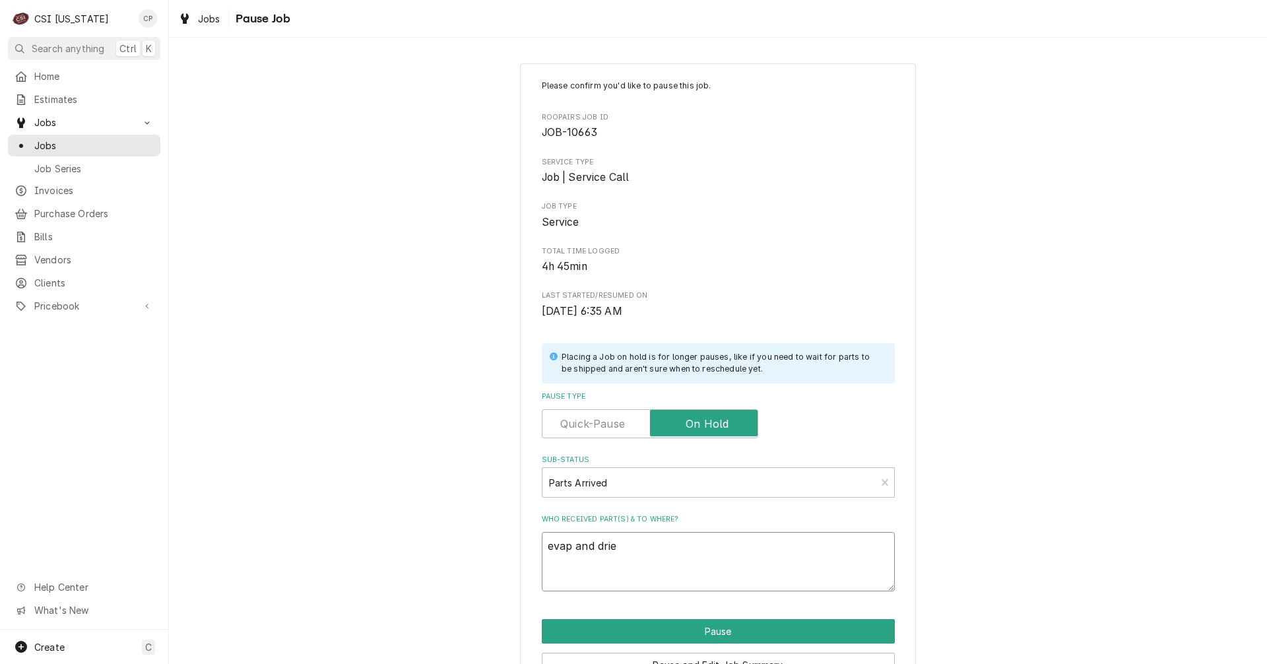
type textarea "evap and drier"
type textarea "x"
type textarea "evap and drier"
type textarea "x"
type textarea "evap and drier a"
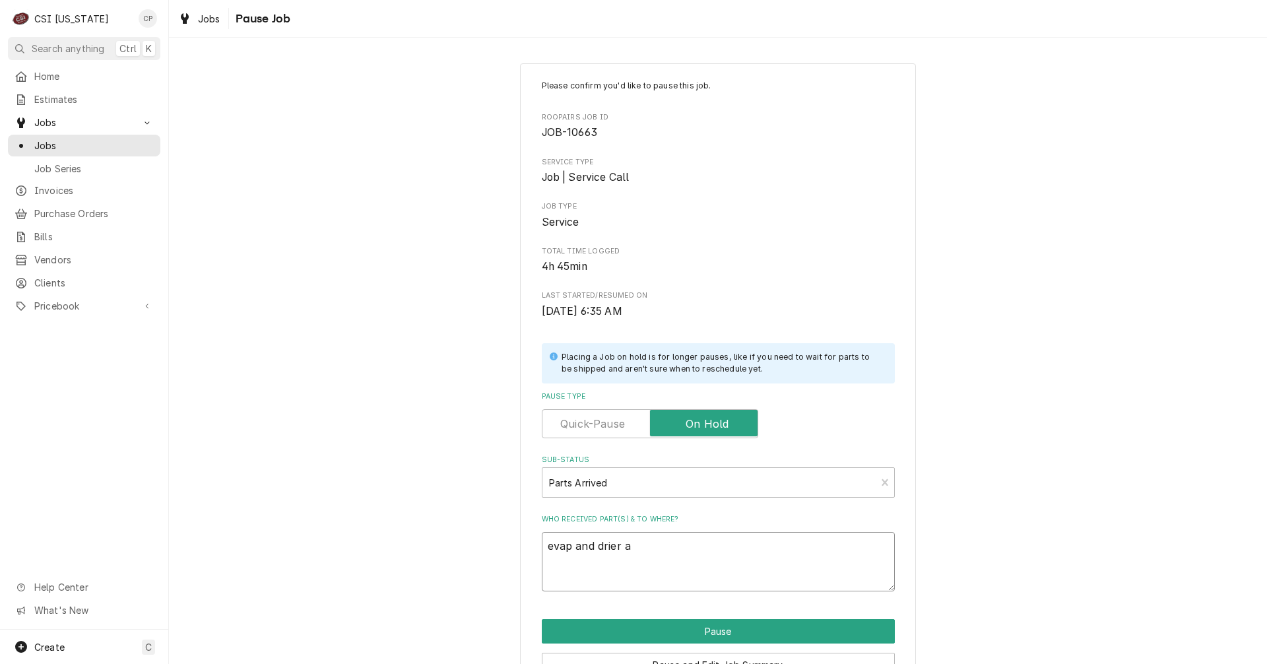
type textarea "x"
type textarea "evap and drier ar"
type textarea "x"
type textarea "evap and drier arr"
type textarea "x"
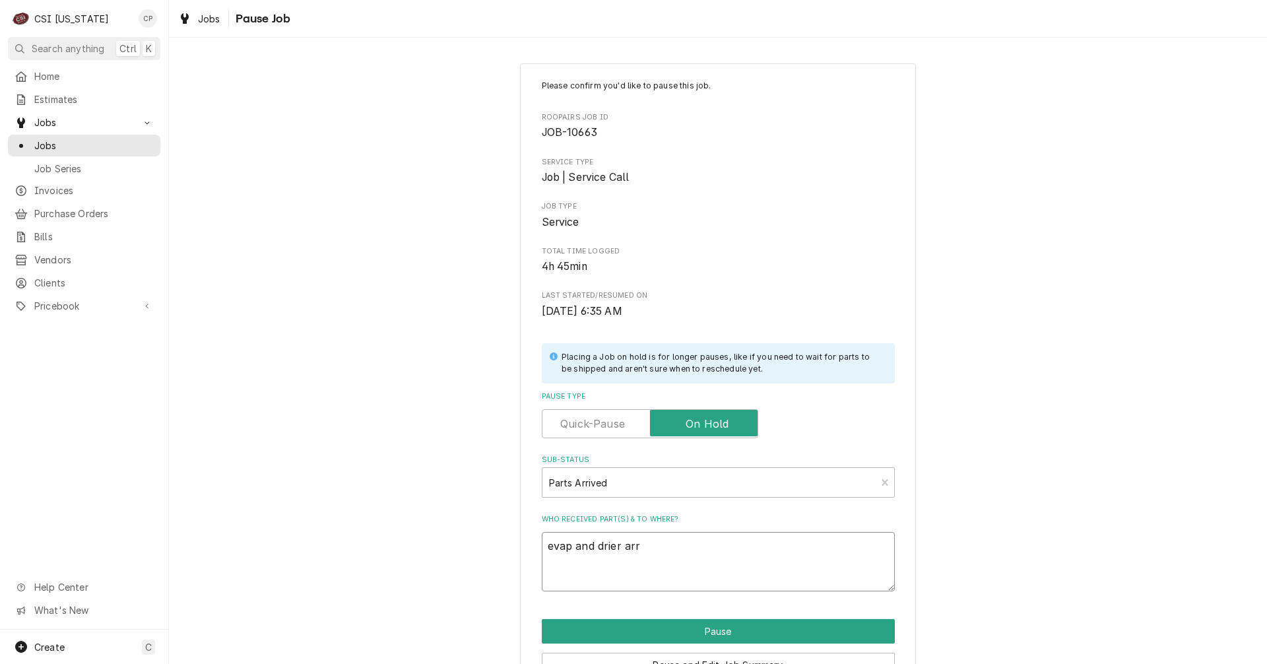
type textarea "evap and drier arri"
type textarea "x"
type textarea "evap and drier arriv"
type textarea "x"
type textarea "evap and drier arrive"
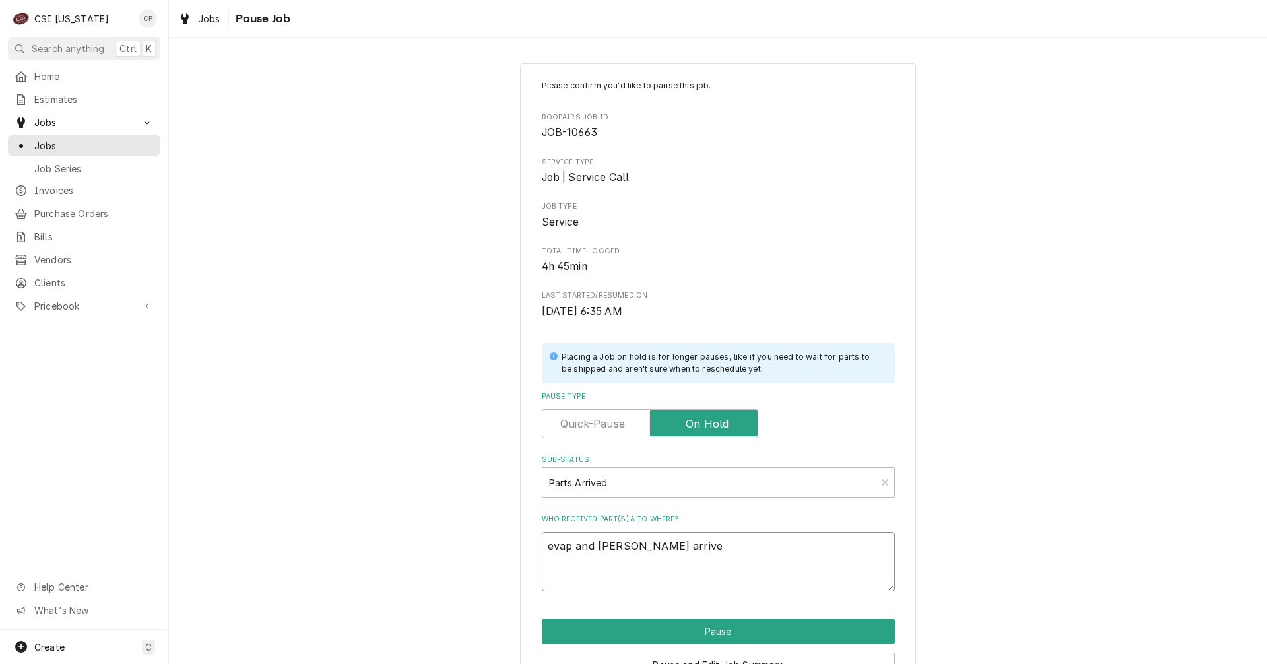
type textarea "x"
type textarea "evap and drier arrived"
type textarea "x"
type textarea "evap and drier arrived"
type textarea "x"
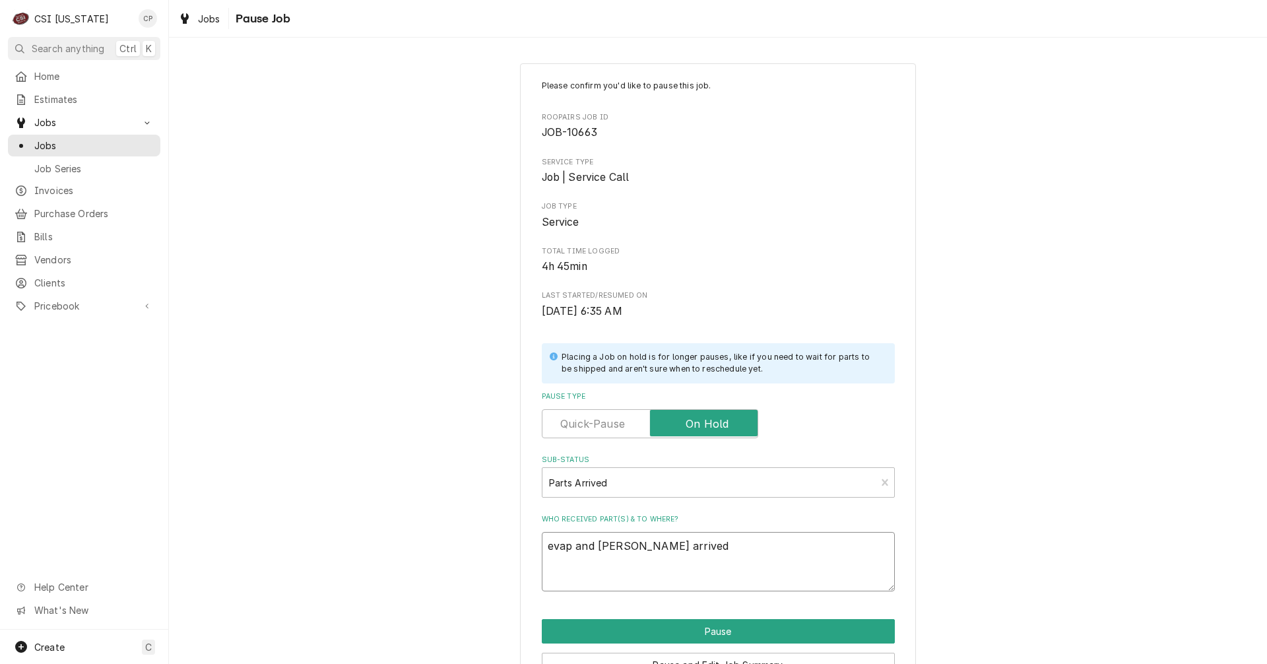
type textarea "evap and drier arrived n"
type textarea "x"
type textarea "evap and drier arrived na"
type textarea "x"
type textarea "evap and drier arrived nad"
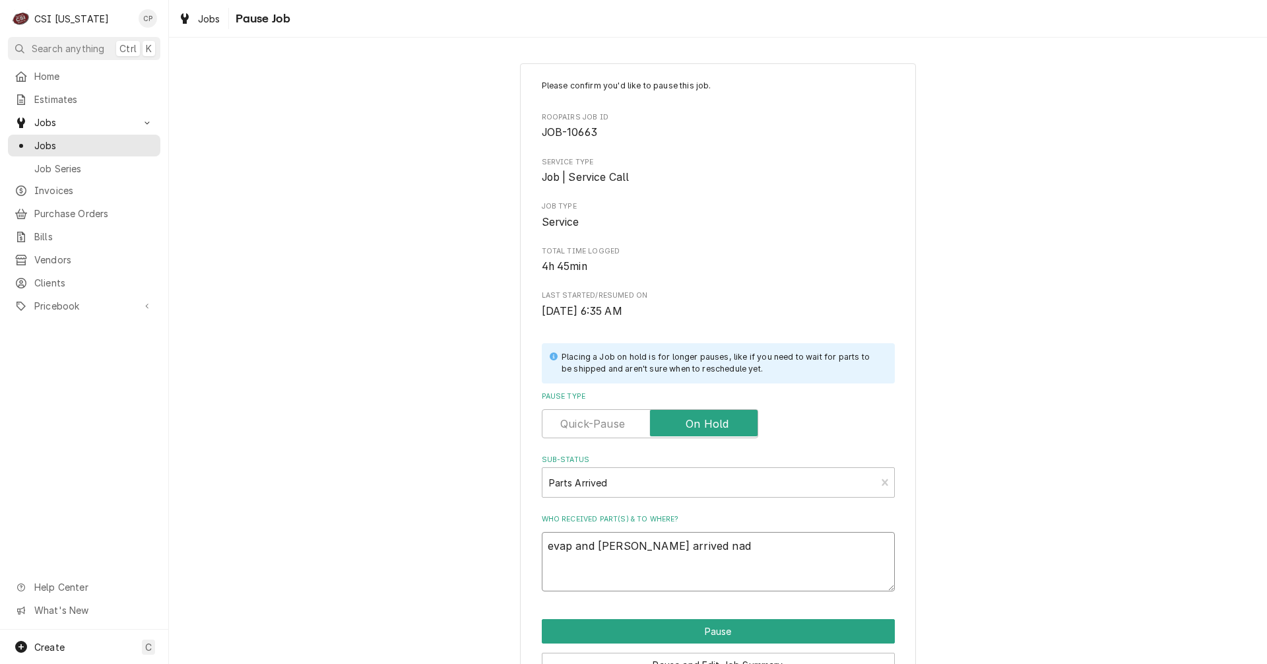
type textarea "x"
type textarea "evap and drier arrived nad"
type textarea "x"
type textarea "evap and drier arrived nad"
type textarea "x"
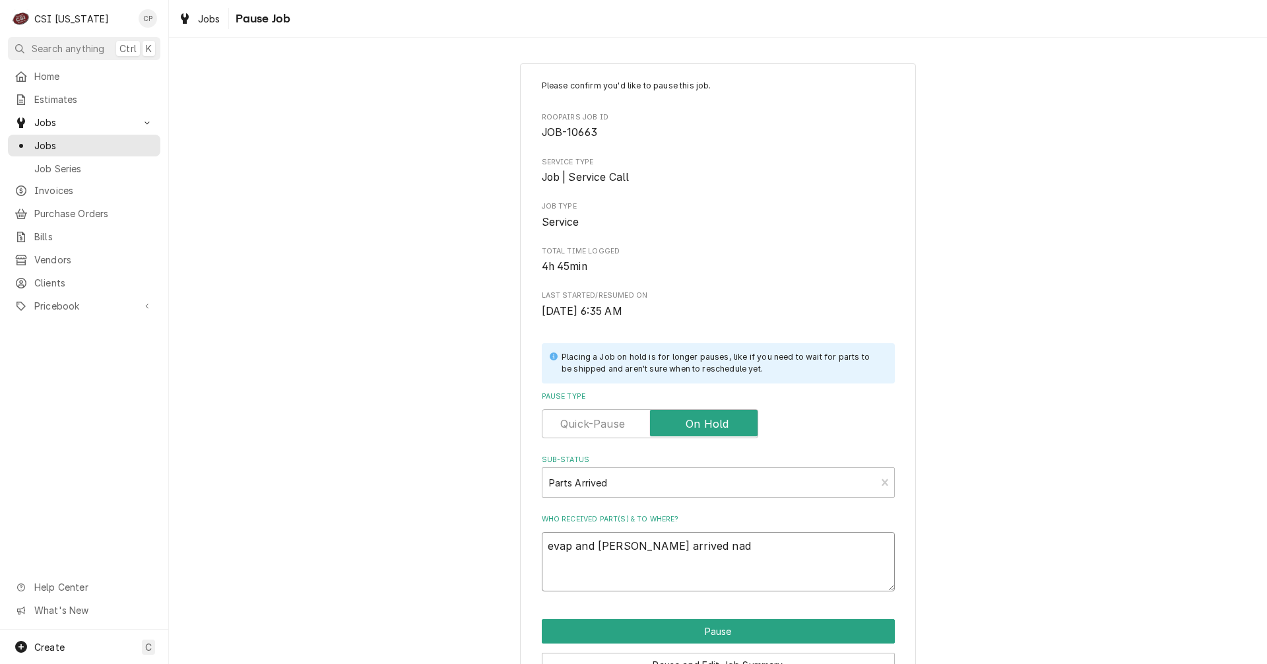
type textarea "evap and drier arrived na"
type textarea "x"
type textarea "evap and drier arrived n"
type textarea "x"
type textarea "evap and drier arrived"
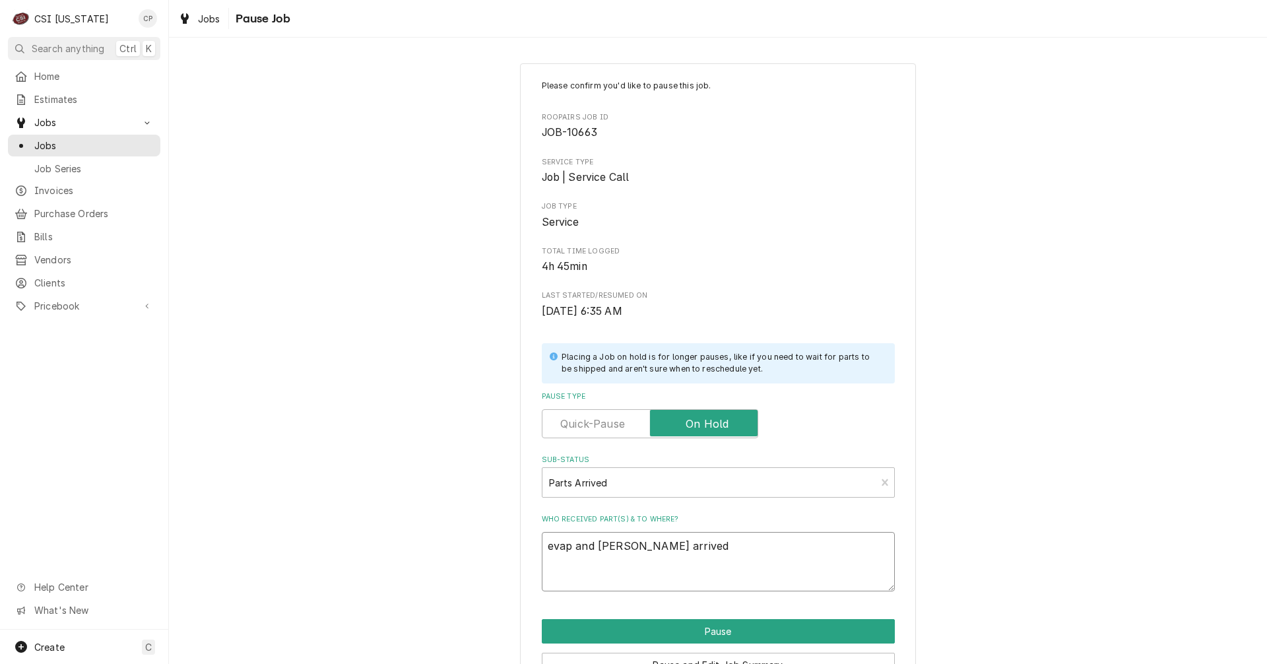
type textarea "x"
type textarea "evap and drier arrived a"
type textarea "x"
type textarea "evap and drier arrived an"
type textarea "x"
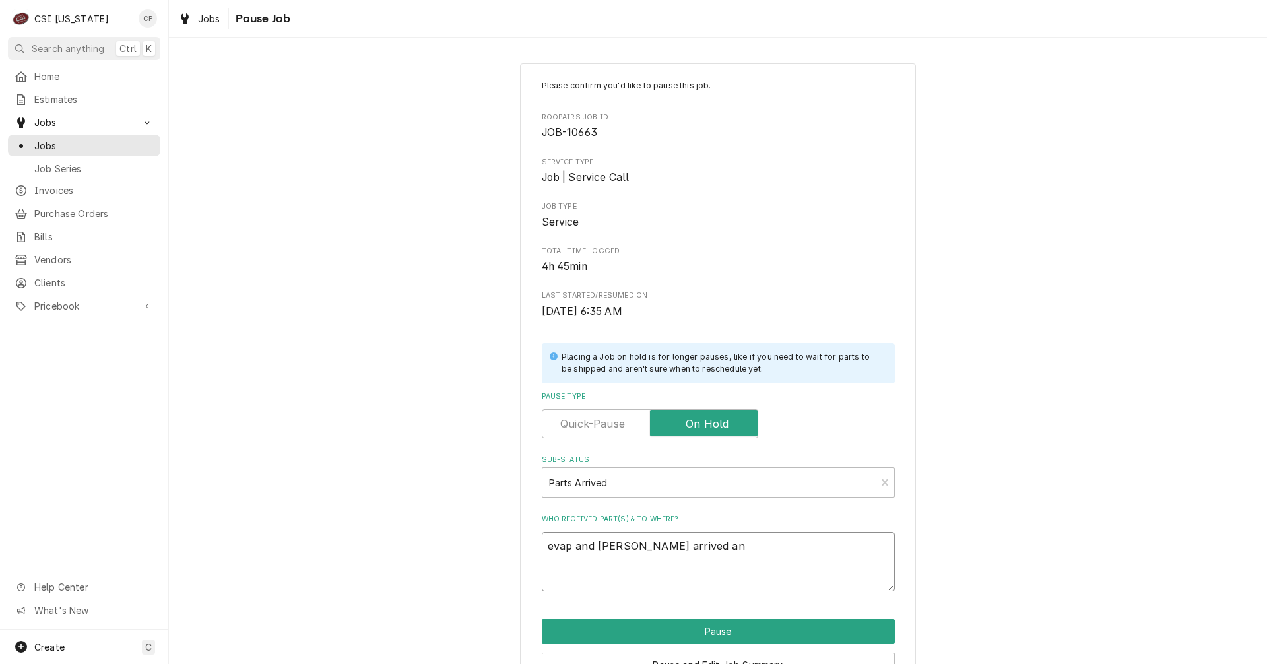
type textarea "evap and drier arrived and"
type textarea "x"
type textarea "evap and drier arrived and"
type textarea "x"
type textarea "evap and drier arrived and p"
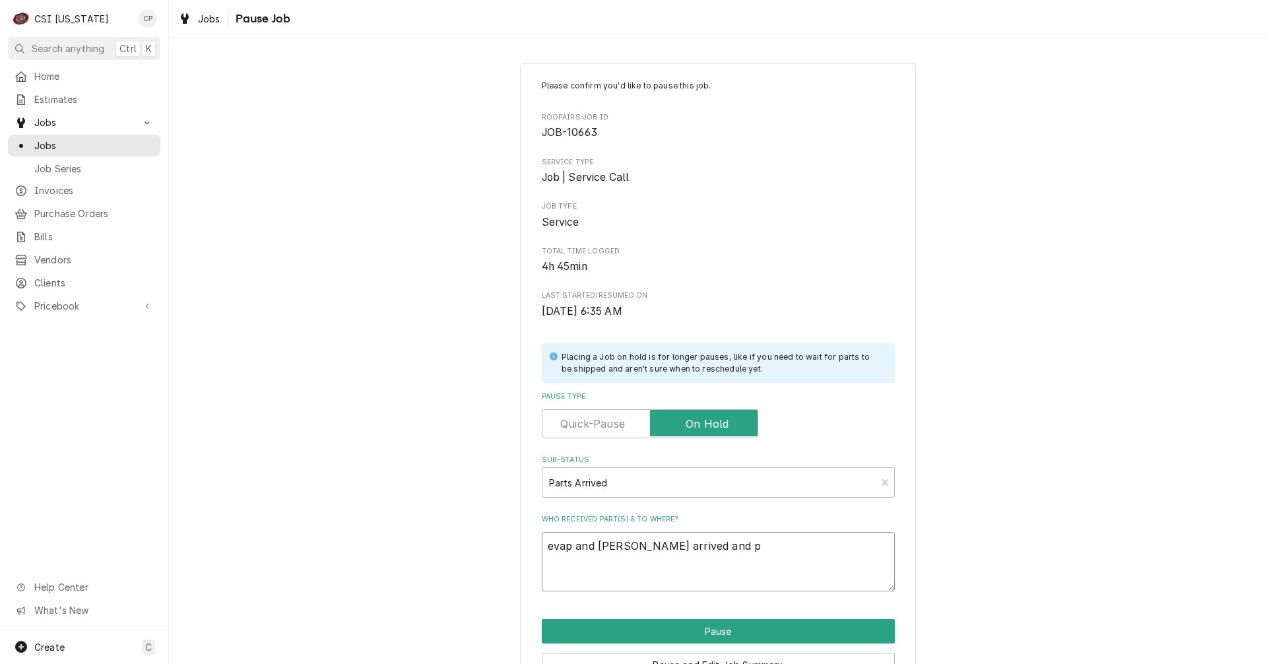
type textarea "x"
type textarea "evap and drier arrived and pl"
type textarea "x"
type textarea "evap and drier arrived and pla"
type textarea "x"
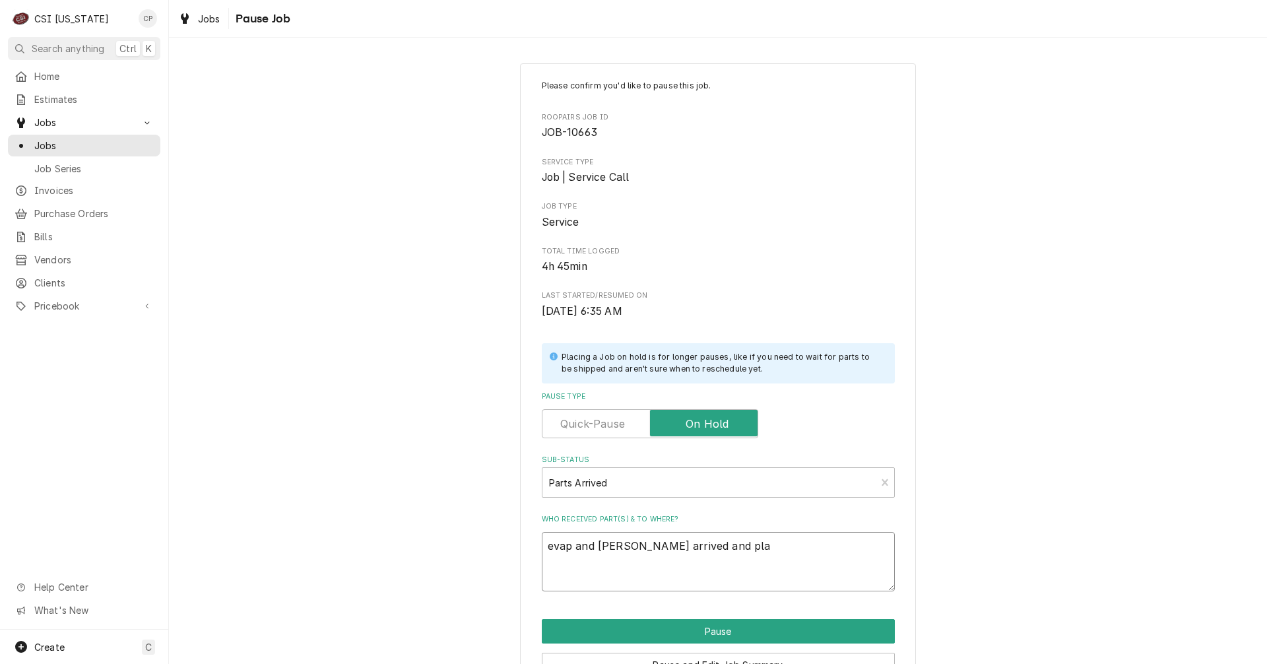
type textarea "evap and drier arrived and plac"
type textarea "x"
type textarea "evap and drier arrived and place"
type textarea "x"
type textarea "evap and drier arrived and placed"
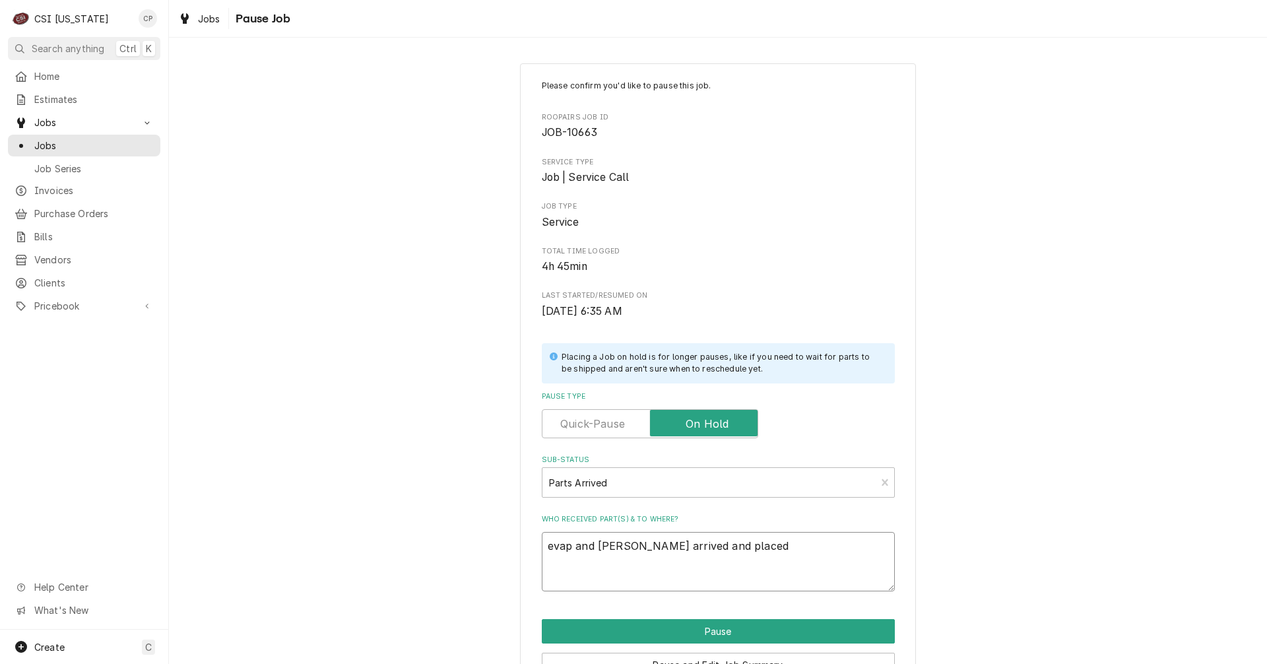
type textarea "x"
type textarea "evap and drier arrived and placed"
type textarea "x"
type textarea "evap and drier arrived and placed o"
type textarea "x"
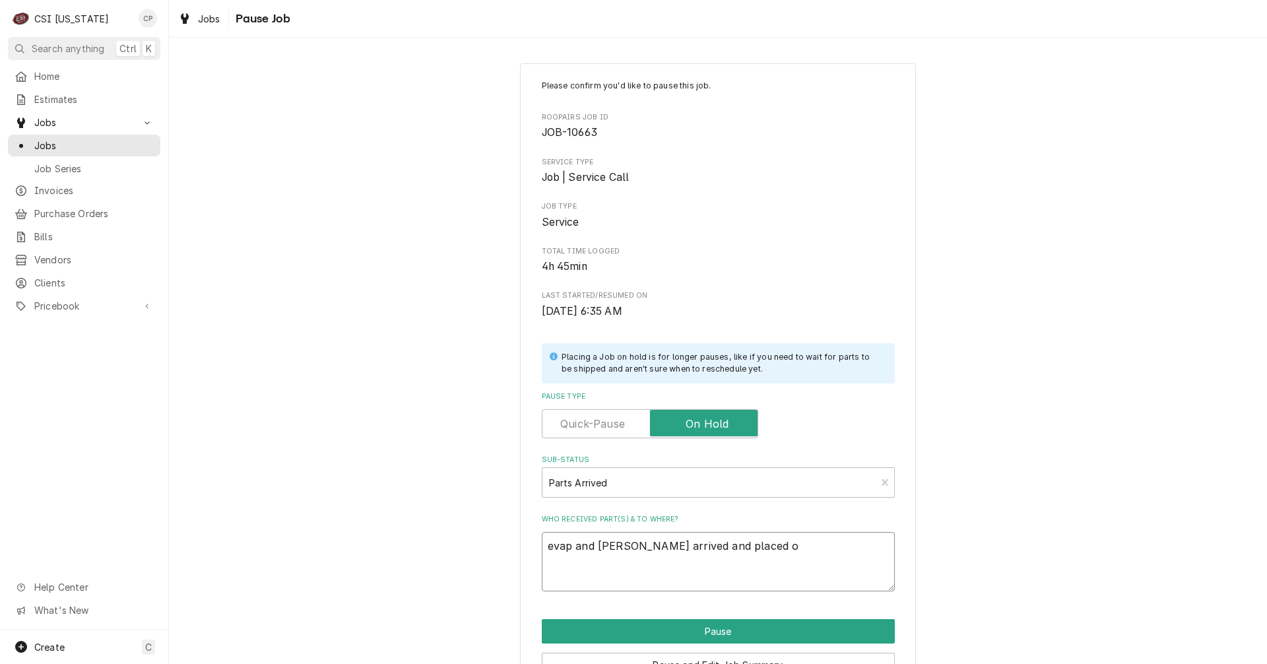
type textarea "evap and drier arrived and placed on"
type textarea "x"
type textarea "evap and drier arrived and placed on"
type textarea "x"
type textarea "evap and drier arrived and placed on M"
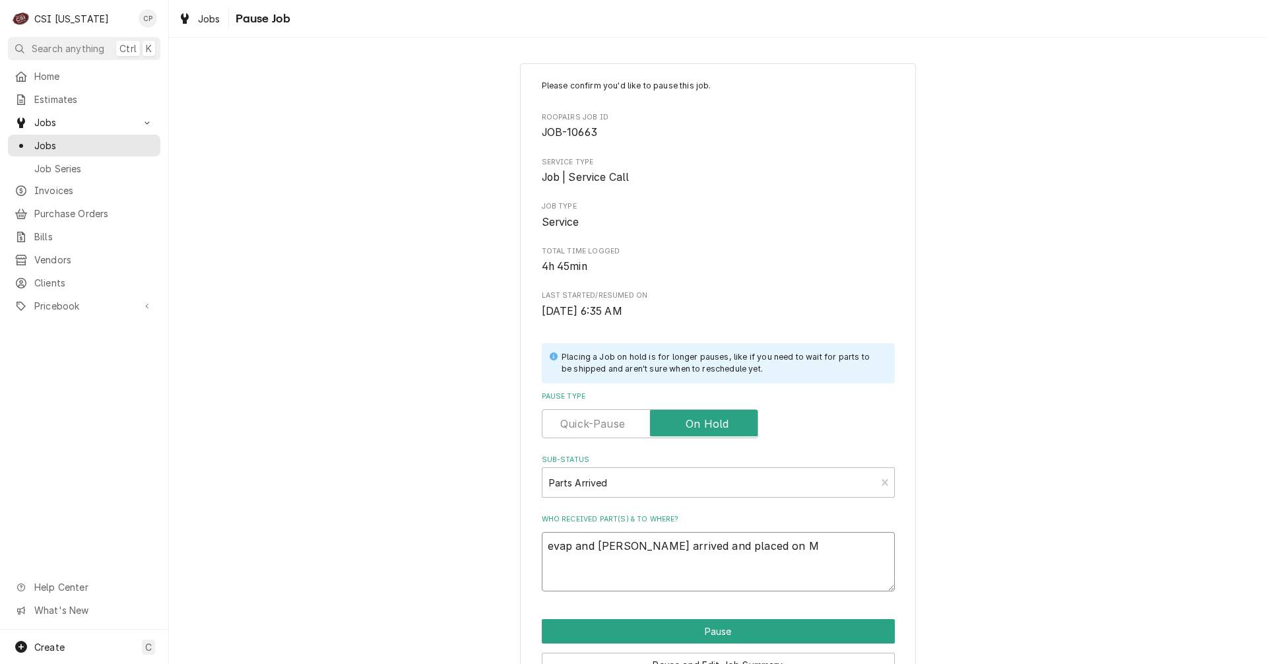
type textarea "x"
type textarea "evap and drier arrived and placed on Ma"
type textarea "x"
type textarea "evap and drier arrived and placed on Mat"
type textarea "x"
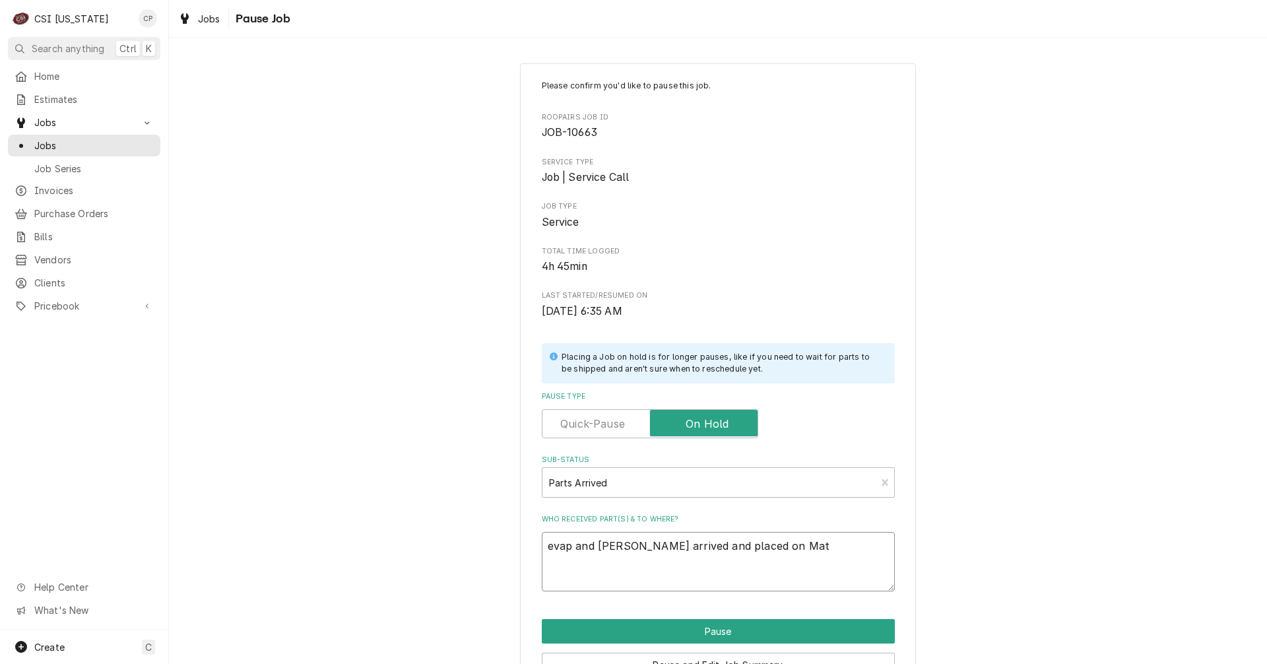
type textarea "evap and drier arrived and placed on Matt"
type textarea "x"
type textarea "evap and drier arrived and placed on Matt'"
type textarea "x"
type textarea "evap and drier arrived and placed on Matt's"
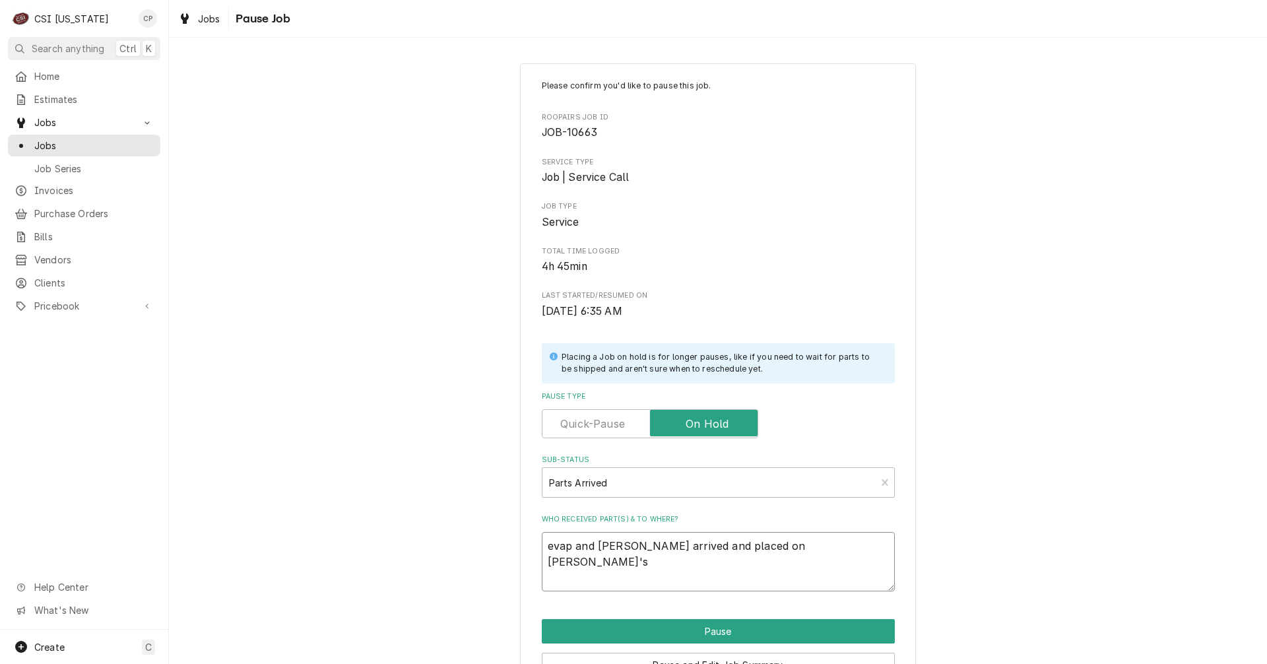
type textarea "x"
type textarea "evap and drier arrived and placed on Matt's"
type textarea "x"
type textarea "evap and drier arrived and placed on Matt's s"
type textarea "x"
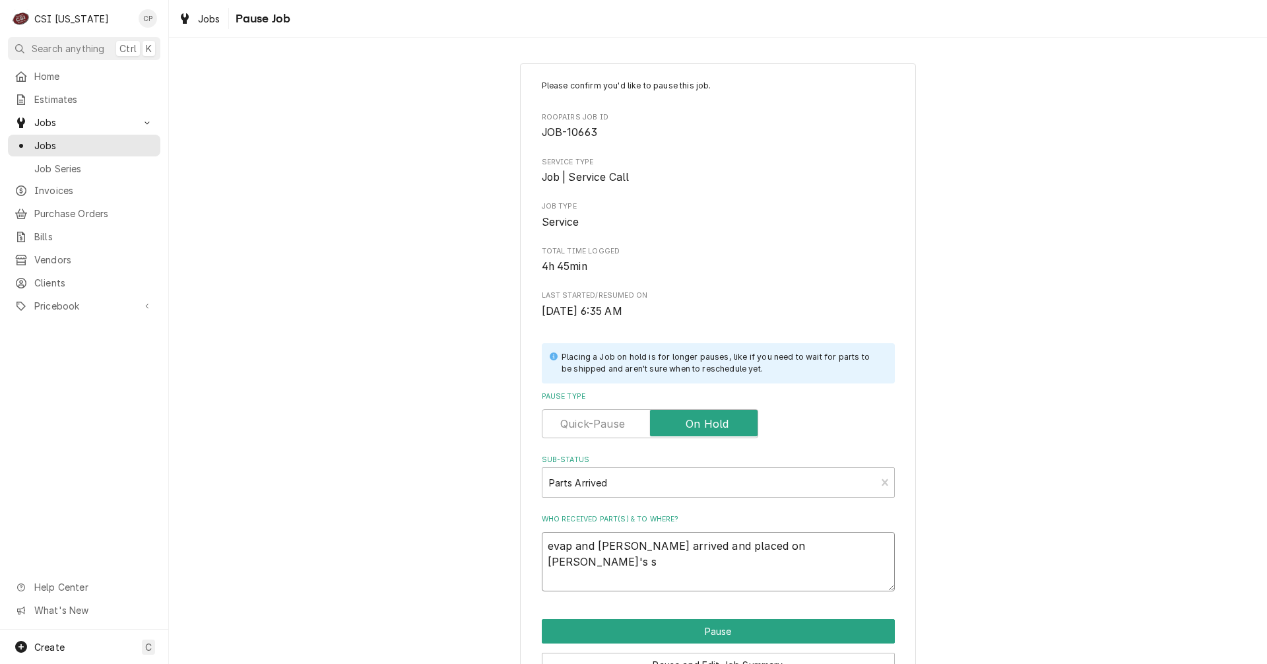
type textarea "evap and drier arrived and placed on Matt's sh"
type textarea "x"
type textarea "evap and drier arrived and placed on Matt's she"
type textarea "x"
type textarea "evap and drier arrived and placed on Matt's shel"
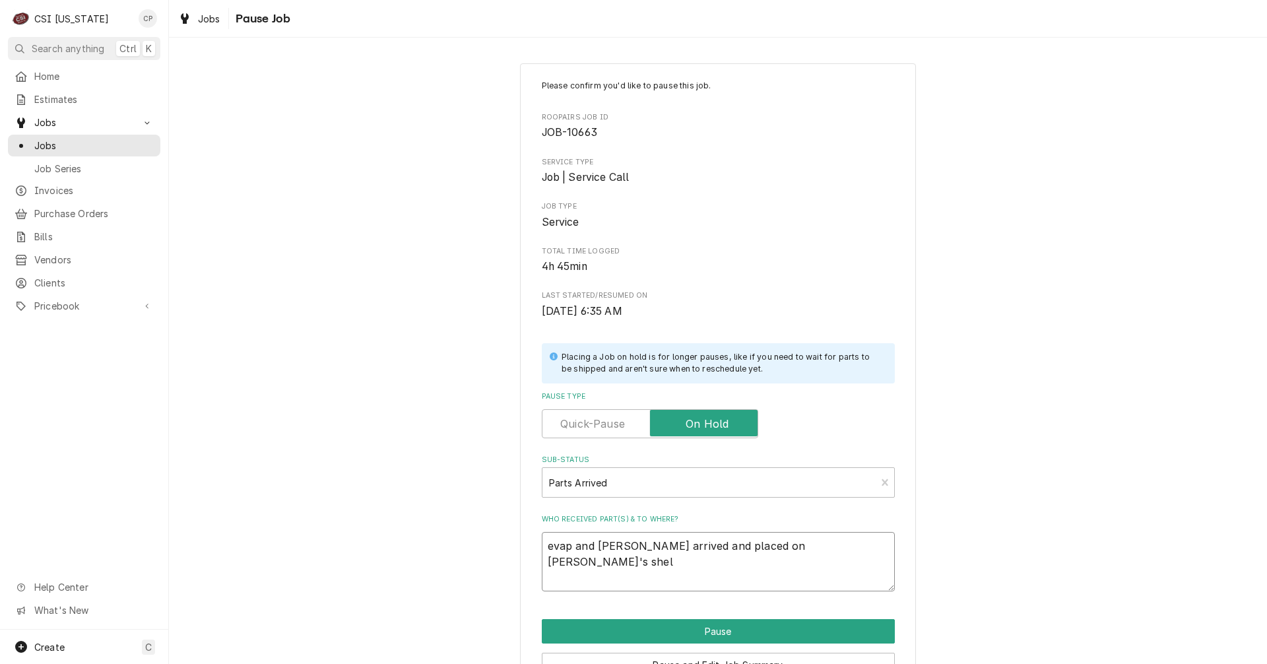
type textarea "x"
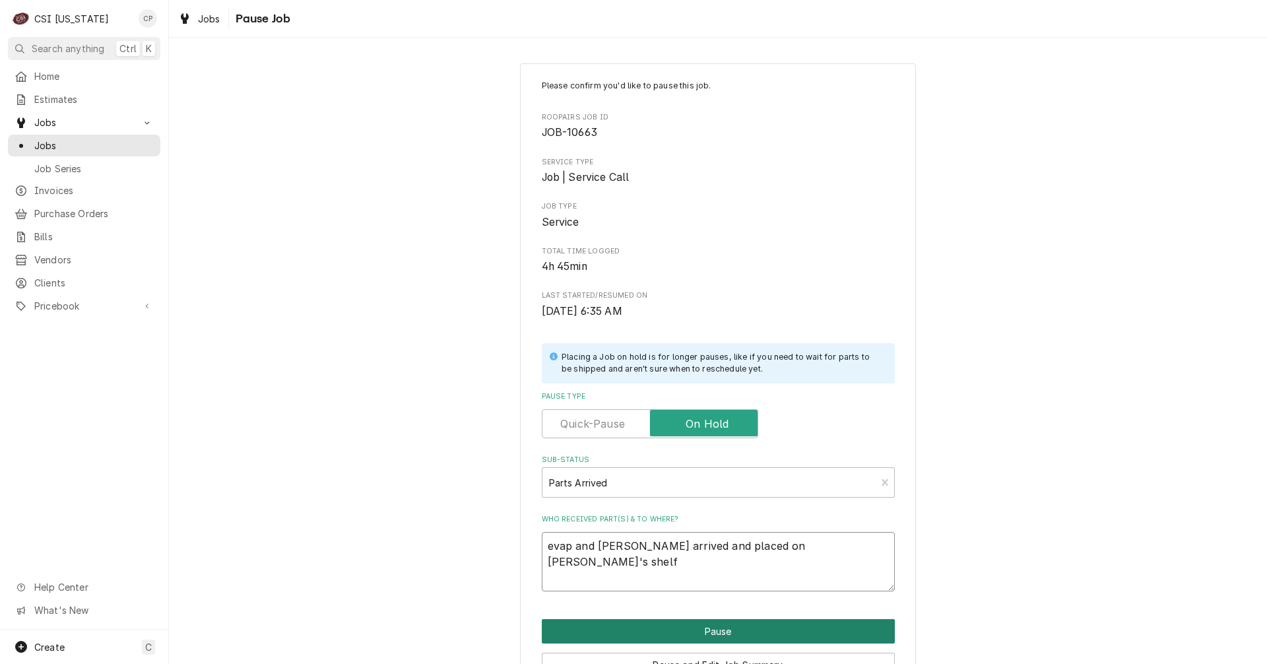
type textarea "evap and drier arrived and placed on Matt's shelf"
click at [720, 632] on button "Pause" at bounding box center [718, 631] width 353 height 24
type textarea "x"
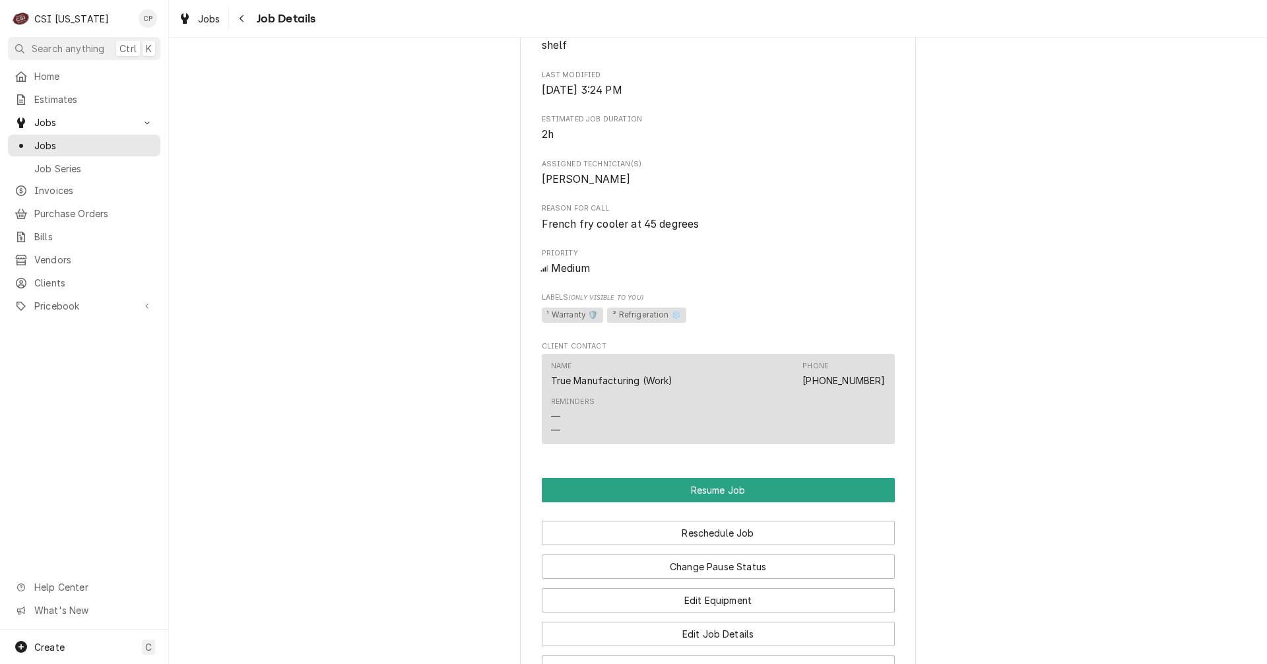
scroll to position [858, 0]
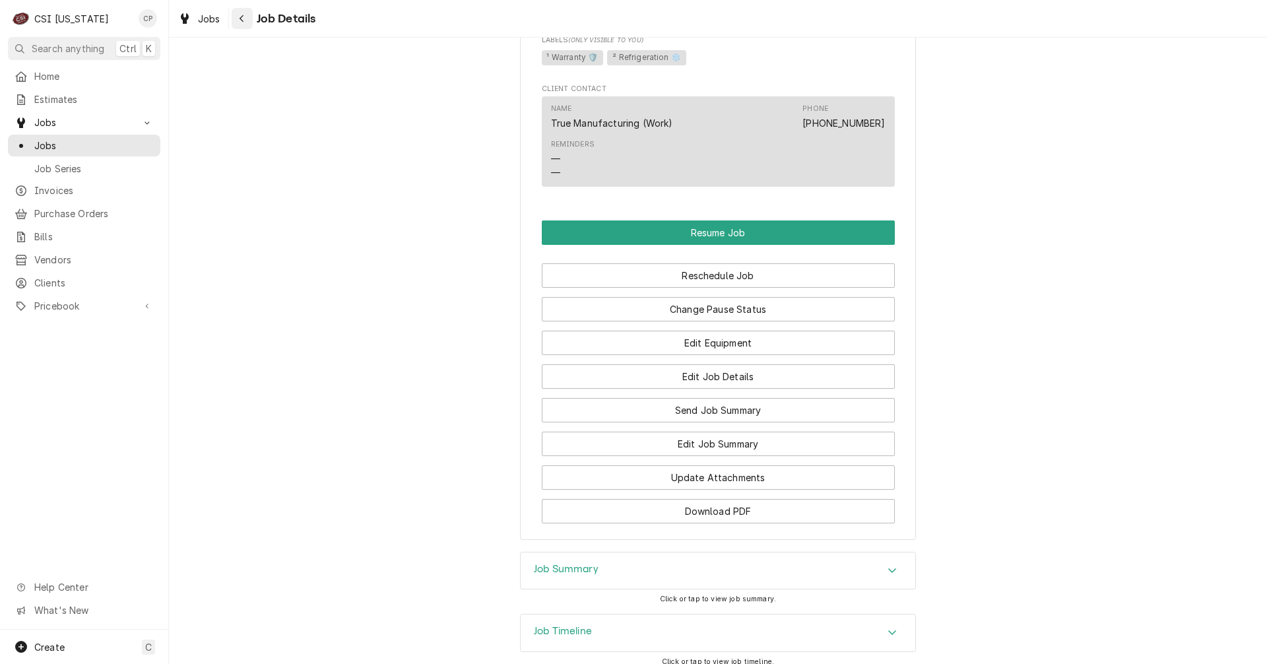
click at [243, 20] on icon "Navigate back" at bounding box center [242, 18] width 6 height 9
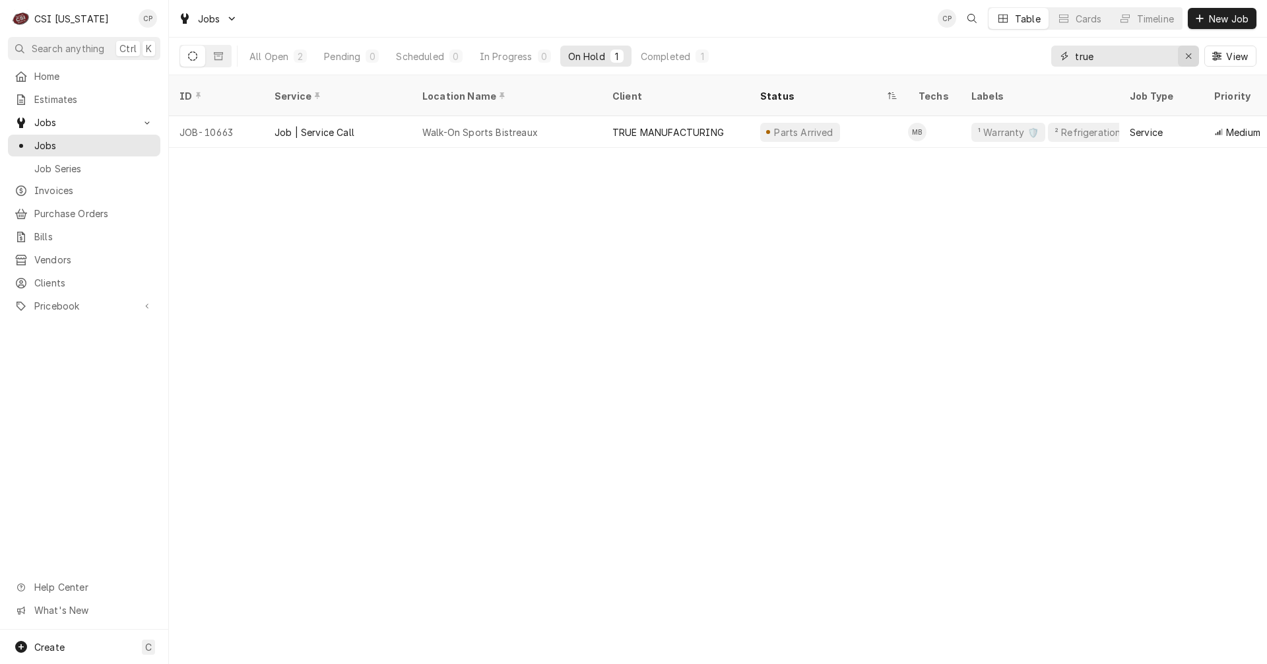
click at [1188, 56] on icon "Erase input" at bounding box center [1188, 55] width 5 height 5
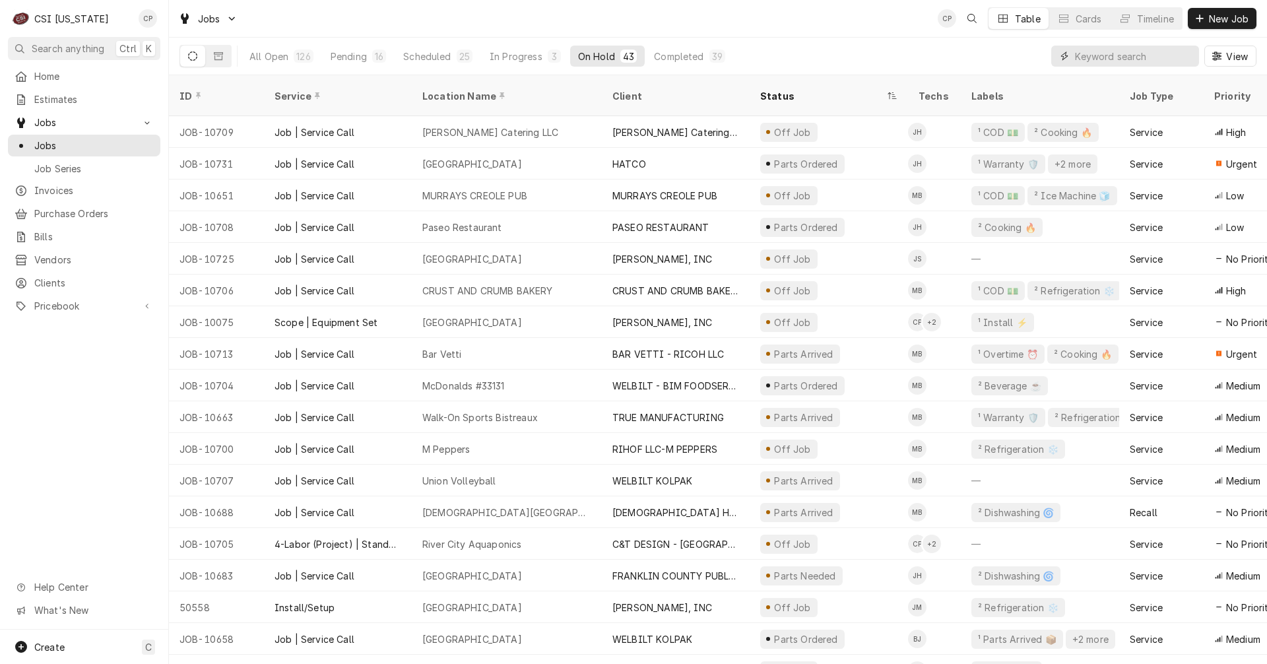
click at [1108, 51] on input "Dynamic Content Wrapper" at bounding box center [1133, 56] width 117 height 21
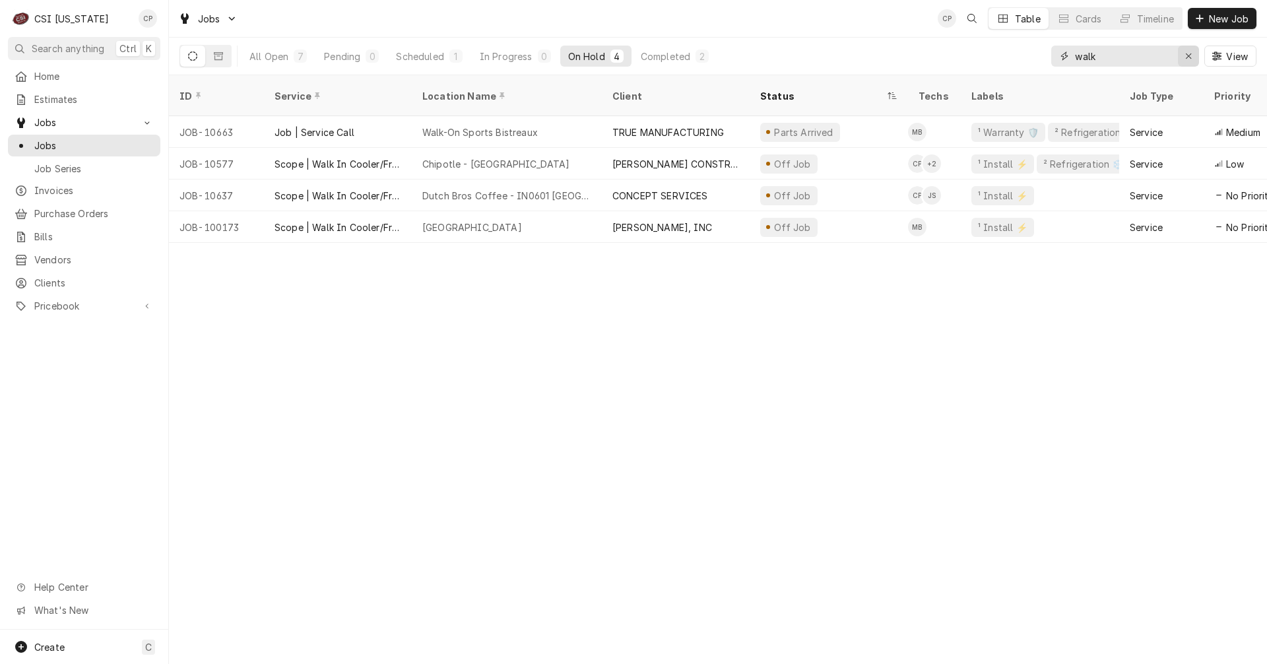
type input "walk"
click at [1191, 61] on div "Erase input" at bounding box center [1188, 55] width 13 height 13
